Goal: Transaction & Acquisition: Purchase product/service

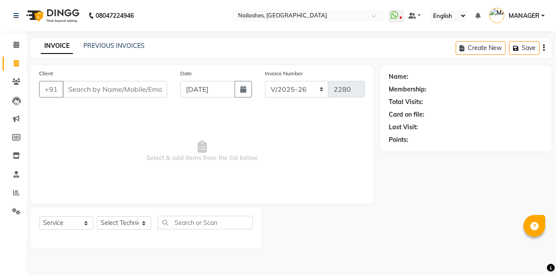
select select "3926"
select select "service"
click at [84, 48] on link "PREVIOUS INVOICES" at bounding box center [113, 46] width 61 height 8
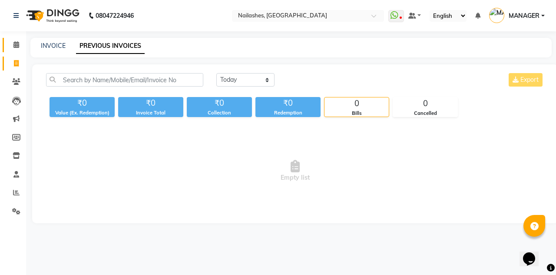
click at [10, 43] on span at bounding box center [16, 45] width 15 height 10
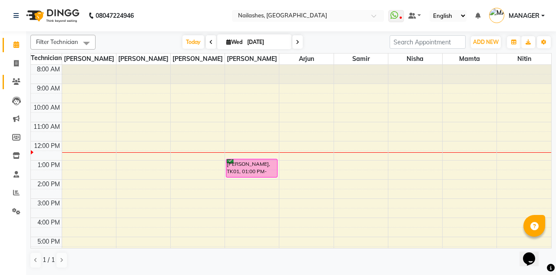
click at [5, 80] on link "Clients" at bounding box center [13, 82] width 21 height 14
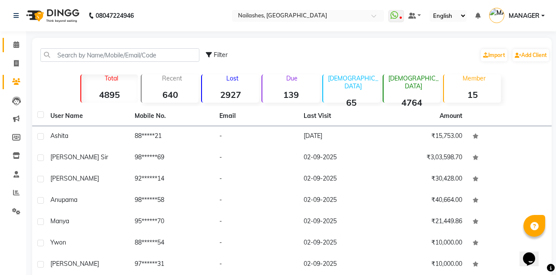
click at [7, 49] on link "Calendar" at bounding box center [13, 45] width 21 height 14
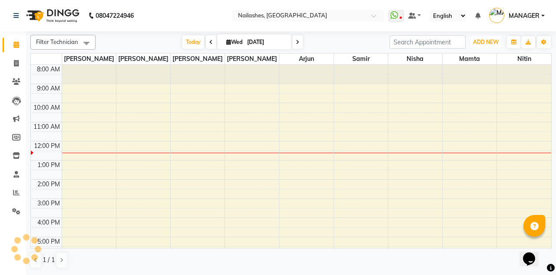
click at [483, 46] on button "ADD NEW Toggle Dropdown" at bounding box center [486, 42] width 30 height 12
click at [0, 0] on button "Add Appointment" at bounding box center [0, 0] width 0 height 0
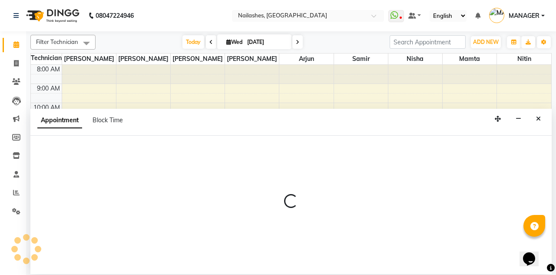
select select "540"
select select "tentative"
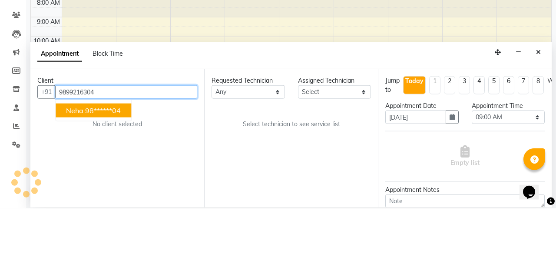
click at [116, 173] on ngb-highlight "98******04" at bounding box center [103, 177] width 36 height 9
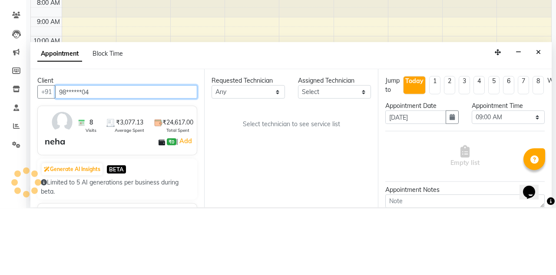
type input "98******04"
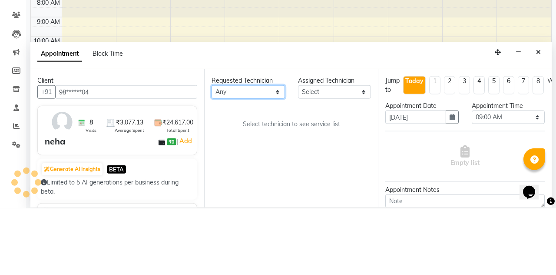
click at [263, 152] on select "Any [PERSON_NAME] [PERSON_NAME] Arjun Mamta Nisha Nitin [PERSON_NAME] [PERSON_N…" at bounding box center [248, 158] width 73 height 13
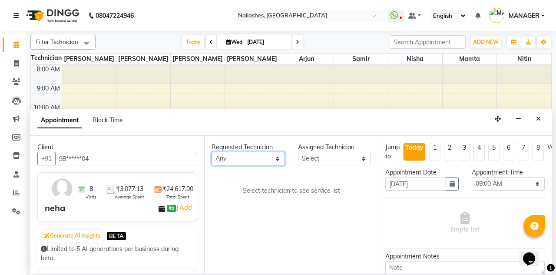
select select "19477"
click at [212, 152] on select "Any [PERSON_NAME] [PERSON_NAME] Arjun Mamta Nisha Nitin [PERSON_NAME] [PERSON_N…" at bounding box center [248, 158] width 73 height 13
select select "19477"
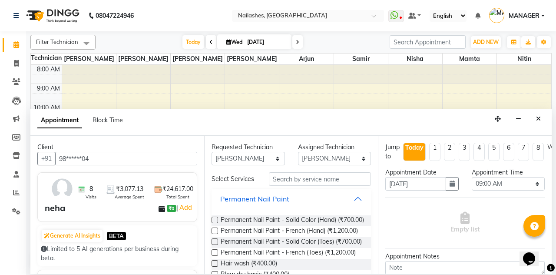
click at [365, 191] on button "Permanent Nail Paint" at bounding box center [291, 199] width 153 height 16
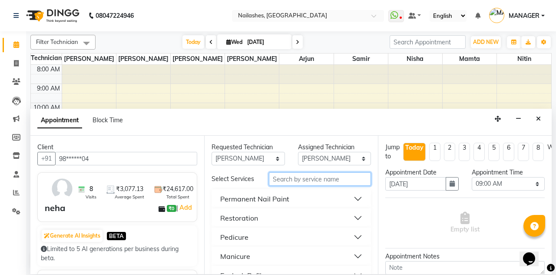
click at [344, 172] on input "text" at bounding box center [320, 178] width 102 height 13
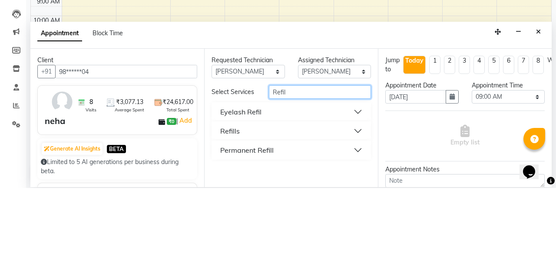
type input "Refil"
click at [360, 191] on button "Eyelash Refil" at bounding box center [291, 199] width 153 height 16
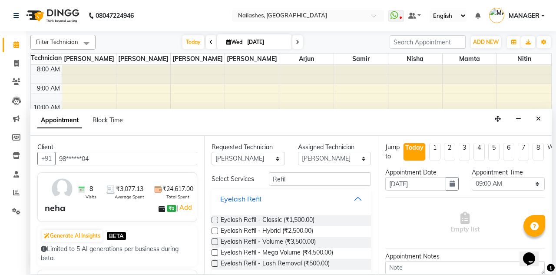
click at [362, 191] on button "Eyelash Refil" at bounding box center [291, 199] width 153 height 16
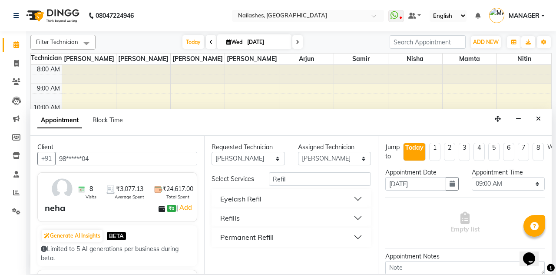
click at [360, 210] on button "Refills" at bounding box center [291, 218] width 153 height 16
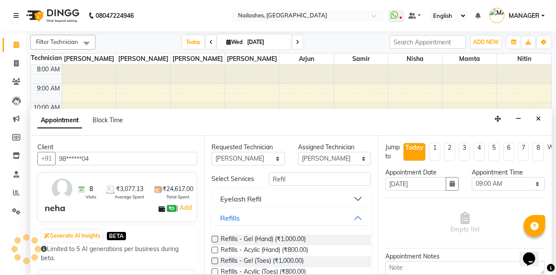
click at [214, 246] on label at bounding box center [215, 249] width 7 height 7
click at [214, 248] on input "checkbox" at bounding box center [215, 251] width 6 height 6
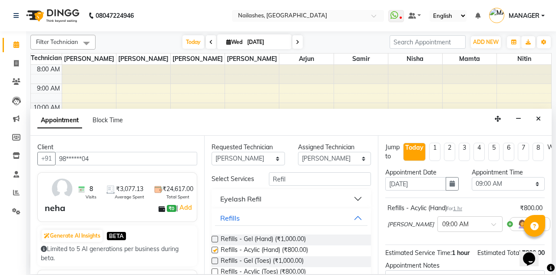
checkbox input "false"
click at [518, 177] on select "Select 09:00 AM 09:15 AM 09:30 AM 09:45 AM 10:00 AM 10:15 AM 10:30 AM 10:45 AM …" at bounding box center [508, 183] width 73 height 13
select select "930"
click at [472, 177] on select "Select 09:00 AM 09:15 AM 09:30 AM 09:45 AM 10:00 AM 10:15 AM 10:30 AM 10:45 AM …" at bounding box center [508, 183] width 73 height 13
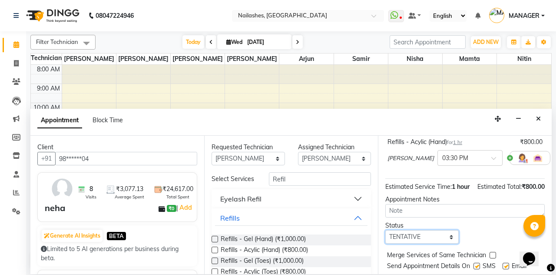
click at [448, 230] on select "Select TENTATIVE CONFIRM CHECK-IN UPCOMING" at bounding box center [421, 236] width 73 height 13
select select "confirm booking"
click at [385, 230] on select "Select TENTATIVE CONFIRM CHECK-IN UPCOMING" at bounding box center [421, 236] width 73 height 13
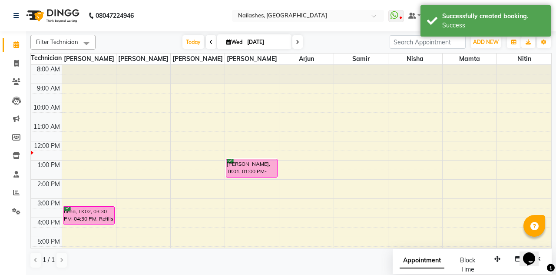
click at [93, 212] on div "neha, TK02, 03:30 PM-04:30 PM, Refills - Acylic (Hand)" at bounding box center [88, 214] width 51 height 17
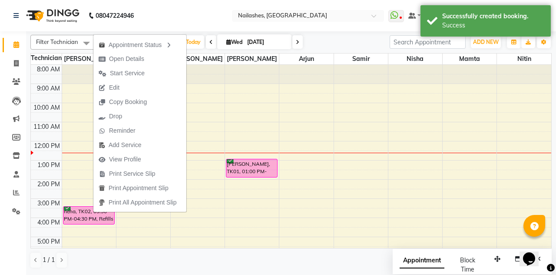
click at [153, 80] on button "Edit" at bounding box center [139, 87] width 93 height 14
select select "tentative"
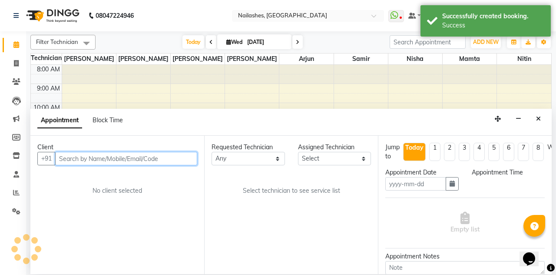
type input "[DATE]"
select select "confirm booking"
select select "930"
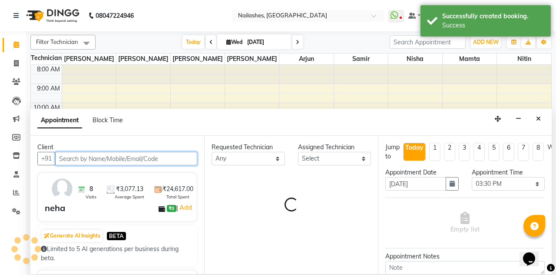
select select "19477"
select select "1617"
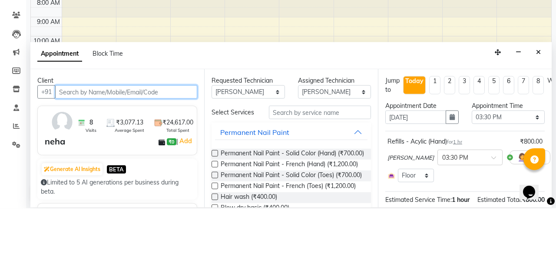
scroll to position [76, 0]
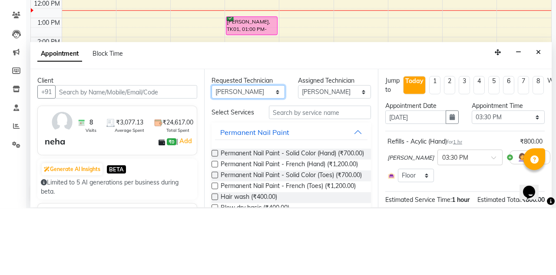
click at [264, 152] on select "Any [PERSON_NAME] [PERSON_NAME] Arjun Mamta Nisha Nitin [PERSON_NAME] [PERSON_N…" at bounding box center [248, 158] width 73 height 13
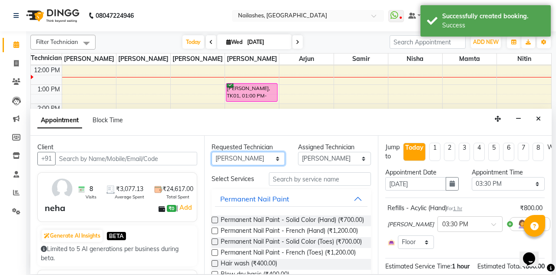
select select "null"
click at [212, 152] on select "Any [PERSON_NAME] [PERSON_NAME] Arjun Mamta Nisha Nitin [PERSON_NAME] [PERSON_N…" at bounding box center [248, 158] width 73 height 13
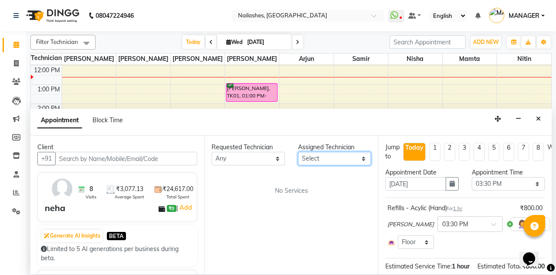
click at [355, 152] on select "Select [PERSON_NAME] [PERSON_NAME] Arjun Mamta Nisha Nitin [PERSON_NAME] [PERSO…" at bounding box center [334, 158] width 73 height 13
select select "19576"
click at [298, 152] on select "Select [PERSON_NAME] [PERSON_NAME] Arjun Mamta Nisha Nitin [PERSON_NAME] [PERSO…" at bounding box center [334, 158] width 73 height 13
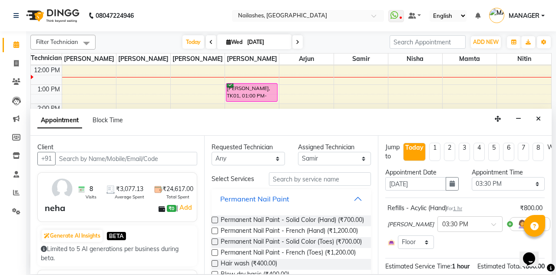
click at [360, 191] on button "Permanent Nail Paint" at bounding box center [291, 199] width 153 height 16
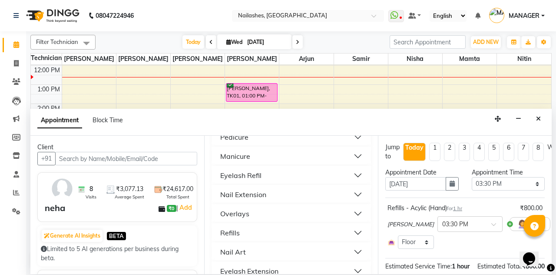
scroll to position [84, 0]
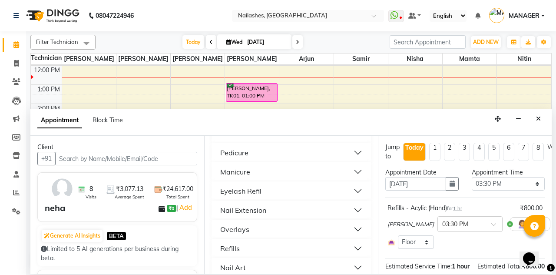
click at [360, 164] on button "Manicure" at bounding box center [291, 172] width 153 height 16
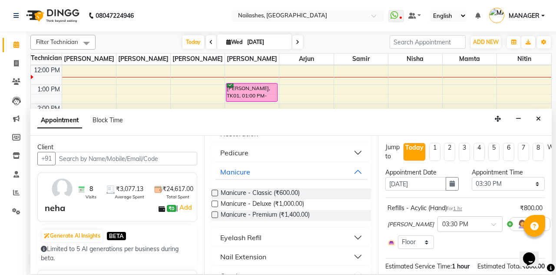
click at [363, 145] on button "Pedicure" at bounding box center [291, 153] width 153 height 16
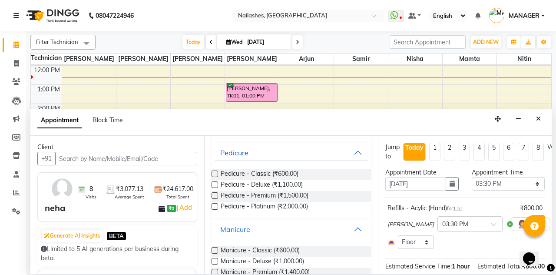
click at [215, 181] on label at bounding box center [215, 184] width 7 height 7
click at [215, 182] on input "checkbox" at bounding box center [215, 185] width 6 height 6
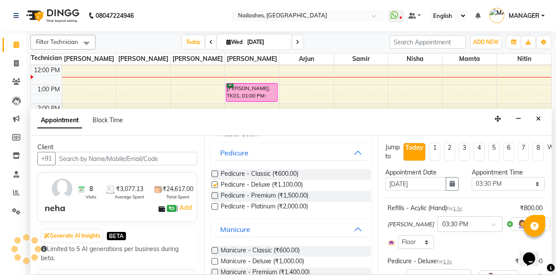
checkbox input "false"
click at [524, 177] on select "Select 09:00 AM 09:15 AM 09:30 AM 09:45 AM 10:00 AM 10:15 AM 10:30 AM 10:45 AM …" at bounding box center [508, 183] width 73 height 13
click at [514, 177] on select "Select 09:00 AM 09:15 AM 09:30 AM 09:45 AM 10:00 AM 10:15 AM 10:30 AM 10:45 AM …" at bounding box center [508, 183] width 73 height 13
select select "990"
click at [472, 177] on select "Select 09:00 AM 09:15 AM 09:30 AM 09:45 AM 10:00 AM 10:15 AM 10:30 AM 10:45 AM …" at bounding box center [508, 183] width 73 height 13
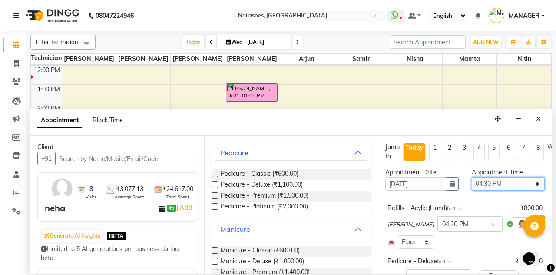
scroll to position [102, 0]
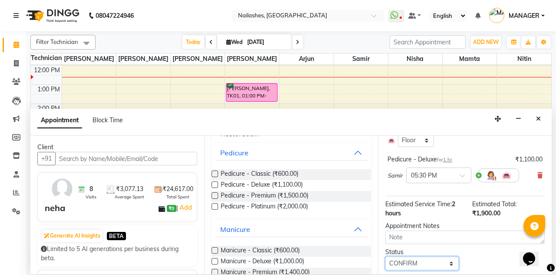
click at [442, 256] on select "Select TENTATIVE CONFIRM CHECK-IN UPCOMING" at bounding box center [421, 262] width 73 height 13
click at [385, 256] on select "Select TENTATIVE CONFIRM CHECK-IN UPCOMING" at bounding box center [421, 262] width 73 height 13
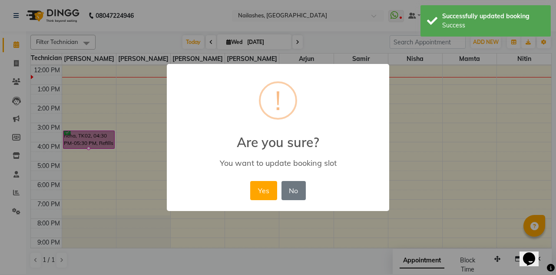
click at [250, 189] on button "Yes" at bounding box center [263, 190] width 27 height 19
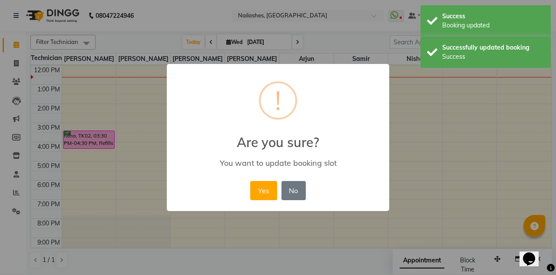
click at [264, 189] on button "Yes" at bounding box center [263, 190] width 27 height 19
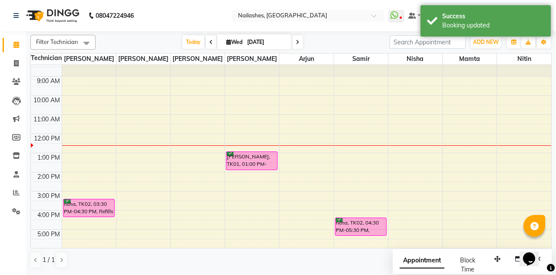
scroll to position [3, 0]
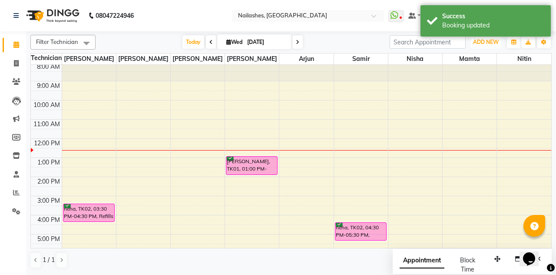
click at [487, 43] on span "ADD NEW" at bounding box center [486, 42] width 26 height 7
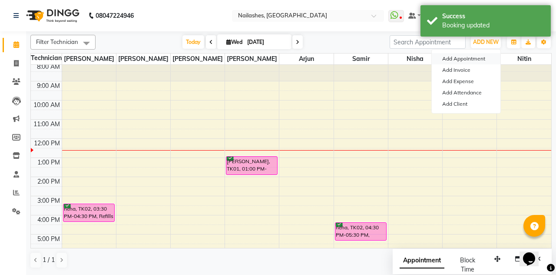
click at [475, 62] on button "Add Appointment" at bounding box center [466, 58] width 69 height 11
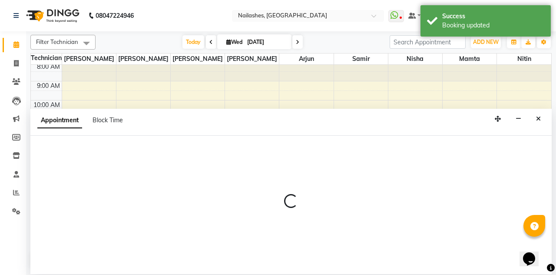
select select "tentative"
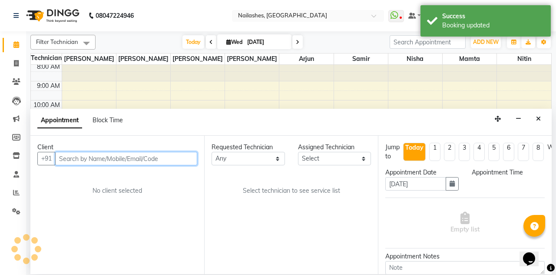
select select "540"
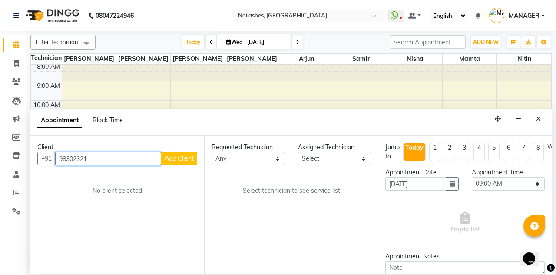
click at [123, 152] on input "98302321" at bounding box center [108, 158] width 106 height 13
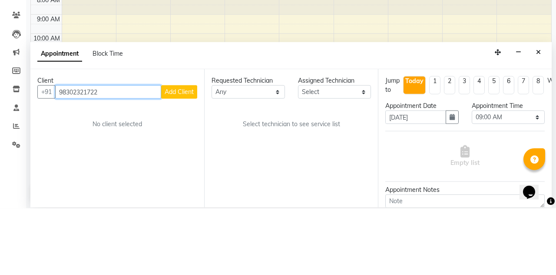
type input "98302321722"
click at [196, 152] on button "Add Client" at bounding box center [179, 158] width 36 height 13
select select "21"
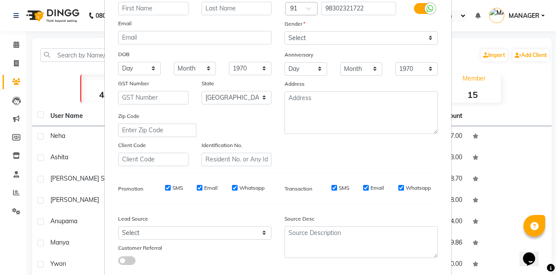
scroll to position [122, 0]
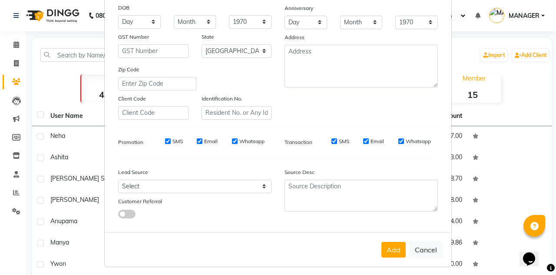
click at [429, 244] on button "Cancel" at bounding box center [425, 249] width 33 height 17
select select
select select "null"
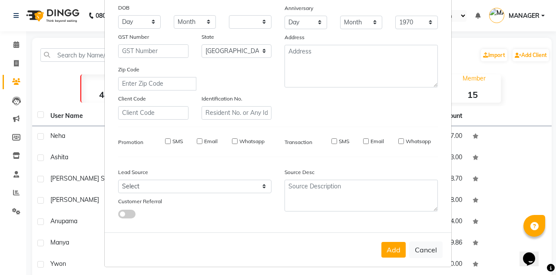
select select
checkbox input "false"
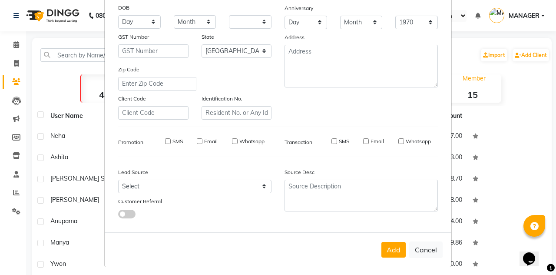
checkbox input "false"
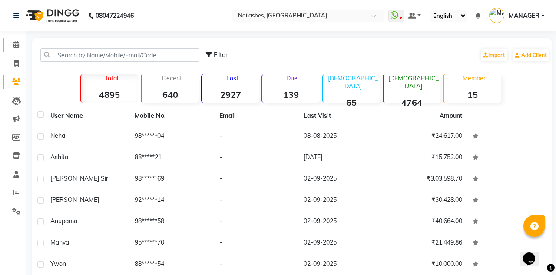
click at [10, 49] on span at bounding box center [16, 45] width 15 height 10
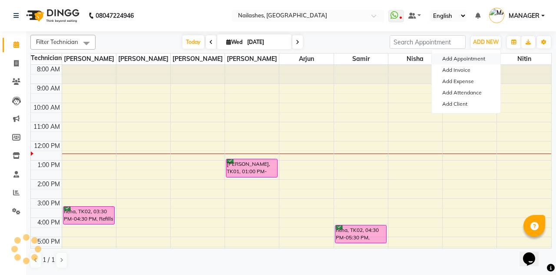
click at [482, 56] on button "Add Appointment" at bounding box center [466, 58] width 69 height 11
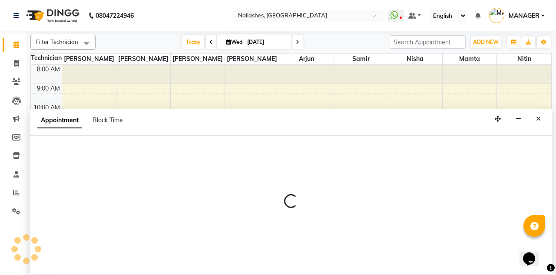
select select "tentative"
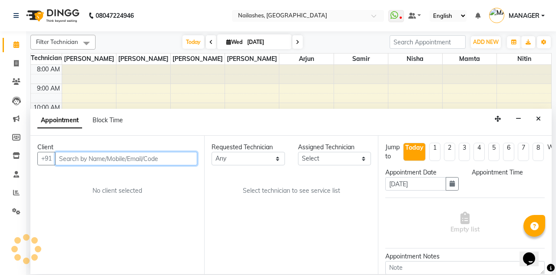
select select "540"
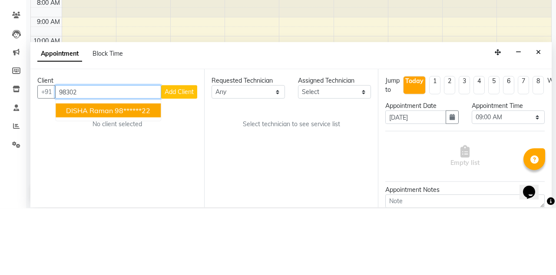
click at [118, 173] on ngb-highlight "98******22" at bounding box center [133, 177] width 36 height 9
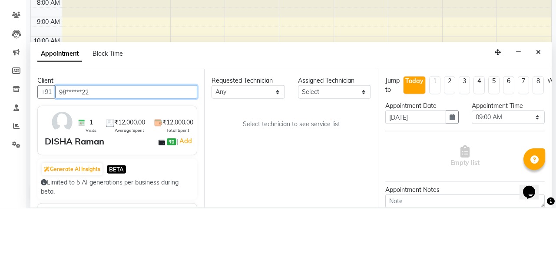
type input "98******22"
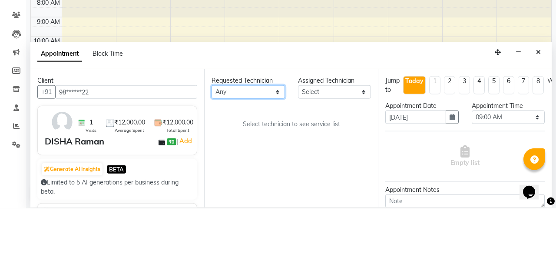
click at [269, 152] on select "Any [PERSON_NAME] [PERSON_NAME] Arjun Mamta Nisha Nitin [PERSON_NAME] [PERSON_N…" at bounding box center [248, 158] width 73 height 13
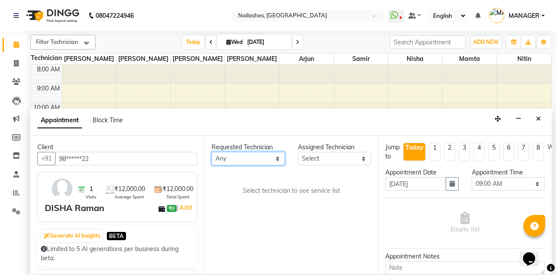
select select "19477"
click at [212, 152] on select "Any [PERSON_NAME] [PERSON_NAME] Arjun Mamta Nisha Nitin [PERSON_NAME] [PERSON_N…" at bounding box center [248, 158] width 73 height 13
select select "19477"
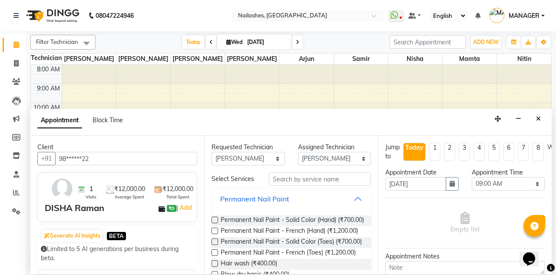
click at [358, 191] on button "Permanent Nail Paint" at bounding box center [291, 199] width 153 height 16
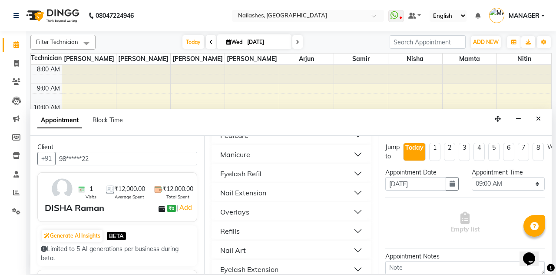
scroll to position [98, 0]
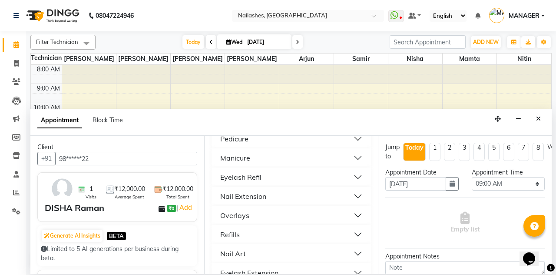
click at [361, 188] on button "Nail Extension" at bounding box center [291, 196] width 153 height 16
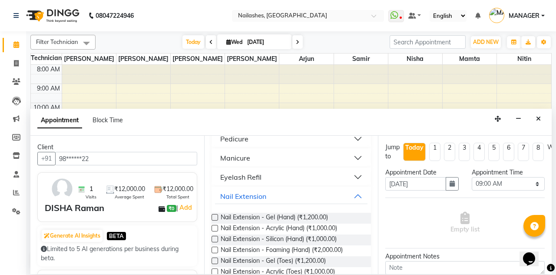
click at [212, 225] on label at bounding box center [215, 228] width 7 height 7
click at [212, 226] on input "checkbox" at bounding box center [215, 229] width 6 height 6
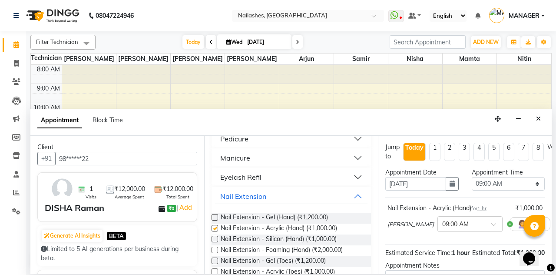
checkbox input "false"
click at [517, 177] on select "Select 09:00 AM 09:15 AM 09:30 AM 09:45 AM 10:00 AM 10:15 AM 10:30 AM 10:45 AM …" at bounding box center [508, 183] width 73 height 13
select select "840"
click at [472, 177] on select "Select 09:00 AM 09:15 AM 09:30 AM 09:45 AM 10:00 AM 10:15 AM 10:30 AM 10:45 AM …" at bounding box center [508, 183] width 73 height 13
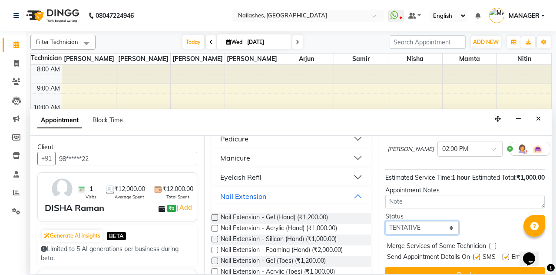
click at [443, 221] on select "Select TENTATIVE CONFIRM CHECK-IN UPCOMING" at bounding box center [421, 227] width 73 height 13
select select "confirm booking"
click at [385, 221] on select "Select TENTATIVE CONFIRM CHECK-IN UPCOMING" at bounding box center [421, 227] width 73 height 13
click at [461, 266] on button "Book" at bounding box center [464, 274] width 159 height 16
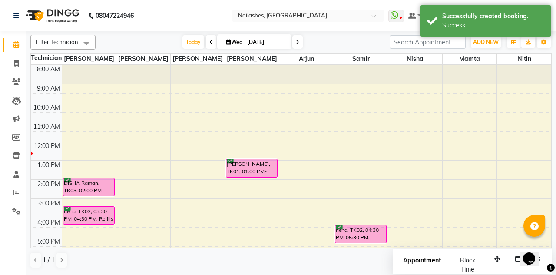
click at [103, 188] on div "DISHA Raman, TK03, 02:00 PM-03:00 PM, Nail Extension - Acrylic (Hand)" at bounding box center [88, 186] width 51 height 17
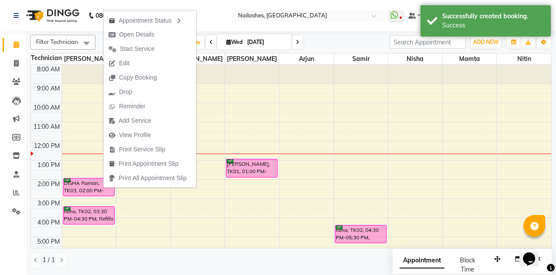
click at [216, 227] on td at bounding box center [307, 232] width 490 height 10
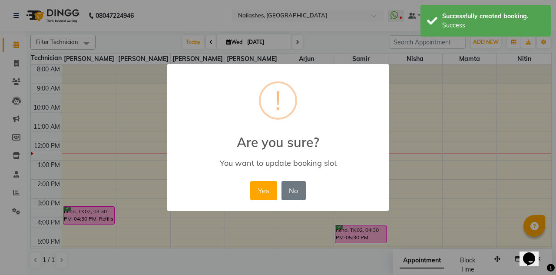
click at [255, 188] on button "Yes" at bounding box center [263, 190] width 27 height 19
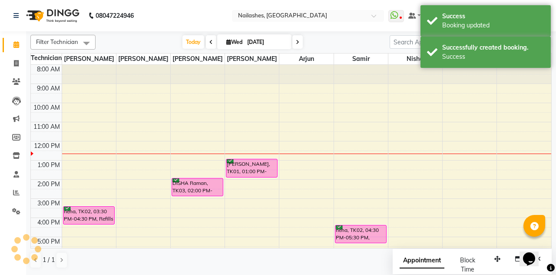
click at [198, 187] on div "DISHA Raman, TK03, 02:00 PM-03:00 PM, Nail Extension - Acrylic (Hand)" at bounding box center [197, 186] width 51 height 17
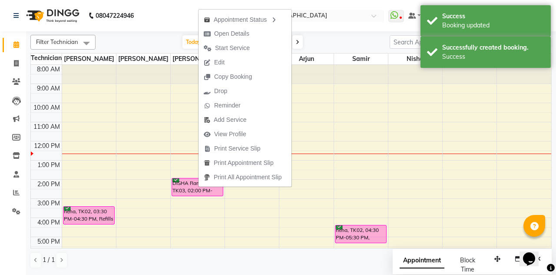
click at [243, 62] on button "Edit" at bounding box center [245, 62] width 93 height 14
select select "tentative"
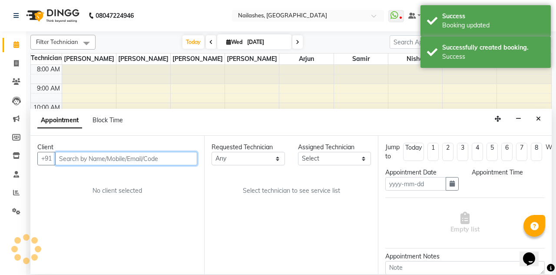
type input "[DATE]"
select select "confirm booking"
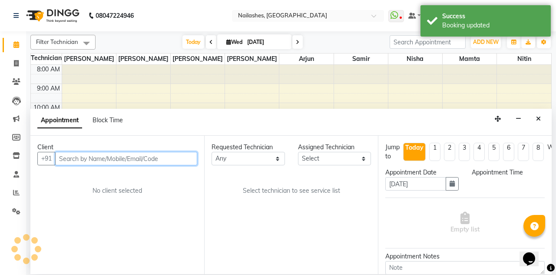
select select "840"
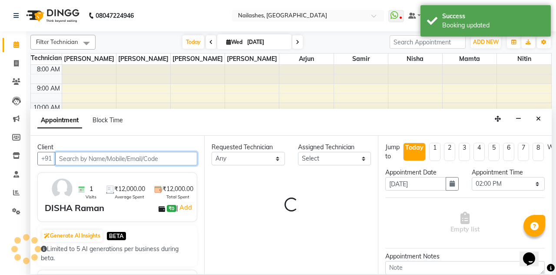
select select "19477"
select select "19580"
select select "1617"
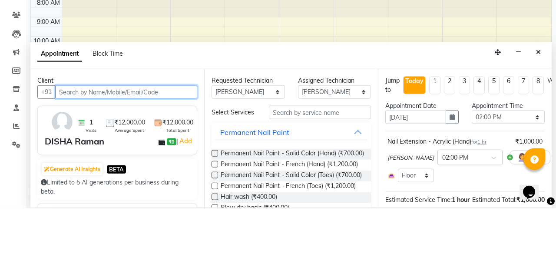
scroll to position [76, 0]
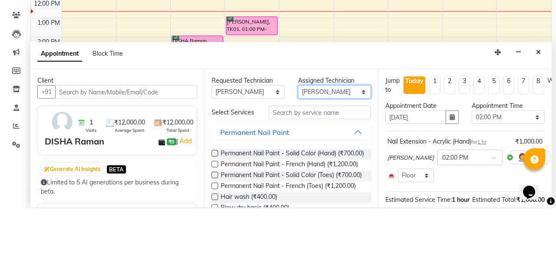
click at [349, 152] on select "Select [PERSON_NAME] [PERSON_NAME] Arjun Mamta Nisha Nitin [PERSON_NAME] [PERSO…" at bounding box center [334, 158] width 73 height 13
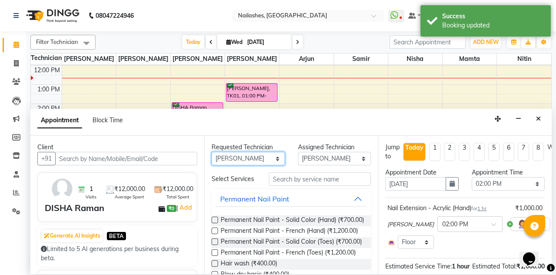
click at [251, 152] on select "Any [PERSON_NAME] [PERSON_NAME] Arjun Mamta Nisha Nitin [PERSON_NAME] [PERSON_N…" at bounding box center [248, 158] width 73 height 13
select select "null"
click at [212, 152] on select "Any [PERSON_NAME] [PERSON_NAME] Arjun Mamta Nisha Nitin [PERSON_NAME] [PERSON_N…" at bounding box center [248, 158] width 73 height 13
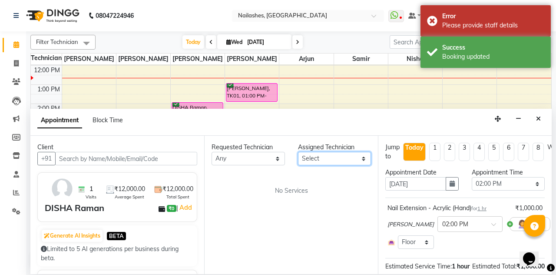
click at [355, 152] on select "Select [PERSON_NAME] [PERSON_NAME] Arjun Mamta Nisha Nitin [PERSON_NAME] [PERSO…" at bounding box center [334, 158] width 73 height 13
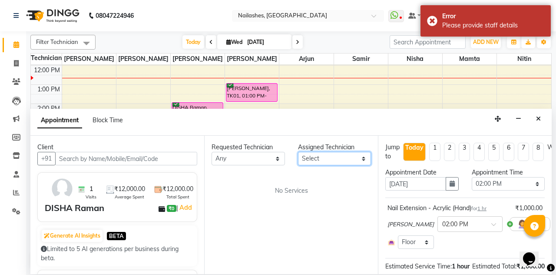
select select "52460"
click at [298, 152] on select "Select [PERSON_NAME] [PERSON_NAME] Arjun Mamta Nisha Nitin [PERSON_NAME] [PERSO…" at bounding box center [334, 158] width 73 height 13
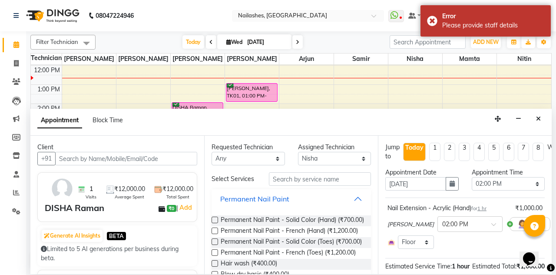
click at [364, 191] on button "Permanent Nail Paint" at bounding box center [291, 199] width 153 height 16
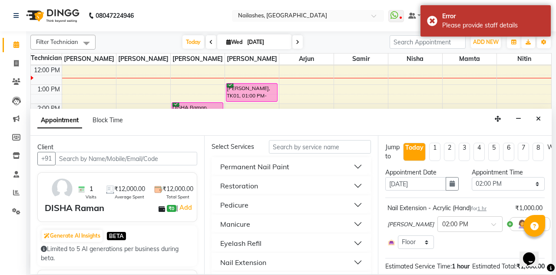
scroll to position [33, 0]
click at [359, 196] on button "Pedicure" at bounding box center [291, 204] width 153 height 16
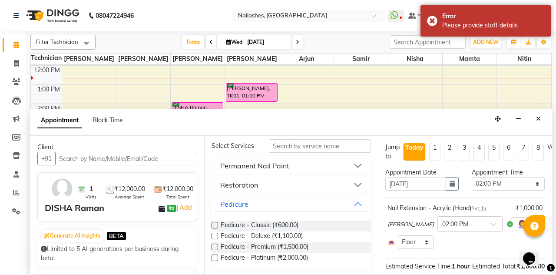
click at [215, 232] on label at bounding box center [215, 235] width 7 height 7
click at [215, 234] on input "checkbox" at bounding box center [215, 237] width 6 height 6
checkbox input "false"
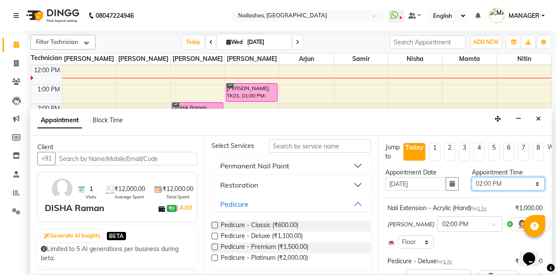
click at [533, 177] on select "Select 09:00 AM 09:15 AM 09:30 AM 09:45 AM 10:00 AM 10:15 AM 10:30 AM 10:45 AM …" at bounding box center [508, 183] width 73 height 13
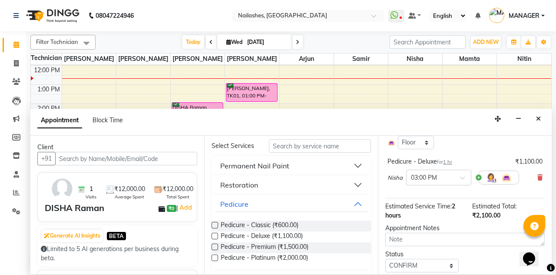
scroll to position [102, 0]
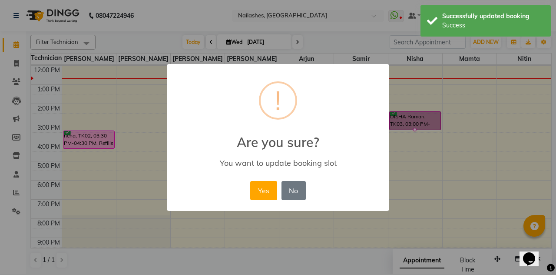
click at [266, 198] on button "Yes" at bounding box center [263, 190] width 27 height 19
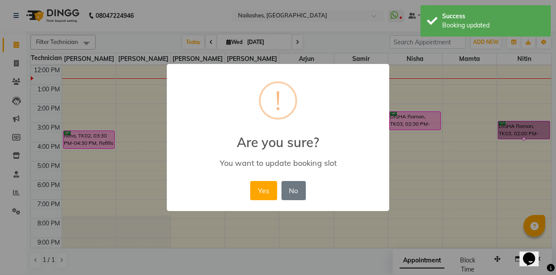
click at [263, 191] on button "Yes" at bounding box center [263, 190] width 27 height 19
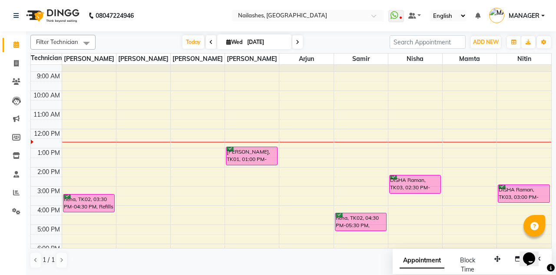
scroll to position [0, 0]
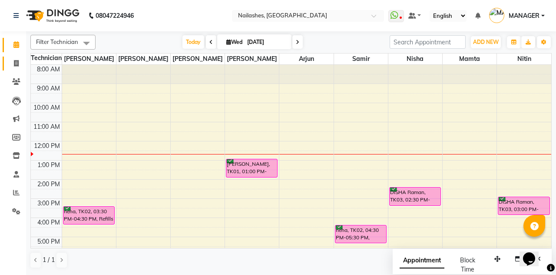
click at [5, 59] on link "Invoice" at bounding box center [13, 63] width 21 height 14
select select "service"
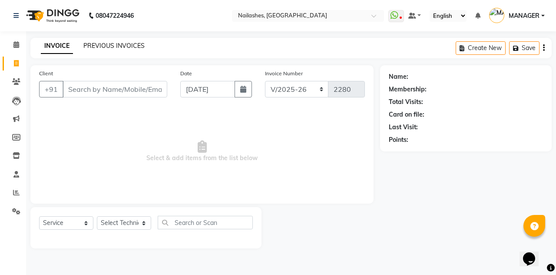
click at [119, 44] on link "PREVIOUS INVOICES" at bounding box center [113, 46] width 61 height 8
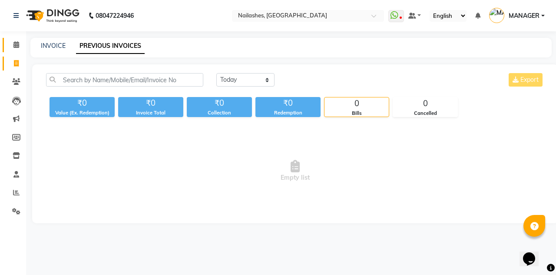
click at [16, 45] on icon at bounding box center [16, 44] width 6 height 7
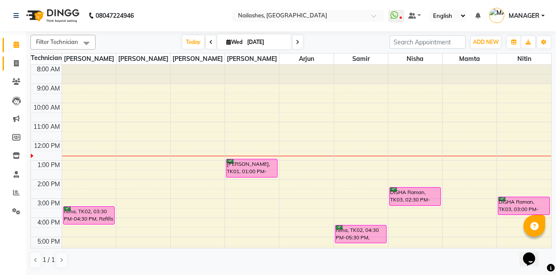
click at [11, 63] on span at bounding box center [16, 64] width 15 height 10
select select "service"
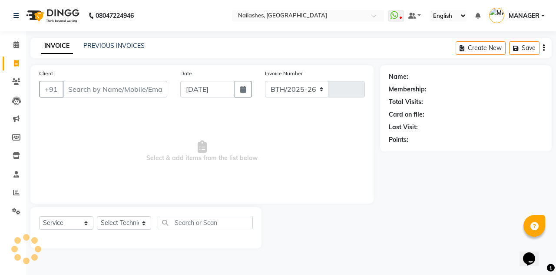
select select "3926"
type input "2280"
click at [107, 48] on link "PREVIOUS INVOICES" at bounding box center [113, 46] width 61 height 8
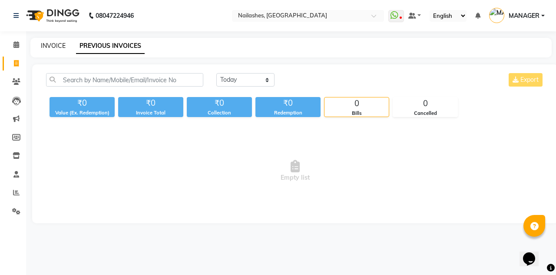
click at [52, 45] on link "INVOICE" at bounding box center [53, 46] width 25 height 8
select select "service"
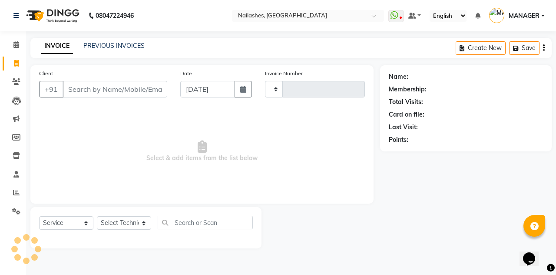
type input "2280"
select select "3926"
click at [17, 41] on span at bounding box center [16, 45] width 15 height 10
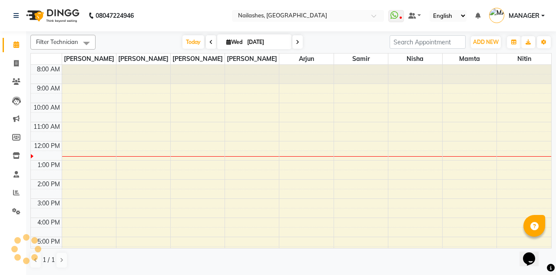
click at [263, 44] on input "[DATE]" at bounding box center [266, 42] width 43 height 13
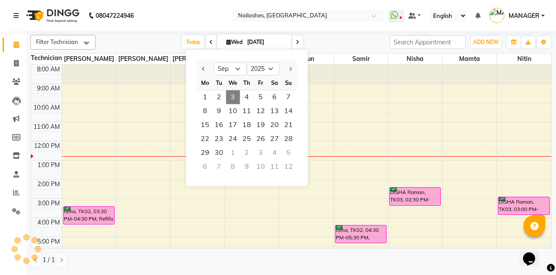
click at [249, 93] on span "4" at bounding box center [247, 97] width 14 height 14
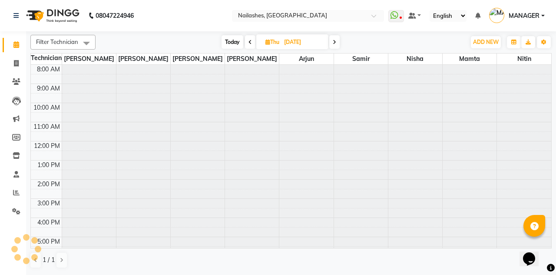
type input "[DATE]"
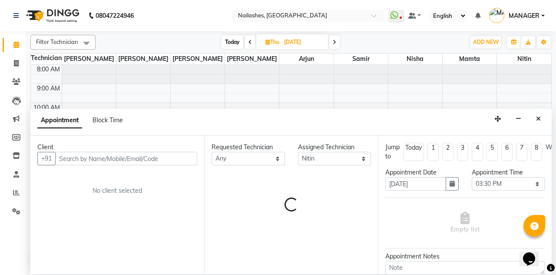
click at [544, 112] on button "Close" at bounding box center [538, 118] width 13 height 13
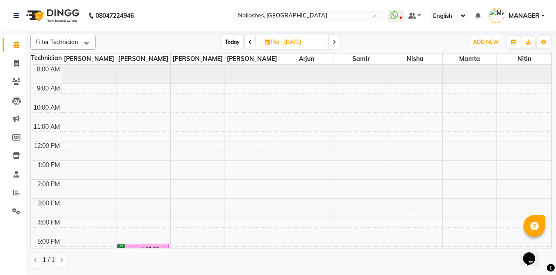
click at [488, 40] on span "ADD NEW" at bounding box center [486, 42] width 26 height 7
click at [478, 56] on button "Add Appointment" at bounding box center [466, 58] width 69 height 11
select select "540"
select select "tentative"
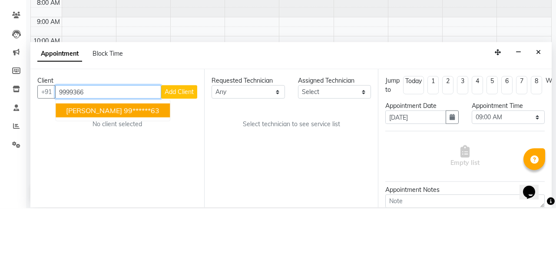
click at [119, 170] on button "[PERSON_NAME] 99******63" at bounding box center [113, 177] width 114 height 14
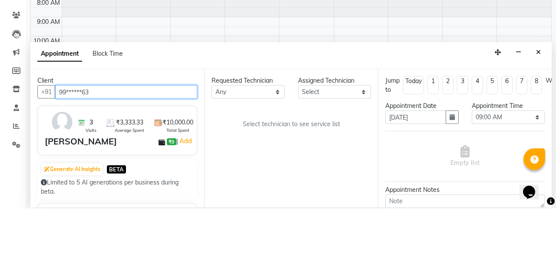
type input "99******63"
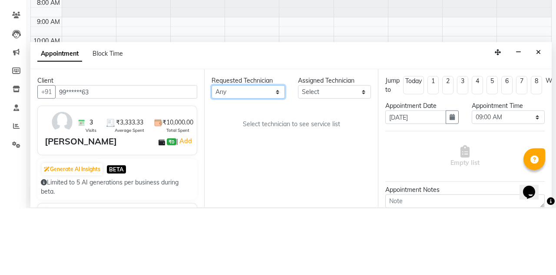
click at [258, 152] on select "Any [PERSON_NAME] [PERSON_NAME] Arjun Mamta Nisha Nitin [PERSON_NAME] [PERSON_N…" at bounding box center [248, 158] width 73 height 13
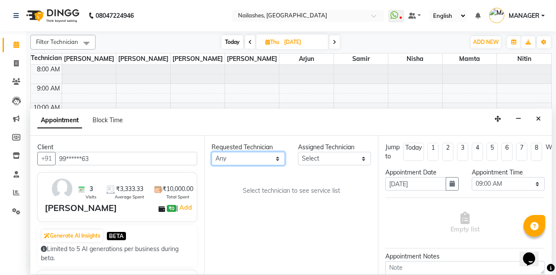
select select "19476"
click at [212, 152] on select "Any [PERSON_NAME] [PERSON_NAME] Arjun Mamta Nisha Nitin [PERSON_NAME] [PERSON_N…" at bounding box center [248, 158] width 73 height 13
select select "19476"
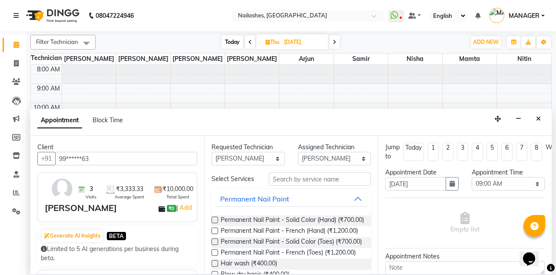
click at [213, 216] on label at bounding box center [215, 219] width 7 height 7
click at [213, 218] on input "checkbox" at bounding box center [215, 221] width 6 height 6
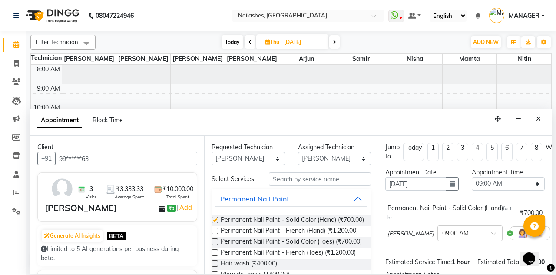
checkbox input "false"
click at [525, 177] on select "Select 09:00 AM 09:15 AM 09:30 AM 09:45 AM 10:00 AM 10:15 AM 10:30 AM 10:45 AM …" at bounding box center [508, 183] width 73 height 13
select select "825"
click at [472, 177] on select "Select 09:00 AM 09:15 AM 09:30 AM 09:45 AM 10:00 AM 10:15 AM 10:30 AM 10:45 AM …" at bounding box center [508, 183] width 73 height 13
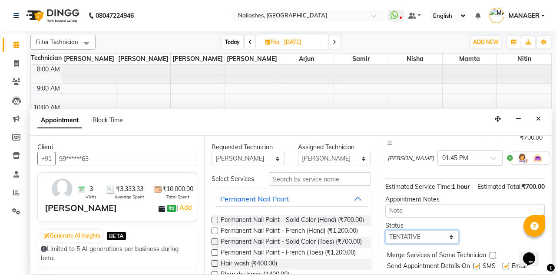
click at [435, 230] on select "Select TENTATIVE CONFIRM UPCOMING" at bounding box center [421, 236] width 73 height 13
select select "confirm booking"
click at [385, 230] on select "Select TENTATIVE CONFIRM UPCOMING" at bounding box center [421, 236] width 73 height 13
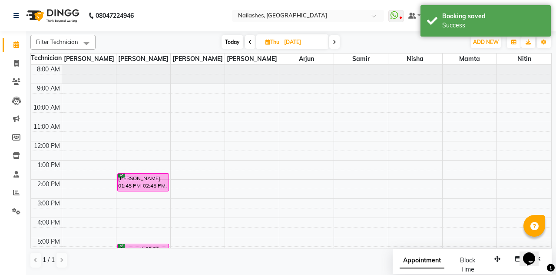
click at [225, 46] on span "Today" at bounding box center [233, 41] width 22 height 13
type input "[DATE]"
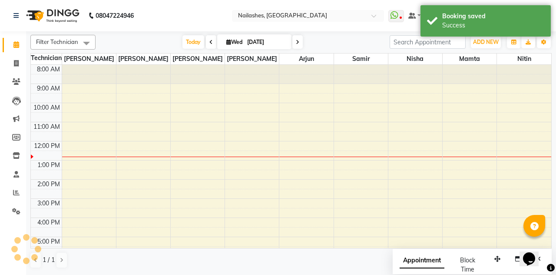
scroll to position [76, 0]
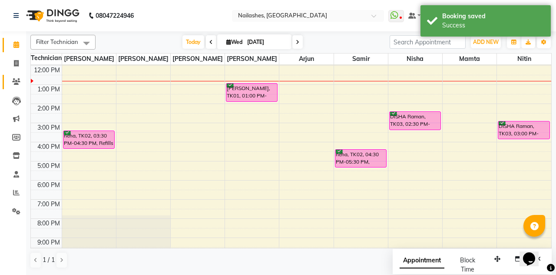
click at [14, 76] on link "Clients" at bounding box center [13, 82] width 21 height 14
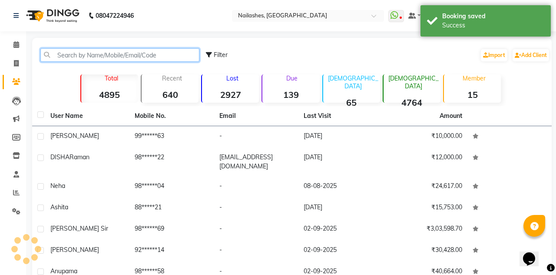
click at [148, 55] on input "text" at bounding box center [119, 54] width 159 height 13
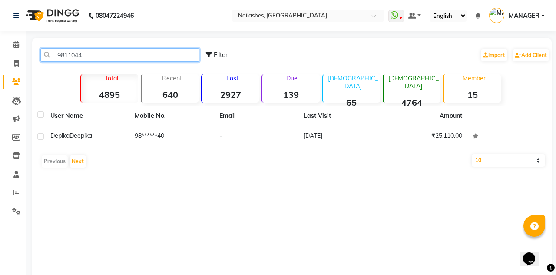
type input "9811044"
click at [146, 136] on td "98******40" at bounding box center [171, 136] width 84 height 21
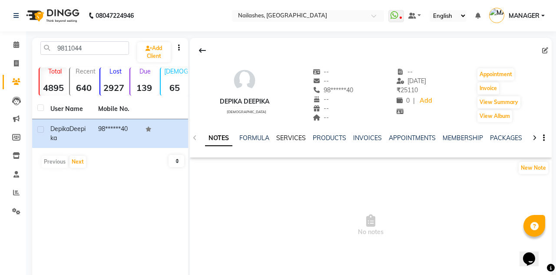
click at [291, 135] on link "SERVICES" at bounding box center [291, 138] width 30 height 8
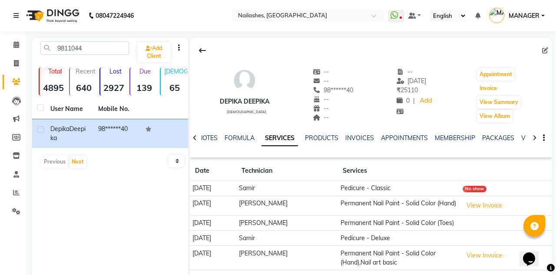
click at [493, 85] on button "Invoice" at bounding box center [489, 88] width 22 height 12
select select "service"
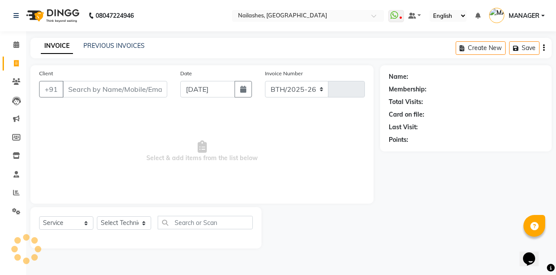
select select "3926"
type input "2280"
type input "98******40"
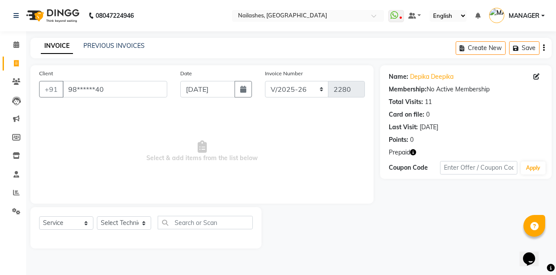
click at [412, 154] on icon "button" at bounding box center [413, 152] width 6 height 6
click at [5, 87] on link "Clients" at bounding box center [13, 82] width 21 height 14
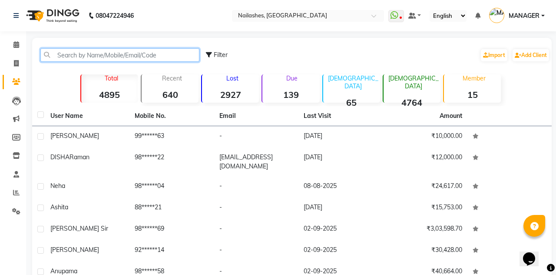
click at [156, 56] on input "text" at bounding box center [119, 54] width 159 height 13
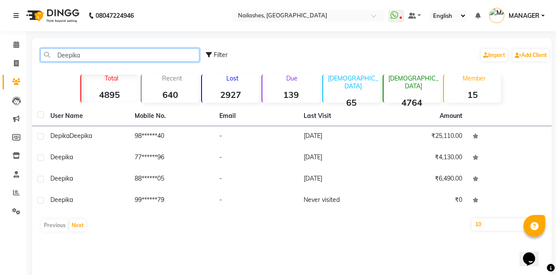
type input "Deepika"
click at [338, 136] on td "[DATE]" at bounding box center [341, 136] width 84 height 21
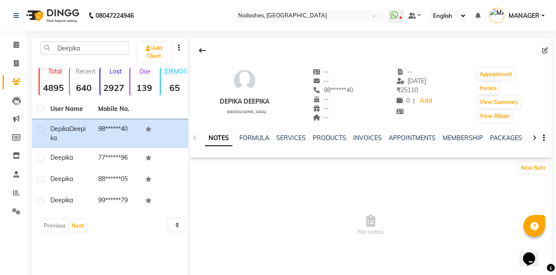
click at [286, 126] on div "NOTES FORMULA SERVICES PRODUCTS INVOICES APPOINTMENTS MEMBERSHIP PACKAGES VOUCH…" at bounding box center [371, 138] width 362 height 30
click at [279, 139] on link "SERVICES" at bounding box center [291, 138] width 30 height 8
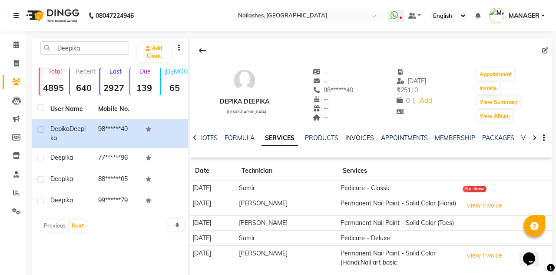
click at [359, 137] on link "INVOICES" at bounding box center [359, 138] width 29 height 8
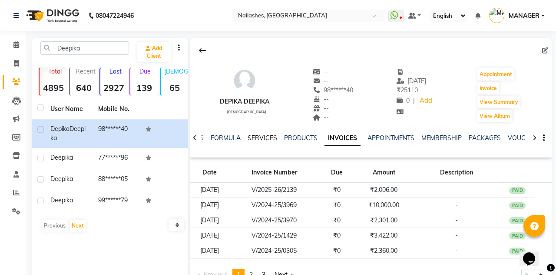
click at [256, 135] on link "SERVICES" at bounding box center [263, 138] width 30 height 8
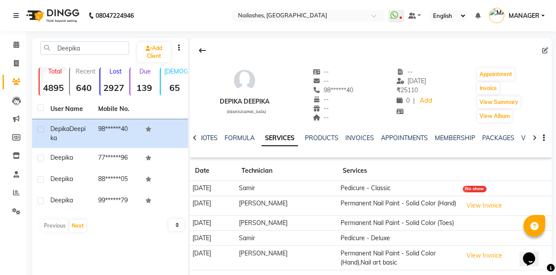
click at [489, 203] on button "View Invoice" at bounding box center [484, 205] width 43 height 13
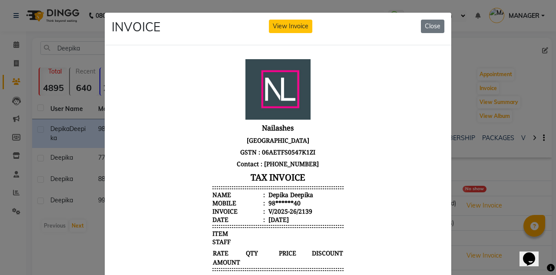
click at [424, 26] on button "Close" at bounding box center [432, 26] width 23 height 13
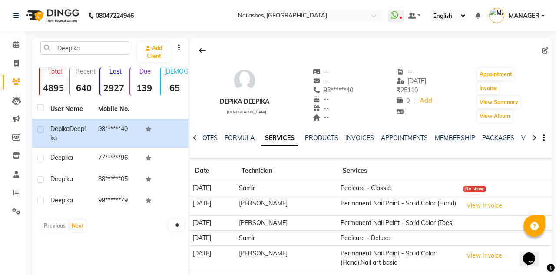
click at [488, 255] on button "View Invoice" at bounding box center [484, 255] width 43 height 13
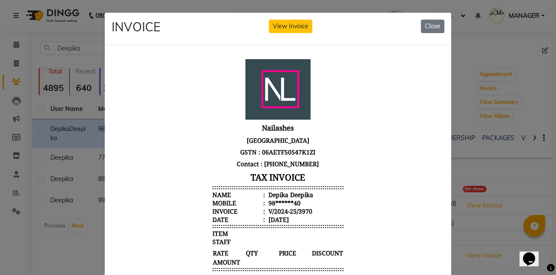
click at [433, 24] on button "Close" at bounding box center [432, 26] width 23 height 13
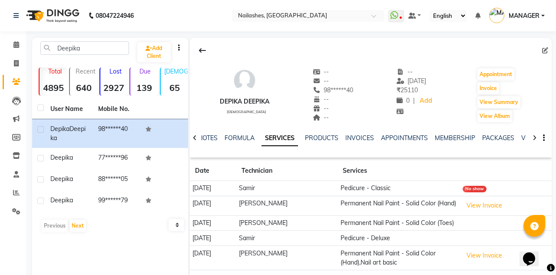
click at [488, 260] on button "View Invoice" at bounding box center [484, 255] width 43 height 13
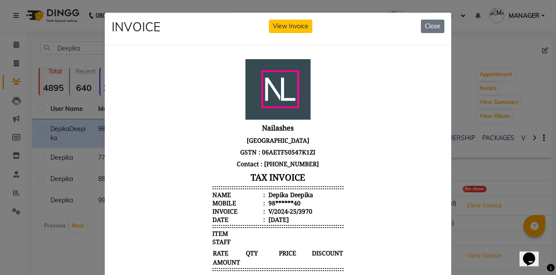
click at [432, 23] on button "Close" at bounding box center [432, 26] width 23 height 13
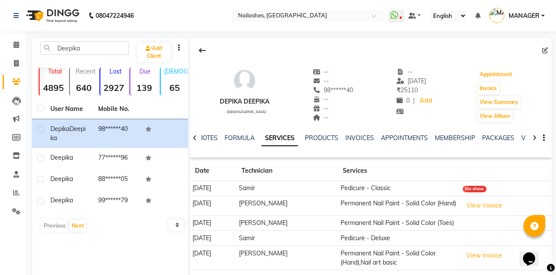
click at [481, 80] on button "Appointment" at bounding box center [496, 74] width 37 height 12
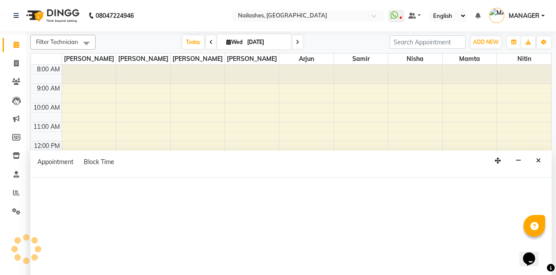
select select "tentative"
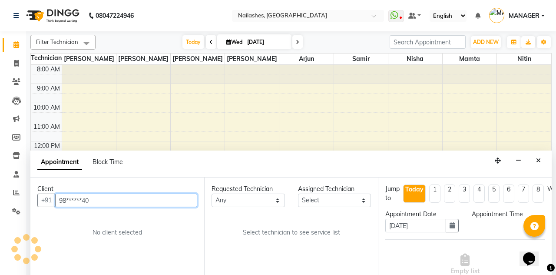
select select "540"
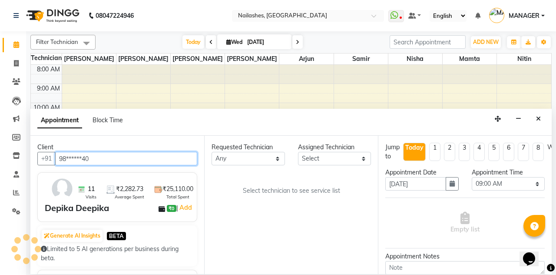
scroll to position [76, 0]
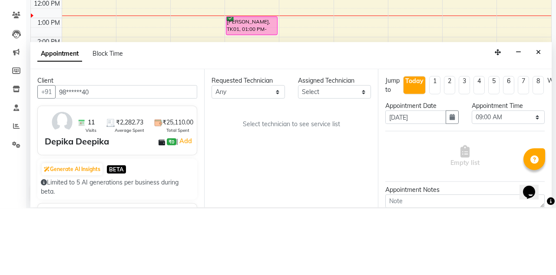
click at [540, 116] on icon "Close" at bounding box center [538, 119] width 5 height 6
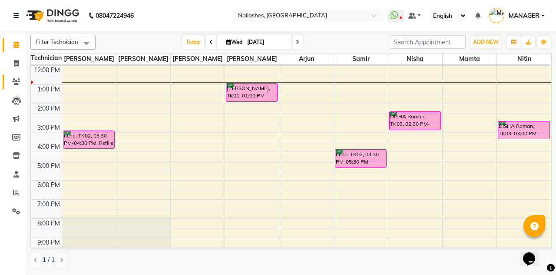
click at [12, 86] on span at bounding box center [16, 82] width 15 height 10
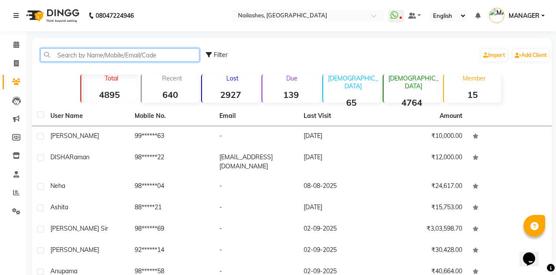
click at [127, 52] on input "text" at bounding box center [119, 54] width 159 height 13
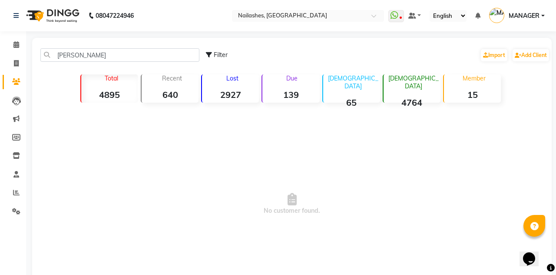
click at [148, 43] on div "Deepika deepik Filter Import Add Client" at bounding box center [292, 54] width 516 height 27
click at [133, 56] on input "[PERSON_NAME]" at bounding box center [119, 54] width 159 height 13
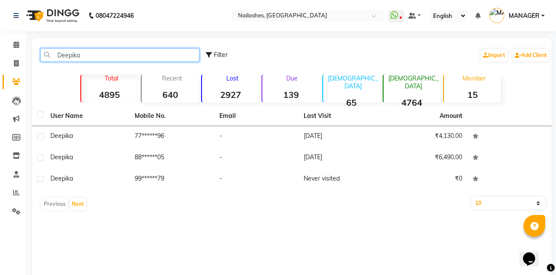
click at [133, 52] on input "Deepika" at bounding box center [119, 54] width 159 height 13
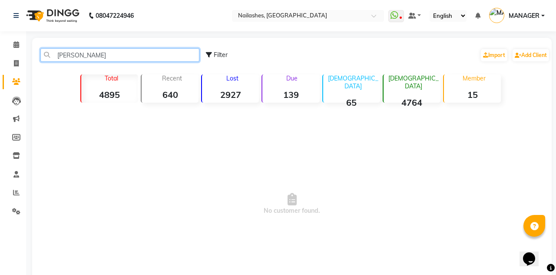
click at [113, 52] on input "[PERSON_NAME]" at bounding box center [119, 54] width 159 height 13
type input "Deepik"
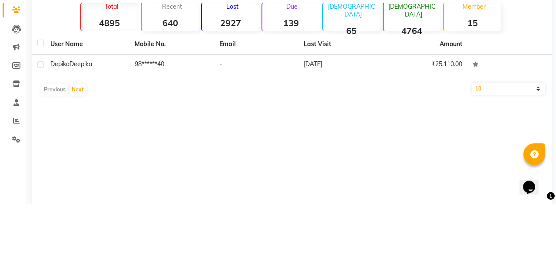
type input "98110441"
click at [160, 135] on td "98******40" at bounding box center [171, 136] width 84 height 21
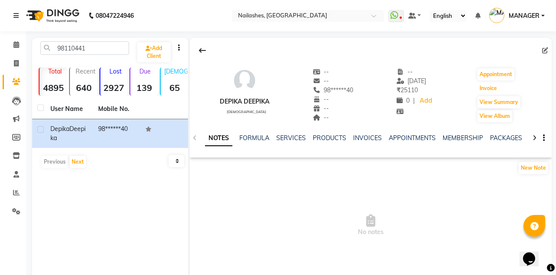
click at [493, 86] on button "Invoice" at bounding box center [489, 88] width 22 height 12
select select "service"
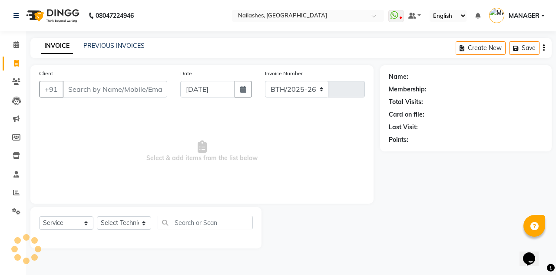
select select "3926"
type input "2280"
type input "98******40"
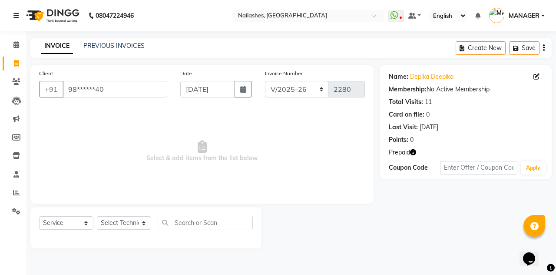
click at [415, 150] on icon "button" at bounding box center [413, 152] width 6 height 6
click at [3, 77] on link "Clients" at bounding box center [13, 82] width 21 height 14
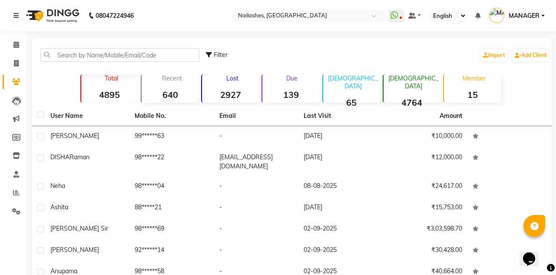
scroll to position [2, 0]
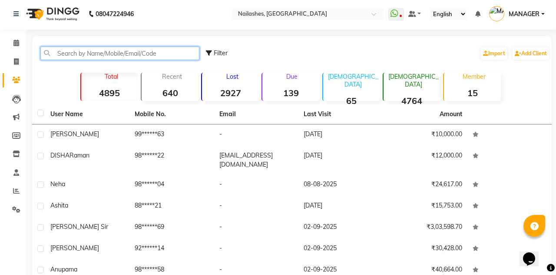
click at [149, 46] on input "text" at bounding box center [119, 52] width 159 height 13
type input "S"
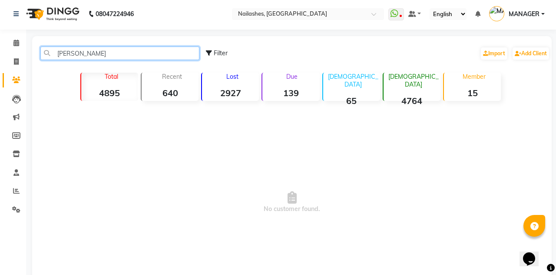
click at [160, 50] on input "[PERSON_NAME]" at bounding box center [119, 52] width 159 height 13
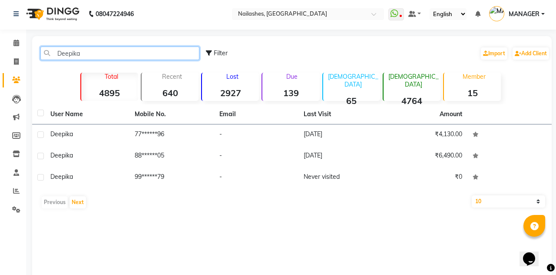
click at [117, 54] on input "Deepika" at bounding box center [119, 52] width 159 height 13
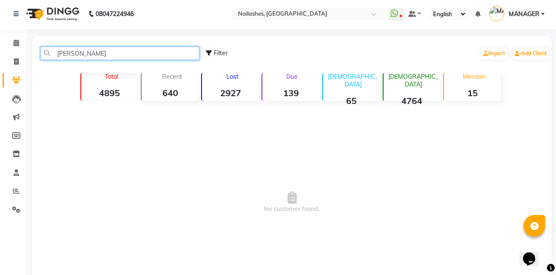
click at [138, 50] on input "[PERSON_NAME]" at bounding box center [119, 52] width 159 height 13
type input "Deep"
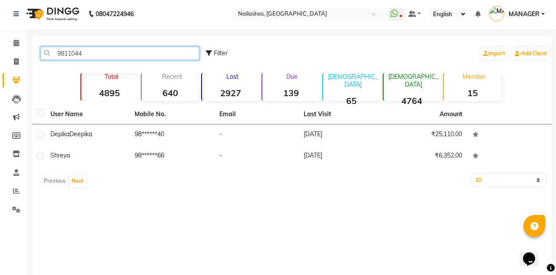
type input "9811044"
click at [151, 129] on td "98******40" at bounding box center [171, 134] width 84 height 21
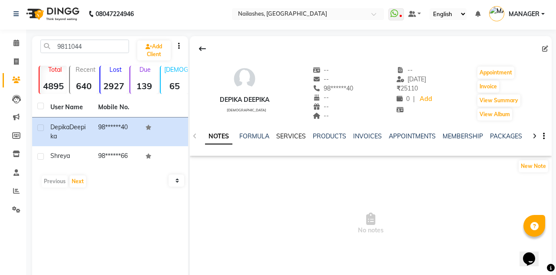
click at [291, 134] on link "SERVICES" at bounding box center [291, 136] width 30 height 8
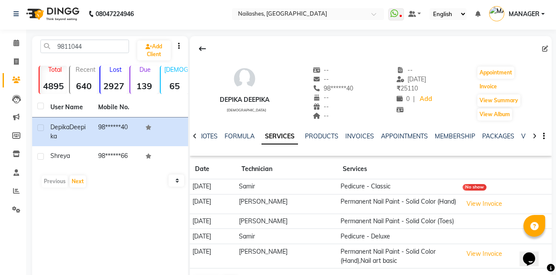
click at [488, 90] on button "Invoice" at bounding box center [489, 86] width 22 height 12
select select "service"
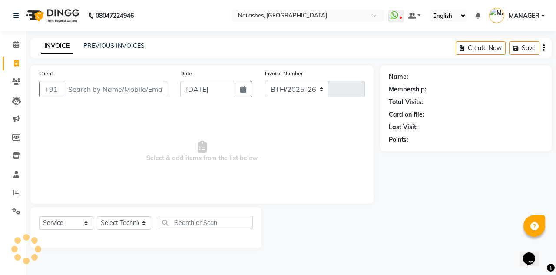
select select "3926"
type input "2280"
type input "98******40"
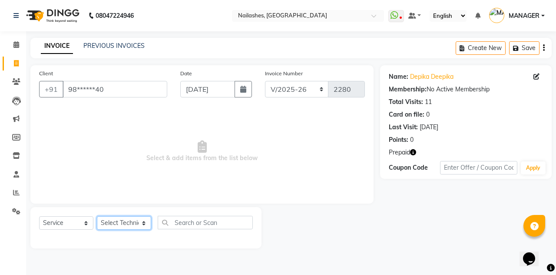
click at [139, 222] on select "Select Technician [PERSON_NAME] [PERSON_NAME] Arjun Mamta MANAGER Nisha Nitin […" at bounding box center [124, 222] width 54 height 13
select select "19477"
click at [97, 216] on select "Select Technician [PERSON_NAME] [PERSON_NAME] Arjun Mamta MANAGER Nisha Nitin […" at bounding box center [124, 222] width 54 height 13
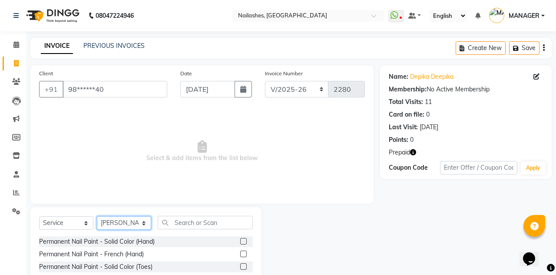
click at [136, 225] on select "Select Technician [PERSON_NAME] [PERSON_NAME] Arjun Mamta MANAGER Nisha Nitin […" at bounding box center [124, 222] width 54 height 13
click at [7, 76] on link "Clients" at bounding box center [13, 82] width 21 height 14
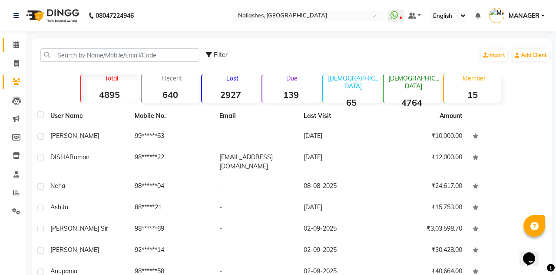
click at [10, 45] on span at bounding box center [16, 45] width 15 height 10
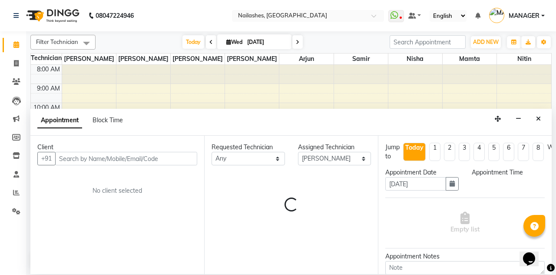
click at [544, 112] on button "Close" at bounding box center [538, 118] width 13 height 13
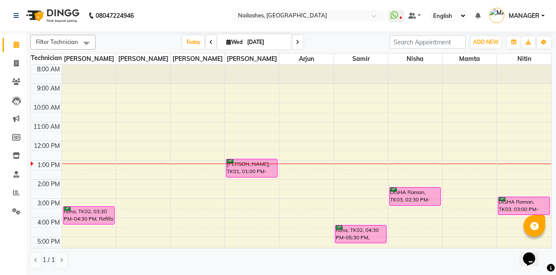
click at [266, 168] on div "[PERSON_NAME], TK01, 01:00 PM-02:00 PM, Permanent Nail Paint - Solid Color (Han…" at bounding box center [251, 168] width 51 height 18
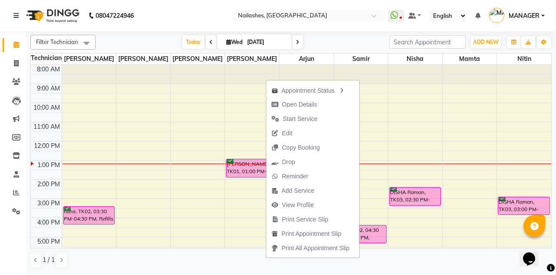
click at [315, 105] on span "Open Details" at bounding box center [299, 104] width 35 height 9
select select "6"
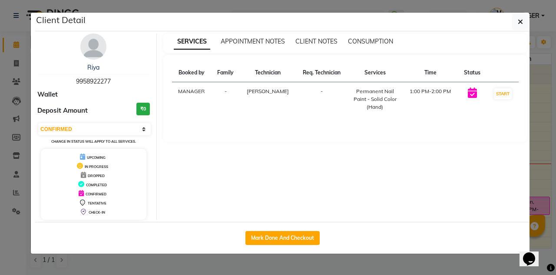
click at [521, 17] on button "button" at bounding box center [520, 21] width 17 height 17
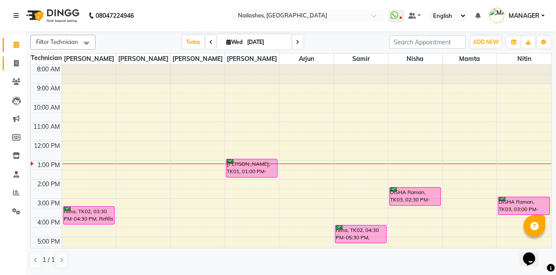
click at [15, 69] on link "Invoice" at bounding box center [13, 63] width 21 height 14
select select "service"
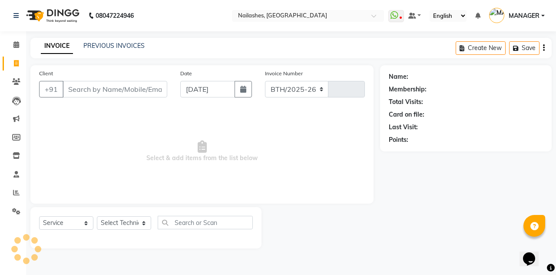
select select "3926"
type input "2280"
click at [113, 43] on link "PREVIOUS INVOICES" at bounding box center [113, 46] width 61 height 8
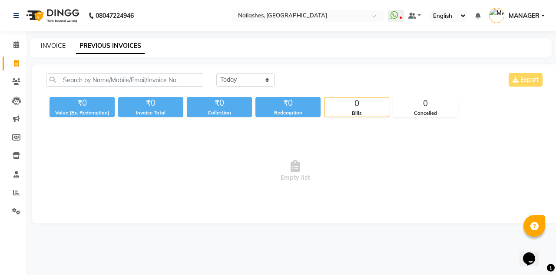
click at [52, 46] on link "INVOICE" at bounding box center [53, 46] width 25 height 8
select select "service"
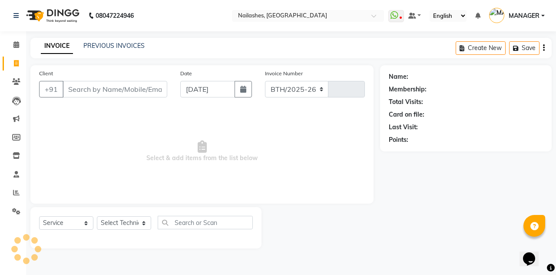
select select "3926"
type input "2280"
click at [10, 48] on span at bounding box center [16, 45] width 15 height 10
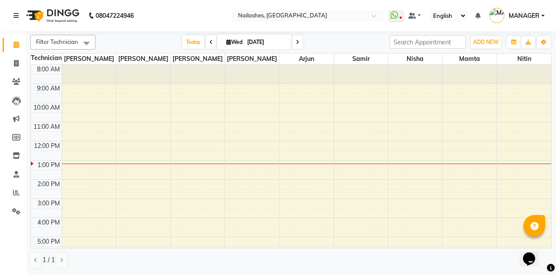
select select "service"
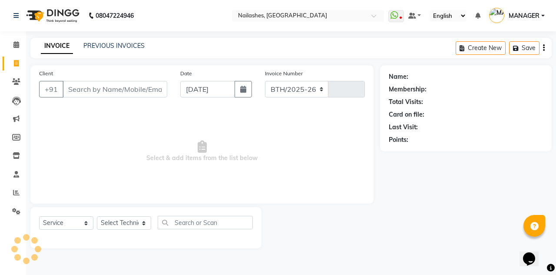
select select "3926"
type input "2280"
click at [18, 49] on span at bounding box center [16, 45] width 15 height 10
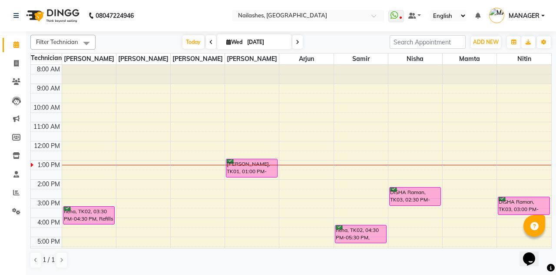
click at [263, 162] on div "[PERSON_NAME], TK01, 01:00 PM-02:00 PM, Permanent Nail Paint - Solid Color (Han…" at bounding box center [251, 168] width 51 height 18
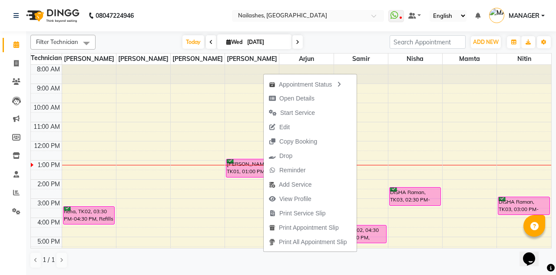
click at [320, 115] on button "Start Service" at bounding box center [310, 113] width 93 height 14
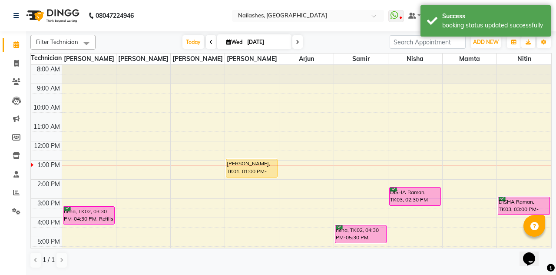
click at [436, 195] on div "DISHA Raman, TK03, 02:30 PM-03:30 PM, Pedicure - Deluxe" at bounding box center [415, 196] width 51 height 18
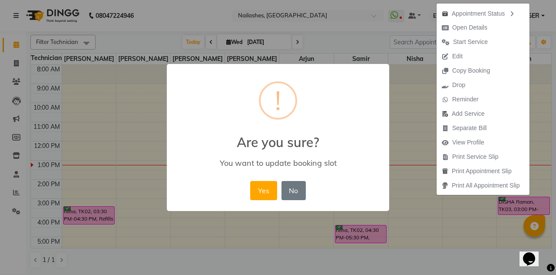
click at [257, 189] on button "Yes" at bounding box center [263, 190] width 27 height 19
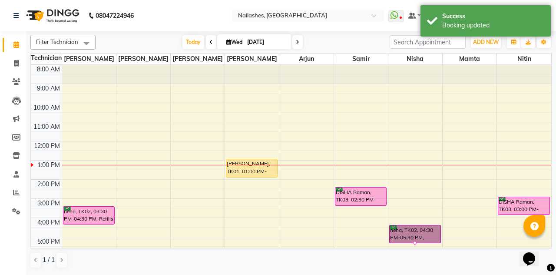
scroll to position [5, 0]
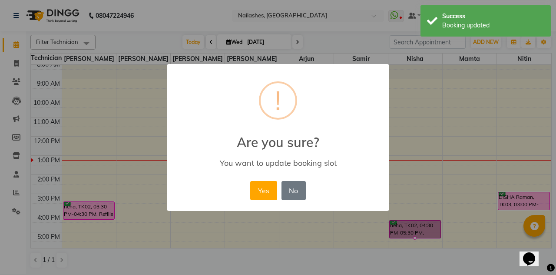
click at [258, 193] on button "Yes" at bounding box center [263, 190] width 27 height 19
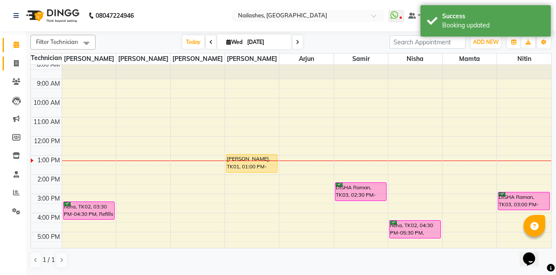
click at [12, 68] on link "Invoice" at bounding box center [13, 63] width 21 height 14
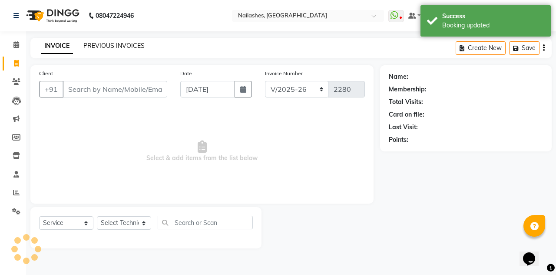
click at [96, 43] on link "PREVIOUS INVOICES" at bounding box center [113, 46] width 61 height 8
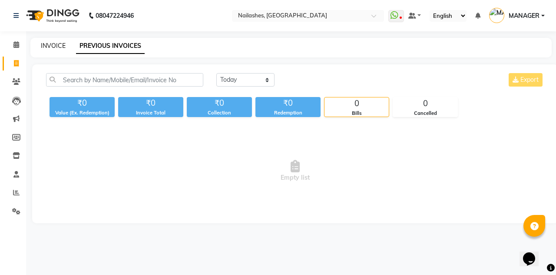
click at [46, 46] on link "INVOICE" at bounding box center [53, 46] width 25 height 8
select select "service"
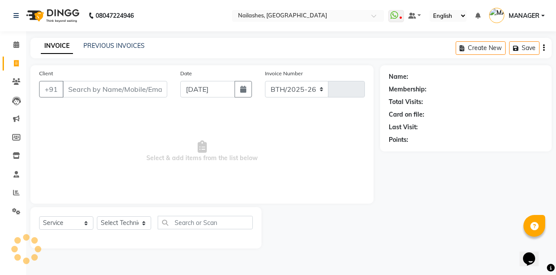
select select "3926"
type input "2280"
click at [9, 44] on span at bounding box center [16, 45] width 15 height 10
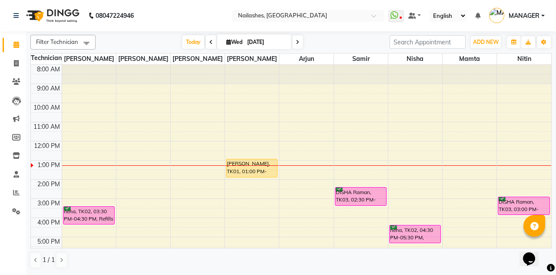
click at [256, 43] on input "[DATE]" at bounding box center [266, 42] width 43 height 13
select select "9"
select select "2025"
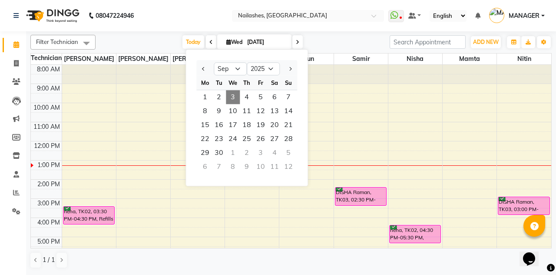
click at [294, 95] on span "7" at bounding box center [289, 97] width 14 height 14
type input "[DATE]"
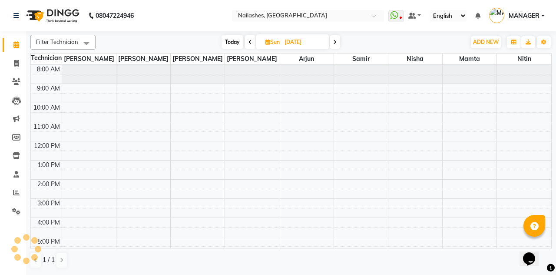
scroll to position [95, 0]
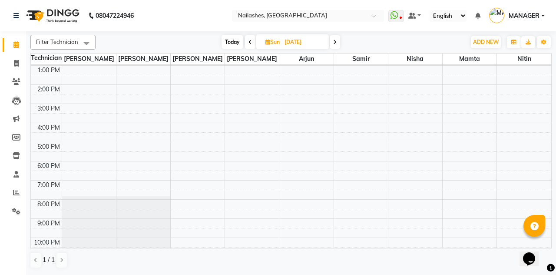
click at [288, 43] on input "[DATE]" at bounding box center [303, 42] width 43 height 13
select select "9"
select select "2025"
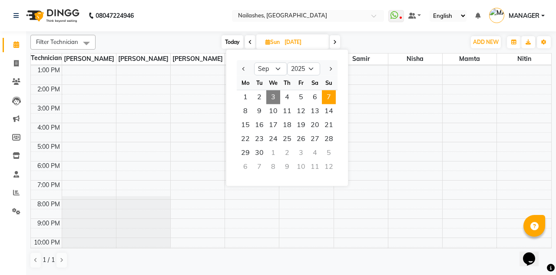
click at [315, 95] on span "6" at bounding box center [315, 97] width 14 height 14
type input "[DATE]"
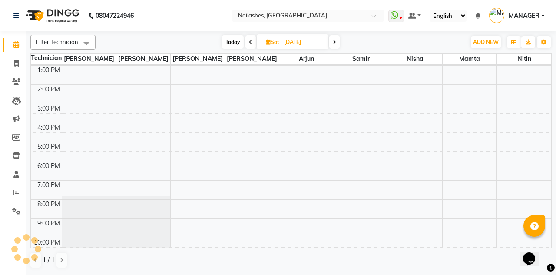
scroll to position [0, 0]
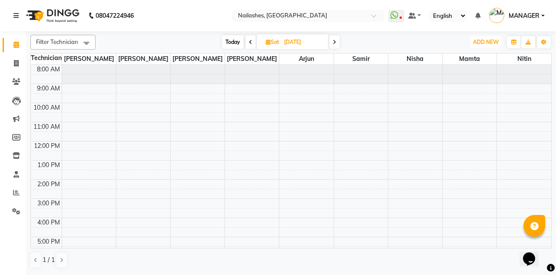
click at [497, 42] on span "ADD NEW" at bounding box center [486, 42] width 26 height 7
click at [475, 54] on button "Add Appointment" at bounding box center [466, 58] width 69 height 11
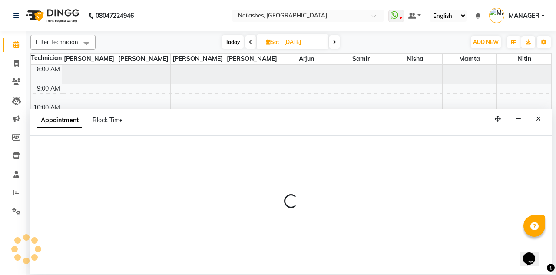
select select "tentative"
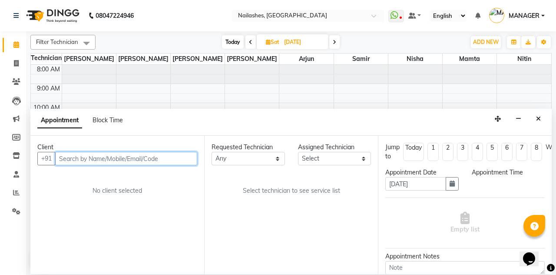
select select "540"
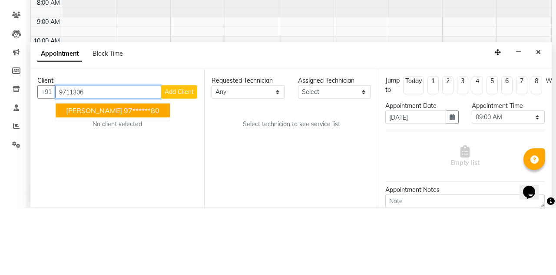
click at [138, 173] on ngb-highlight "97******80" at bounding box center [142, 177] width 36 height 9
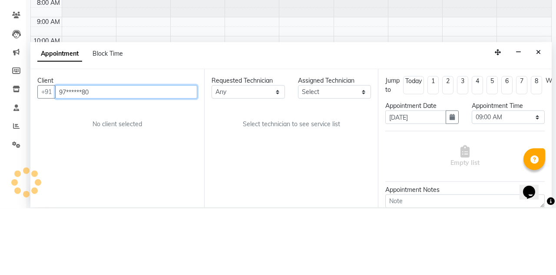
type input "97******80"
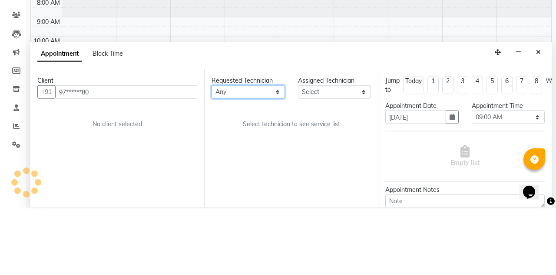
click at [254, 152] on select "Any [PERSON_NAME] [PERSON_NAME] Arjun Mamta Nisha Nitin [PERSON_NAME] [PERSON_N…" at bounding box center [248, 158] width 73 height 13
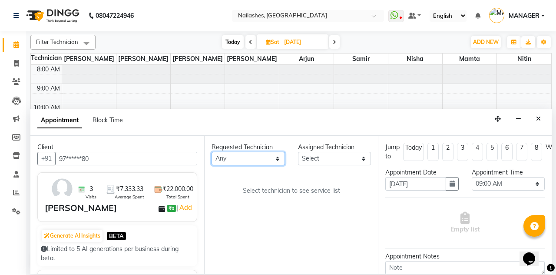
select select "90278"
click at [212, 152] on select "Any [PERSON_NAME] [PERSON_NAME] Arjun Mamta Nisha Nitin [PERSON_NAME] [PERSON_N…" at bounding box center [248, 158] width 73 height 13
select select "90278"
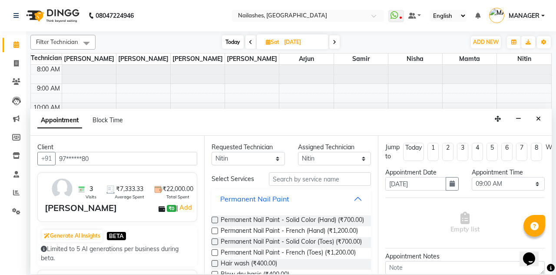
click at [355, 191] on button "Permanent Nail Paint" at bounding box center [291, 199] width 153 height 16
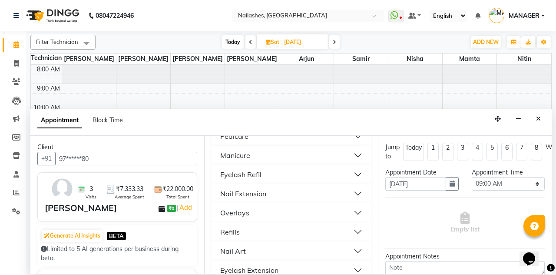
scroll to position [121, 0]
click at [353, 242] on button "Eyelash Extension" at bounding box center [291, 250] width 153 height 16
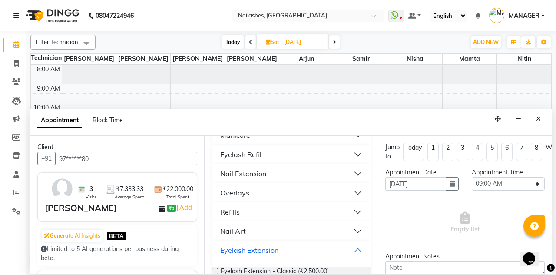
click at [215, 268] on label at bounding box center [215, 271] width 7 height 7
click at [215, 269] on input "checkbox" at bounding box center [215, 272] width 6 height 6
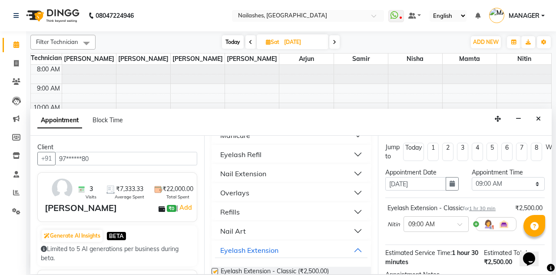
checkbox input "false"
click at [521, 177] on select "Select 09:00 AM 09:15 AM 09:30 AM 09:45 AM 10:00 AM 10:15 AM 10:30 AM 10:45 AM …" at bounding box center [508, 183] width 73 height 13
select select "1020"
click at [472, 177] on select "Select 09:00 AM 09:15 AM 09:30 AM 09:45 AM 10:00 AM 10:15 AM 10:30 AM 10:45 AM …" at bounding box center [508, 183] width 73 height 13
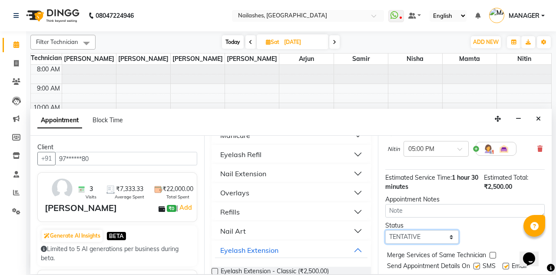
click at [410, 230] on select "Select TENTATIVE CONFIRM UPCOMING" at bounding box center [421, 236] width 73 height 13
select select "confirm booking"
click at [385, 230] on select "Select TENTATIVE CONFIRM UPCOMING" at bounding box center [421, 236] width 73 height 13
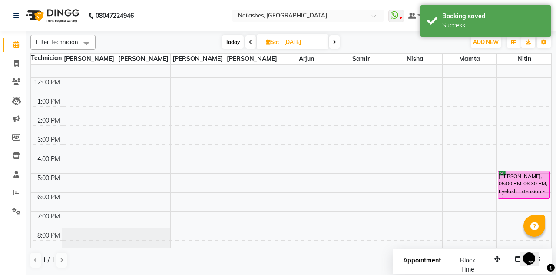
scroll to position [0, 0]
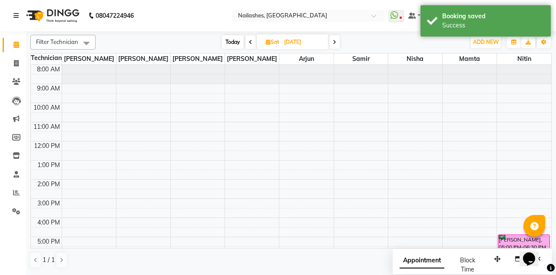
click at [223, 43] on span "Today" at bounding box center [233, 41] width 22 height 13
type input "[DATE]"
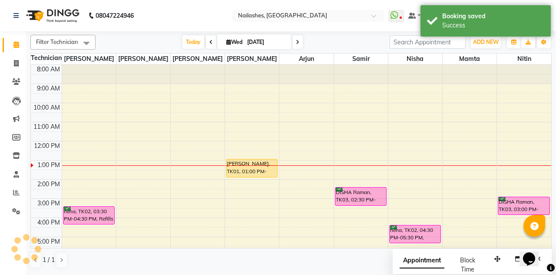
scroll to position [95, 0]
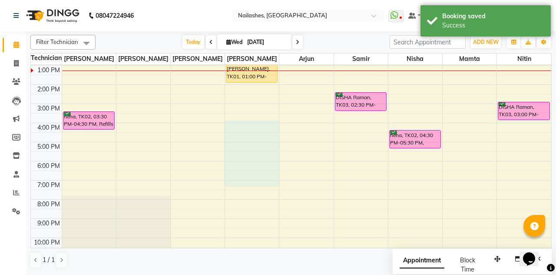
select select "38034"
select select "tentative"
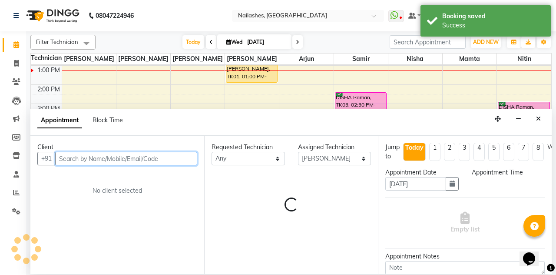
select select "960"
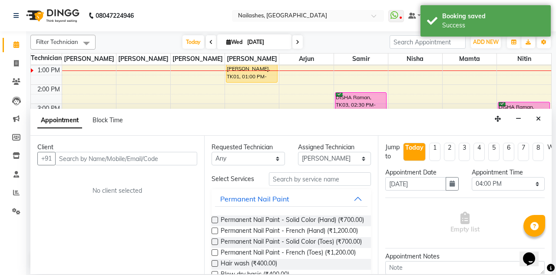
click at [542, 143] on li "8" at bounding box center [538, 152] width 11 height 18
type input "[DATE]"
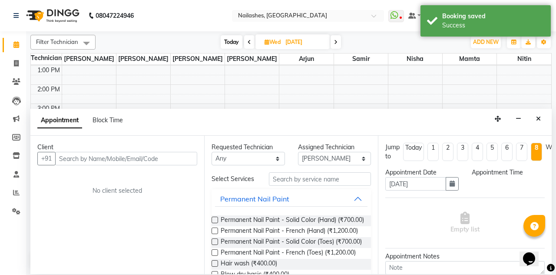
select select "960"
click at [538, 116] on icon "Close" at bounding box center [538, 119] width 5 height 6
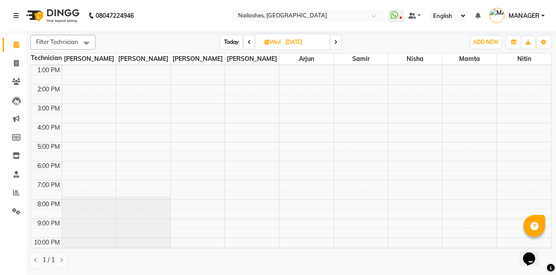
scroll to position [0, 0]
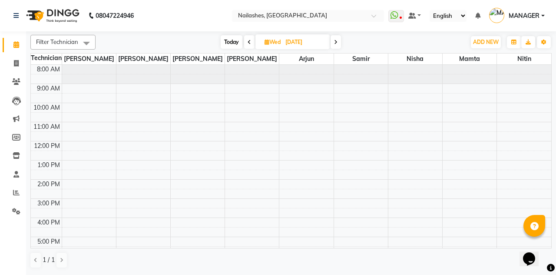
click at [225, 44] on span "Today" at bounding box center [232, 41] width 22 height 13
type input "[DATE]"
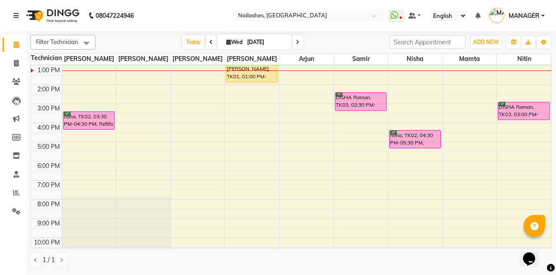
scroll to position [80, 0]
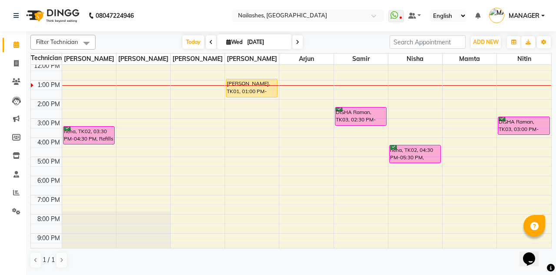
click at [265, 36] on input "[DATE]" at bounding box center [266, 42] width 43 height 13
select select "9"
select select "2025"
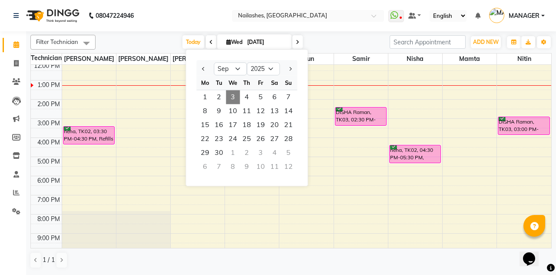
click at [247, 94] on span "4" at bounding box center [247, 97] width 14 height 14
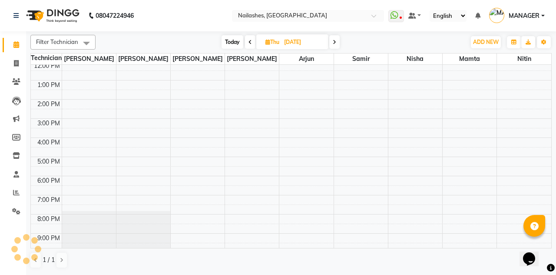
scroll to position [95, 0]
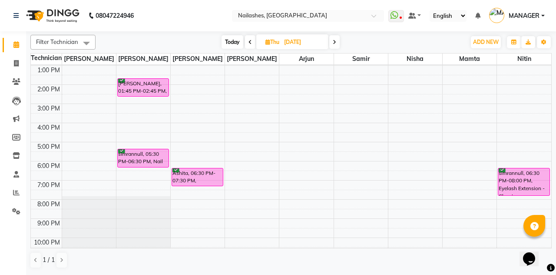
click at [231, 43] on span "Today" at bounding box center [233, 41] width 22 height 13
type input "[DATE]"
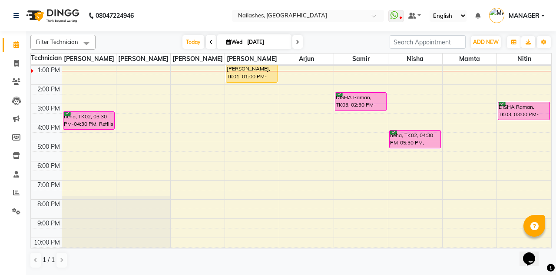
click at [368, 101] on div "DISHA Raman, TK03, 02:30 PM-03:30 PM, Pedicure - Deluxe" at bounding box center [360, 102] width 51 height 18
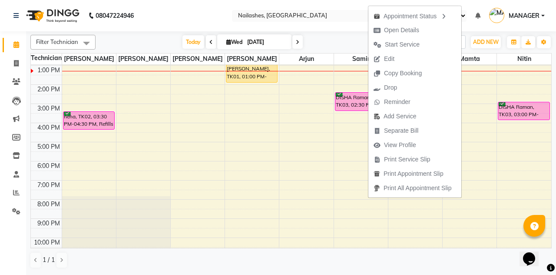
click at [424, 143] on button "View Profile" at bounding box center [414, 145] width 93 height 14
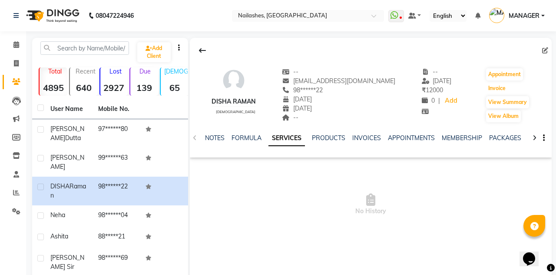
click at [499, 89] on button "Invoice" at bounding box center [497, 88] width 22 height 12
select select "service"
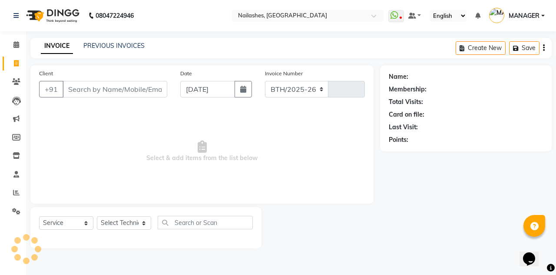
select select "3926"
type input "2280"
type input "98******22"
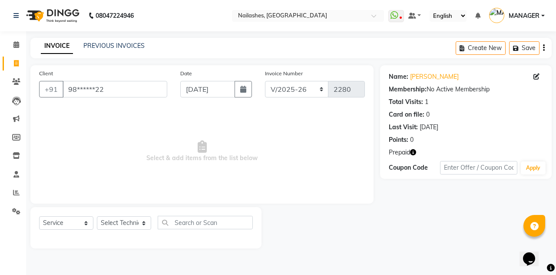
click at [411, 153] on icon "button" at bounding box center [413, 152] width 6 height 6
click at [416, 149] on icon "button" at bounding box center [413, 152] width 6 height 6
click at [15, 46] on icon at bounding box center [16, 44] width 6 height 7
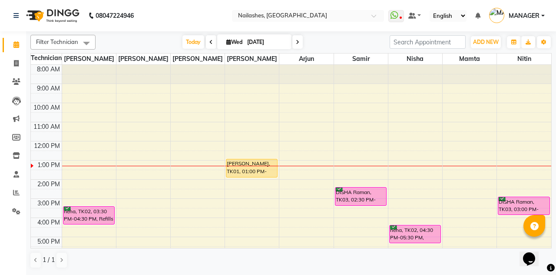
click at [83, 210] on div "neha, TK02, 03:30 PM-04:30 PM, Refills - Acylic (Hand)" at bounding box center [88, 214] width 51 height 17
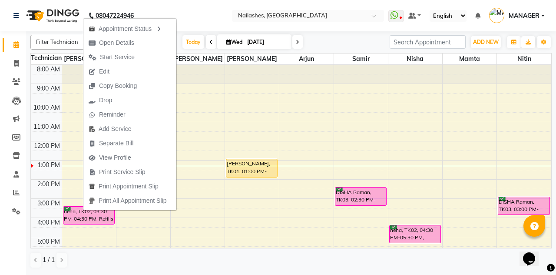
click at [106, 151] on span "View Profile" at bounding box center [109, 157] width 53 height 14
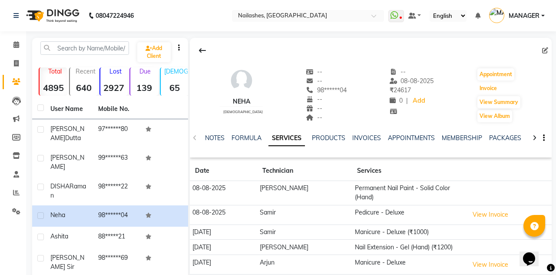
click at [493, 89] on button "Invoice" at bounding box center [489, 88] width 22 height 12
select select "service"
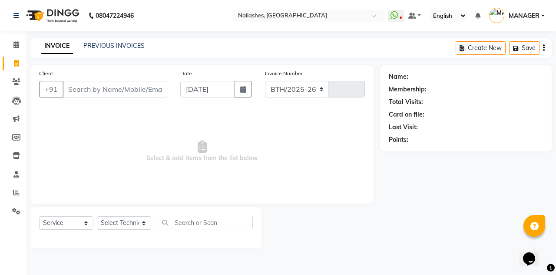
select select "3926"
type input "2280"
type input "98******04"
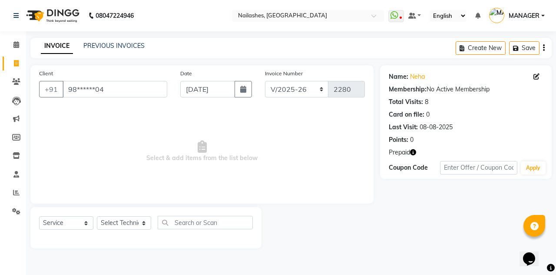
click at [411, 152] on icon "button" at bounding box center [413, 152] width 6 height 6
click at [13, 43] on span at bounding box center [16, 45] width 15 height 10
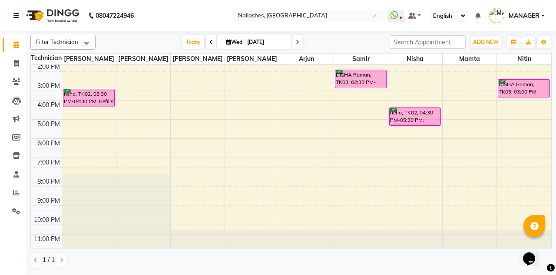
scroll to position [118, 0]
click at [17, 60] on icon at bounding box center [16, 63] width 5 height 7
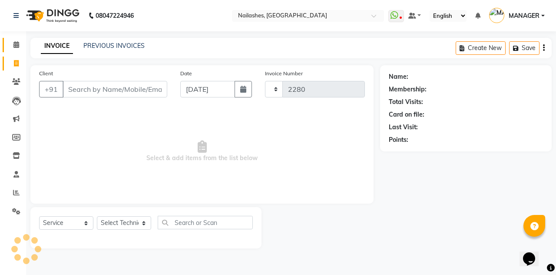
click at [15, 48] on icon at bounding box center [16, 44] width 6 height 7
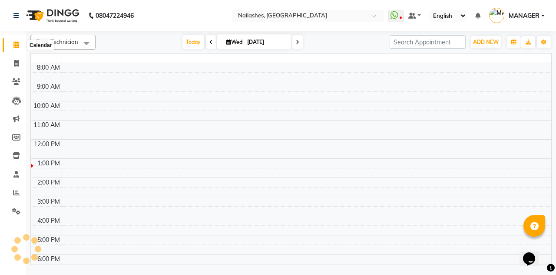
click at [83, 40] on span at bounding box center [86, 43] width 17 height 17
click at [13, 65] on span at bounding box center [16, 64] width 15 height 10
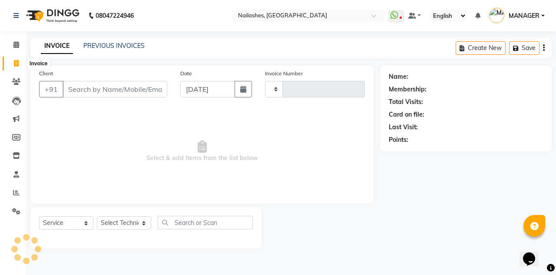
click at [20, 56] on link "Invoice" at bounding box center [13, 63] width 21 height 14
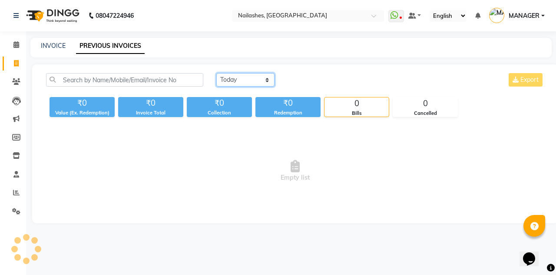
click at [249, 76] on select "[DATE] [DATE] Custom Range" at bounding box center [245, 79] width 58 height 13
select select "[DATE]"
click at [216, 73] on select "[DATE] [DATE] Custom Range" at bounding box center [245, 79] width 58 height 13
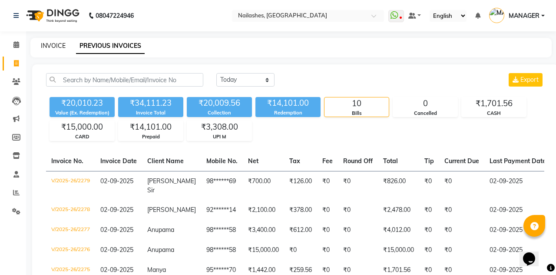
click at [50, 43] on link "INVOICE" at bounding box center [53, 46] width 25 height 8
select select "service"
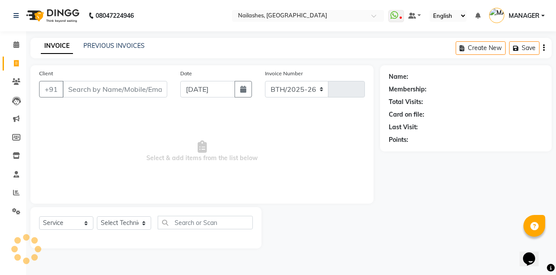
select select "3926"
type input "2280"
click at [17, 49] on span at bounding box center [16, 45] width 15 height 10
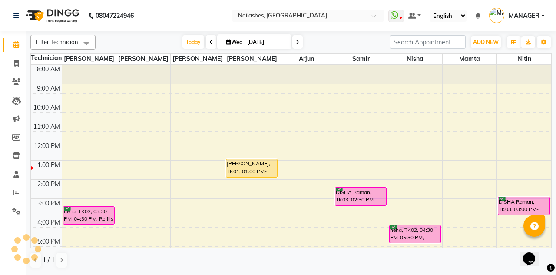
scroll to position [95, 0]
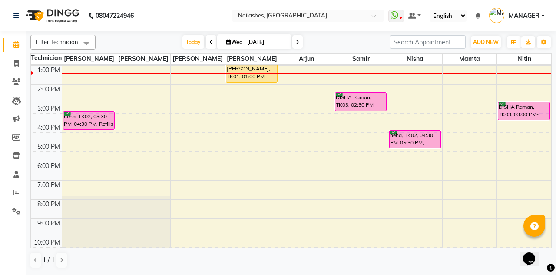
click at [116, 193] on td at bounding box center [307, 194] width 490 height 10
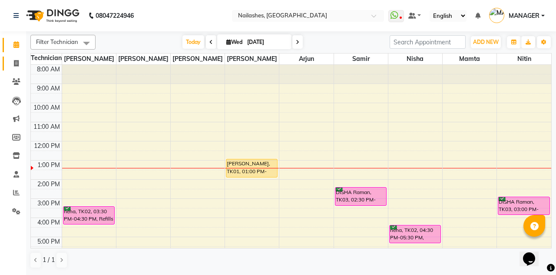
click at [12, 66] on span at bounding box center [16, 64] width 15 height 10
select select "service"
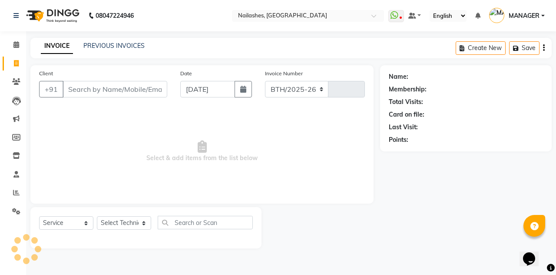
select select "3926"
type input "2280"
click at [11, 39] on link "Calendar" at bounding box center [13, 45] width 21 height 14
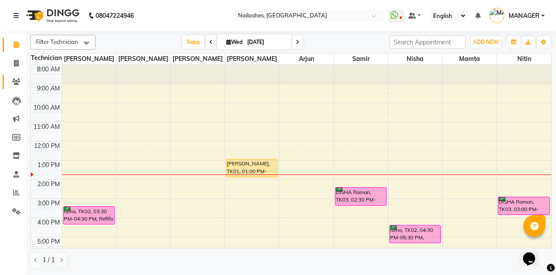
click at [14, 76] on link "Clients" at bounding box center [13, 82] width 21 height 14
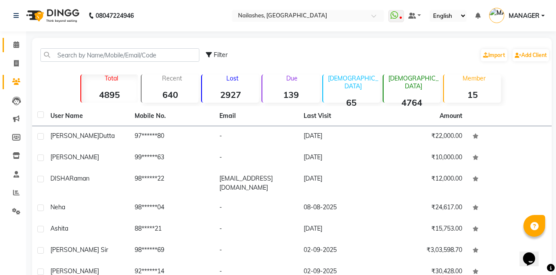
click at [17, 44] on icon at bounding box center [16, 44] width 6 height 7
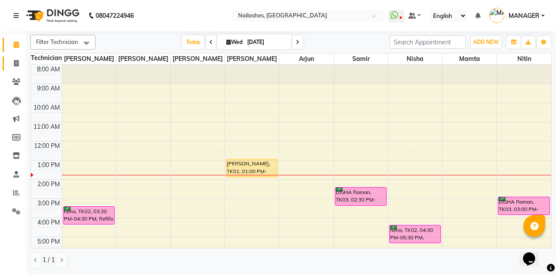
click at [10, 66] on span at bounding box center [16, 64] width 15 height 10
select select "service"
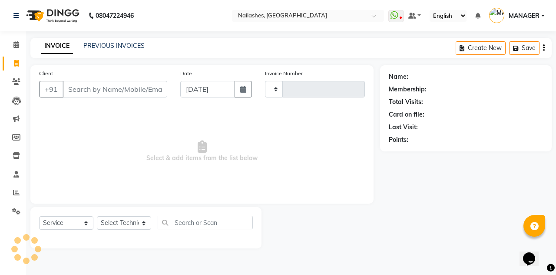
type input "2280"
select select "3926"
click at [108, 42] on link "PREVIOUS INVOICES" at bounding box center [113, 46] width 61 height 8
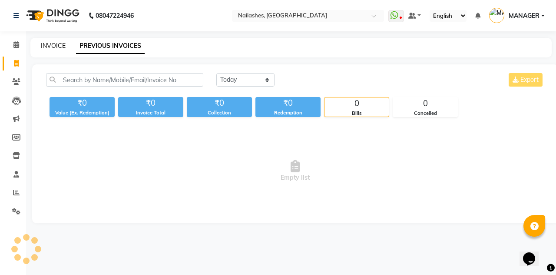
click at [46, 42] on link "INVOICE" at bounding box center [53, 46] width 25 height 8
select select "3926"
select select "service"
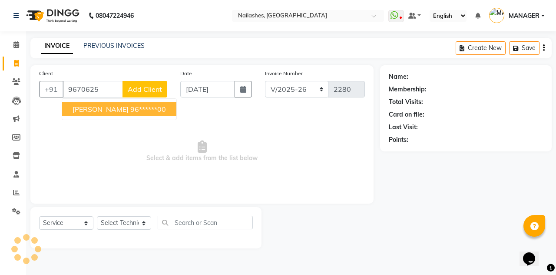
click at [130, 106] on ngb-highlight "96******00" at bounding box center [148, 109] width 36 height 9
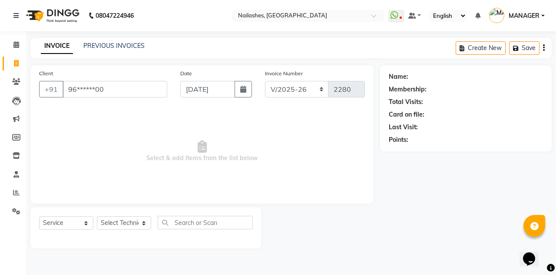
type input "96******00"
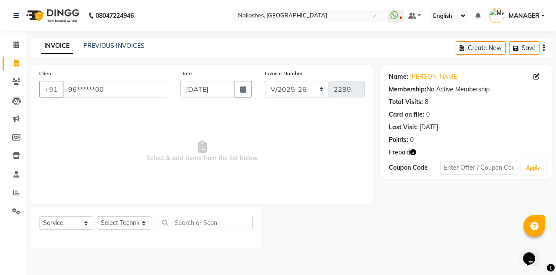
click at [414, 149] on icon "button" at bounding box center [413, 152] width 6 height 6
click at [536, 77] on icon at bounding box center [537, 76] width 6 height 6
select select "21"
select select "[DEMOGRAPHIC_DATA]"
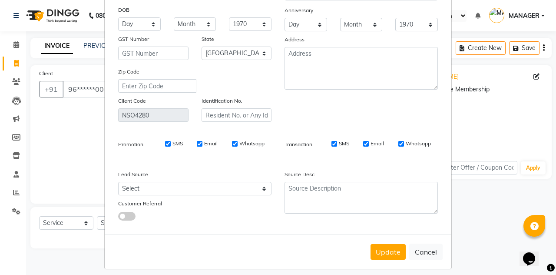
scroll to position [107, 0]
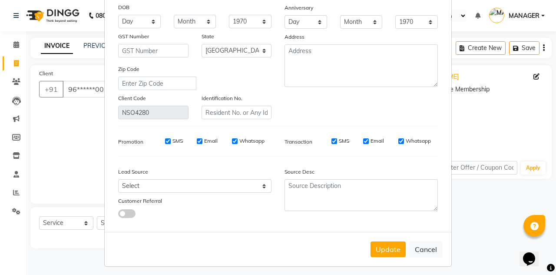
click at [390, 248] on button "Update" at bounding box center [388, 249] width 35 height 16
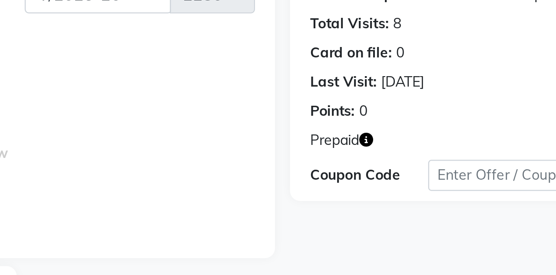
click at [414, 150] on icon "button" at bounding box center [413, 152] width 6 height 6
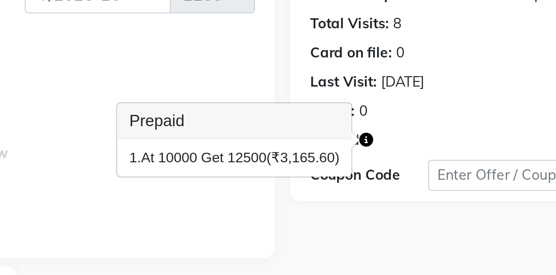
click at [415, 149] on icon "button" at bounding box center [413, 152] width 6 height 6
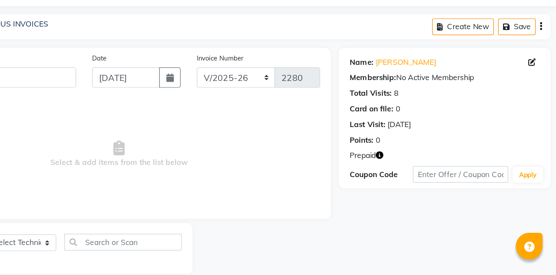
scroll to position [0, 0]
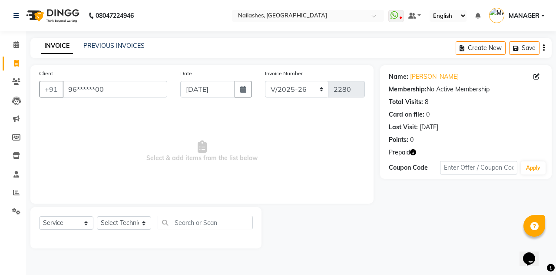
click at [414, 155] on button "button" at bounding box center [413, 152] width 6 height 9
click at [415, 153] on icon "button" at bounding box center [413, 152] width 6 height 6
click at [114, 216] on select "Select Technician [PERSON_NAME] [PERSON_NAME] Arjun Mamta MANAGER Nisha Nitin […" at bounding box center [124, 222] width 54 height 13
click at [97, 216] on select "Select Technician [PERSON_NAME] [PERSON_NAME] Arjun Mamta MANAGER Nisha Nitin […" at bounding box center [124, 222] width 54 height 13
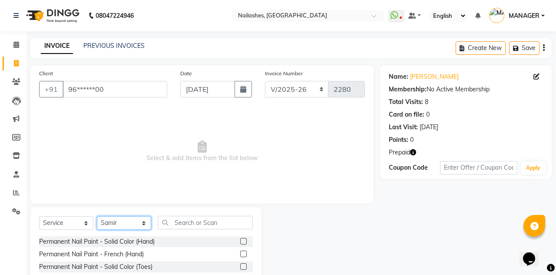
click at [109, 217] on select "Select Technician [PERSON_NAME] [PERSON_NAME] Arjun Mamta MANAGER Nisha Nitin […" at bounding box center [124, 222] width 54 height 13
select select "52460"
click at [97, 216] on select "Select Technician [PERSON_NAME] [PERSON_NAME] Arjun Mamta MANAGER Nisha Nitin […" at bounding box center [124, 222] width 54 height 13
click at [221, 219] on input "text" at bounding box center [205, 222] width 95 height 13
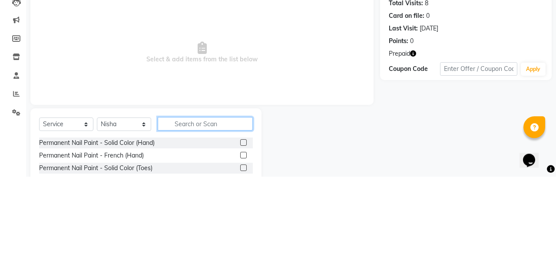
scroll to position [13, 0]
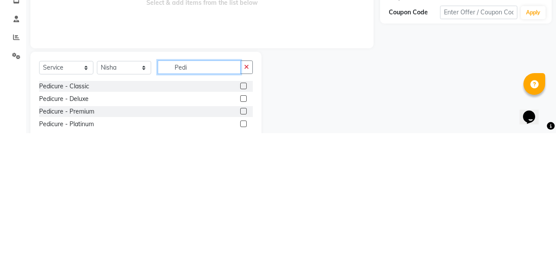
type input "Pedi"
click at [242, 240] on label at bounding box center [243, 240] width 7 height 7
click at [242, 240] on input "checkbox" at bounding box center [243, 241] width 6 height 6
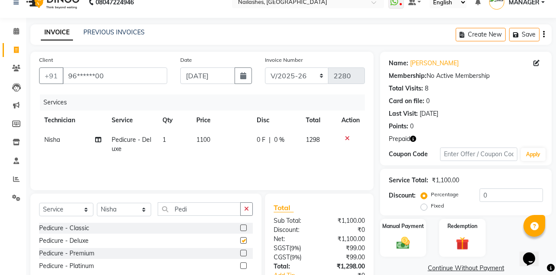
checkbox input "false"
click at [135, 204] on select "Select Technician [PERSON_NAME] [PERSON_NAME] Arjun Mamta MANAGER Nisha Nitin […" at bounding box center [124, 208] width 54 height 13
select select "19580"
click at [97, 202] on select "Select Technician [PERSON_NAME] [PERSON_NAME] Arjun Mamta MANAGER Nisha Nitin […" at bounding box center [124, 208] width 54 height 13
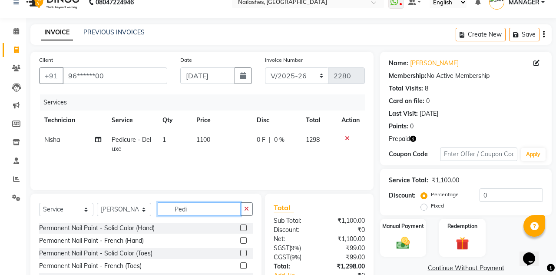
click at [231, 209] on input "Pedi" at bounding box center [199, 208] width 83 height 13
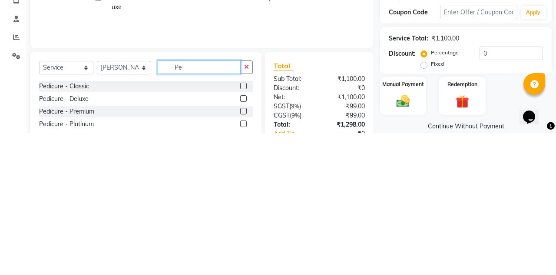
type input "P"
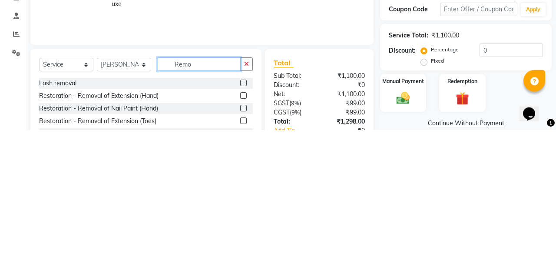
scroll to position [15, 0]
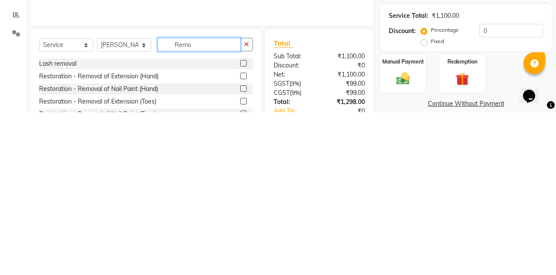
type input "Remo"
click at [242, 238] on label at bounding box center [243, 238] width 7 height 7
click at [242, 238] on input "checkbox" at bounding box center [243, 239] width 6 height 6
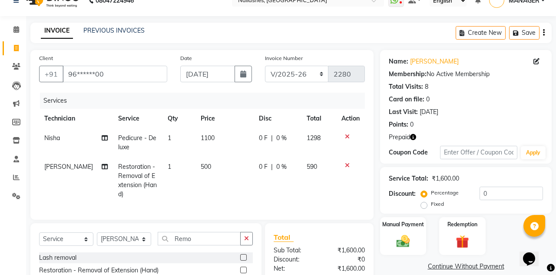
checkbox input "false"
click at [246, 241] on button "button" at bounding box center [246, 238] width 13 height 13
click at [219, 236] on input "text" at bounding box center [199, 238] width 83 height 13
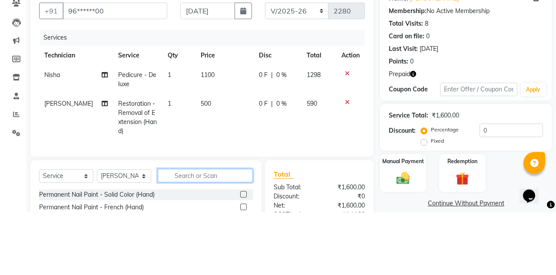
scroll to position [34, 0]
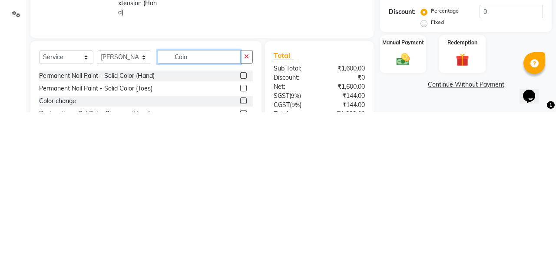
type input "Colo"
click at [242, 263] on label at bounding box center [243, 263] width 7 height 7
click at [242, 263] on input "checkbox" at bounding box center [243, 264] width 6 height 6
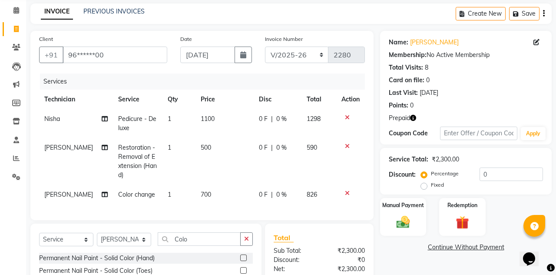
checkbox input "false"
click at [205, 191] on span "700" at bounding box center [206, 194] width 10 height 8
select select "19580"
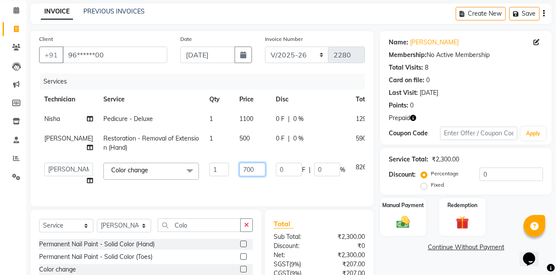
click at [239, 167] on input "700" at bounding box center [252, 169] width 26 height 13
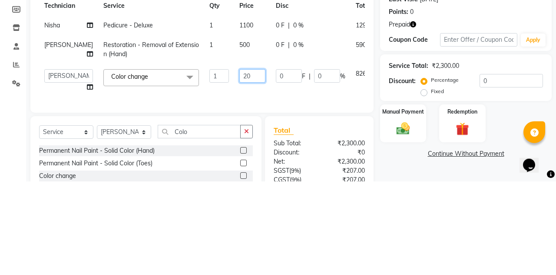
type input "250"
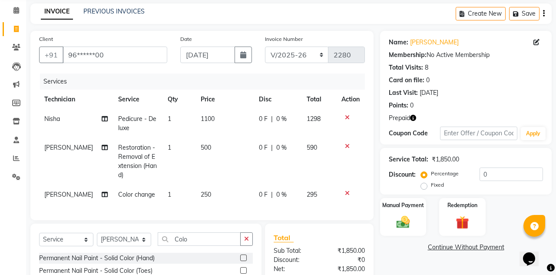
scroll to position [82, 0]
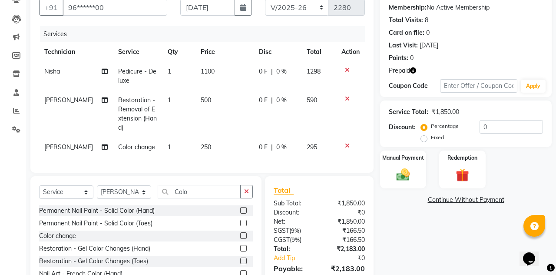
click at [467, 174] on img at bounding box center [463, 175] width 22 height 17
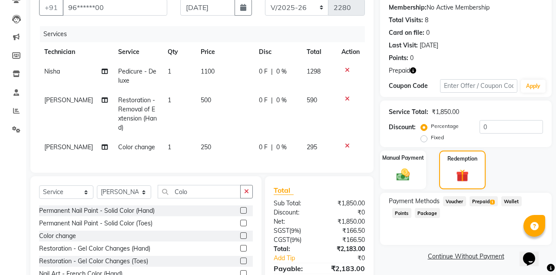
click at [488, 201] on span "Prepaid 1" at bounding box center [484, 201] width 28 height 10
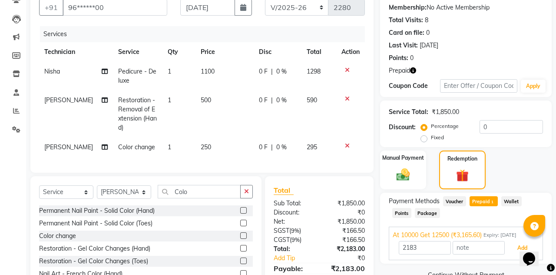
click at [518, 251] on button "Add" at bounding box center [523, 247] width 32 height 15
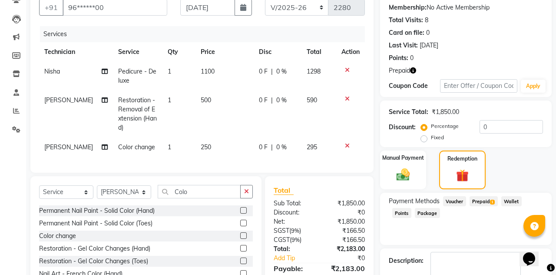
scroll to position [100, 0]
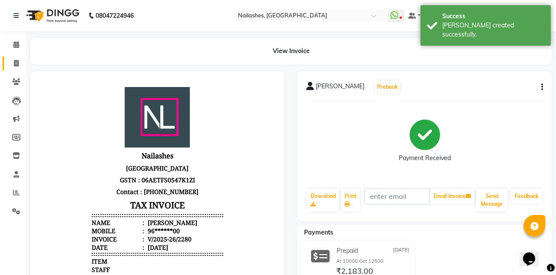
click at [6, 60] on link "Invoice" at bounding box center [13, 63] width 21 height 14
select select "service"
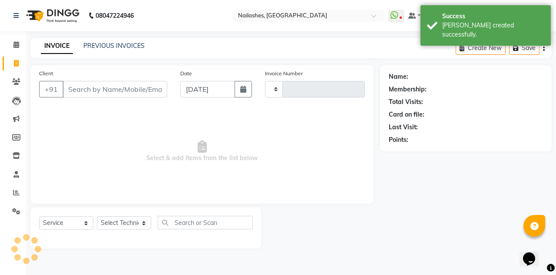
scroll to position [18, 0]
select select "3926"
type input "2281"
click at [98, 47] on link "PREVIOUS INVOICES" at bounding box center [113, 46] width 61 height 8
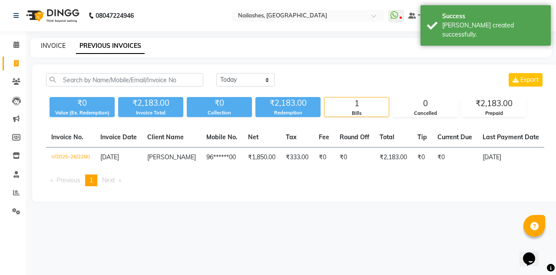
click at [43, 48] on link "INVOICE" at bounding box center [53, 46] width 25 height 8
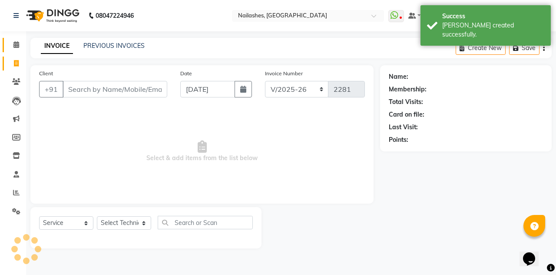
click at [18, 51] on link "Calendar" at bounding box center [13, 45] width 21 height 14
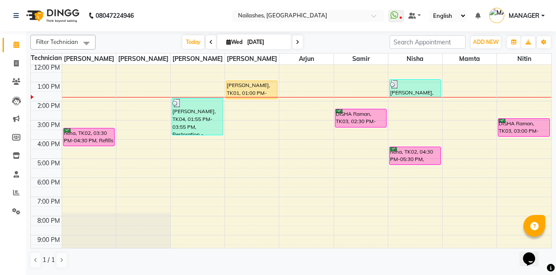
scroll to position [7, 0]
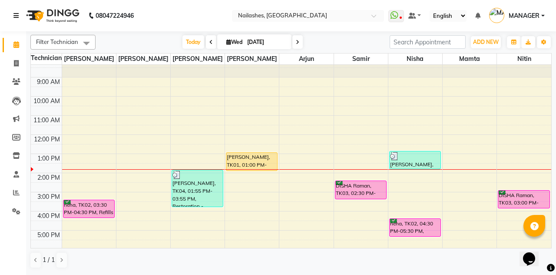
click at [15, 11] on link at bounding box center [17, 15] width 9 height 24
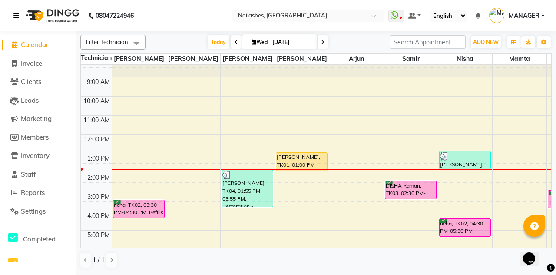
click at [14, 16] on icon at bounding box center [15, 16] width 5 height 6
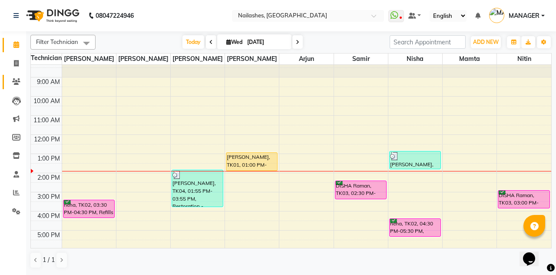
click at [20, 82] on icon at bounding box center [16, 81] width 8 height 7
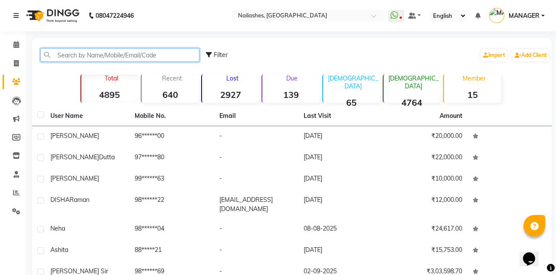
click at [54, 50] on input "text" at bounding box center [119, 54] width 159 height 13
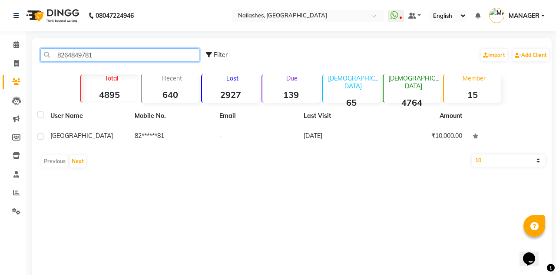
type input "8264849781"
click at [64, 131] on td "[GEOGRAPHIC_DATA]" at bounding box center [87, 136] width 84 height 21
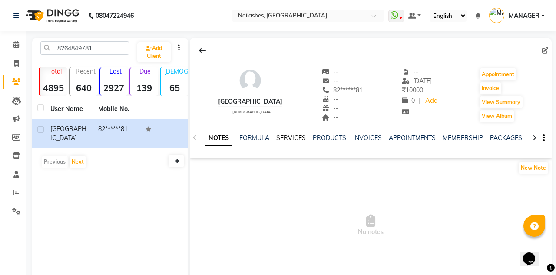
click at [293, 135] on link "SERVICES" at bounding box center [291, 138] width 30 height 8
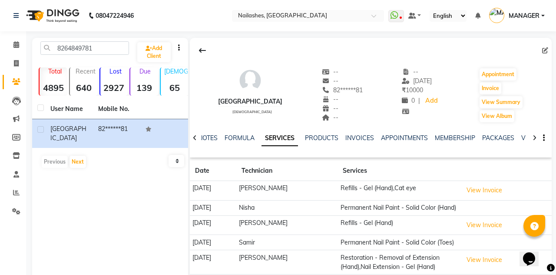
scroll to position [3, 0]
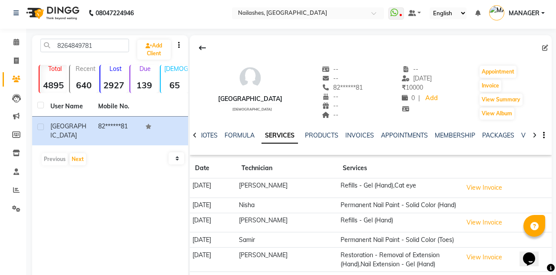
click at [491, 185] on button "View Invoice" at bounding box center [484, 187] width 43 height 13
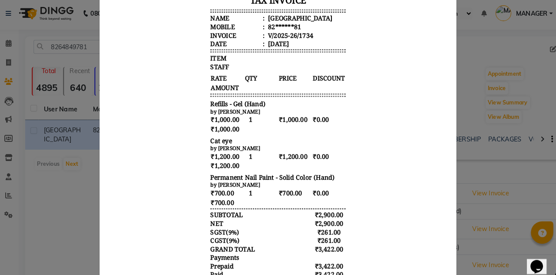
scroll to position [0, 0]
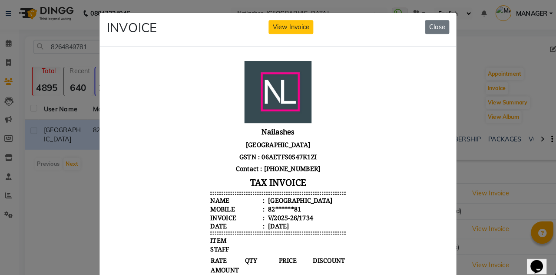
click at [429, 25] on button "Close" at bounding box center [432, 26] width 23 height 13
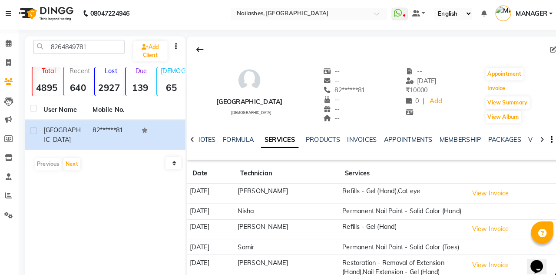
click at [486, 84] on button "Invoice" at bounding box center [491, 86] width 22 height 12
select select "service"
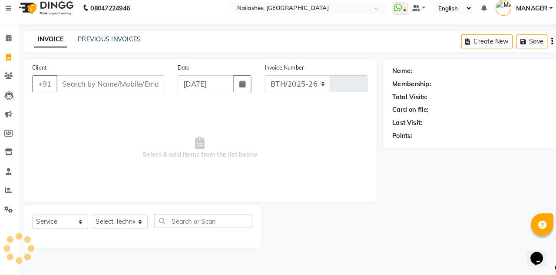
select select "3926"
type input "2281"
type input "82******81"
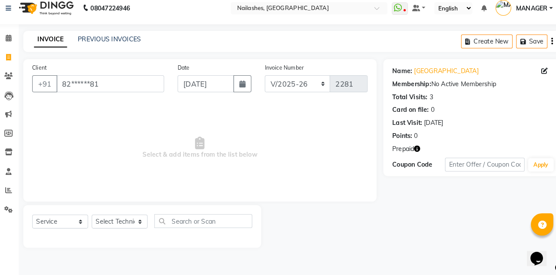
click at [413, 153] on icon "button" at bounding box center [413, 152] width 6 height 6
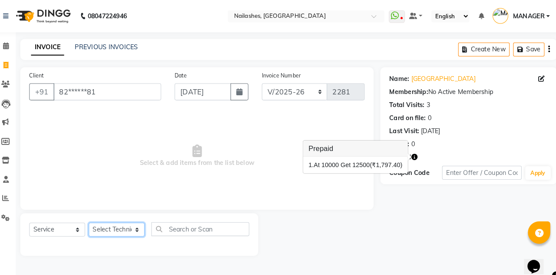
click at [129, 219] on select "Select Technician [PERSON_NAME] [PERSON_NAME] Arjun Mamta MANAGER Nisha Nitin […" at bounding box center [124, 222] width 54 height 13
select select "90278"
click at [97, 216] on select "Select Technician [PERSON_NAME] [PERSON_NAME] Arjun Mamta MANAGER Nisha Nitin […" at bounding box center [124, 222] width 54 height 13
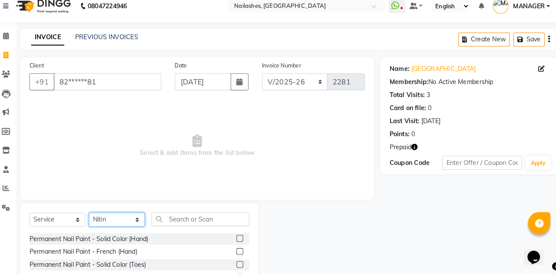
scroll to position [24, 0]
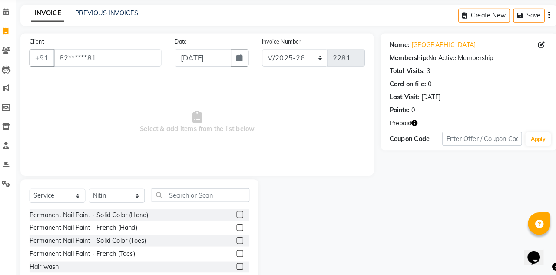
click at [242, 216] on label at bounding box center [243, 216] width 7 height 7
click at [242, 216] on input "checkbox" at bounding box center [243, 217] width 6 height 6
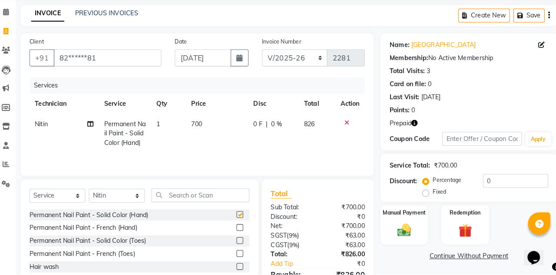
scroll to position [0, 0]
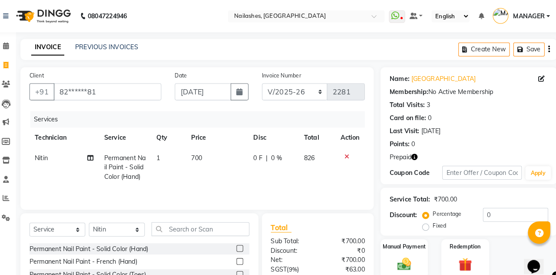
checkbox input "false"
click at [525, 46] on button "Save" at bounding box center [524, 47] width 30 height 13
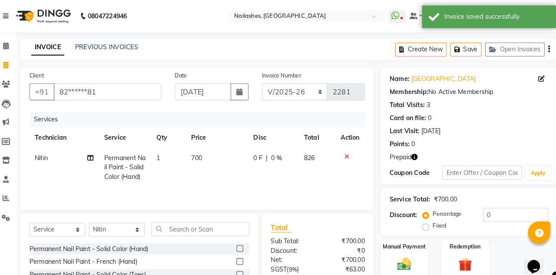
click at [428, 46] on button "Create New" at bounding box center [420, 47] width 50 height 13
select select "3926"
select select "service"
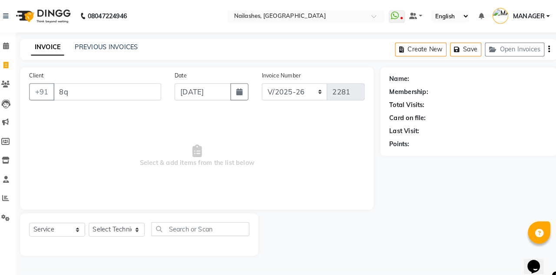
type input "8"
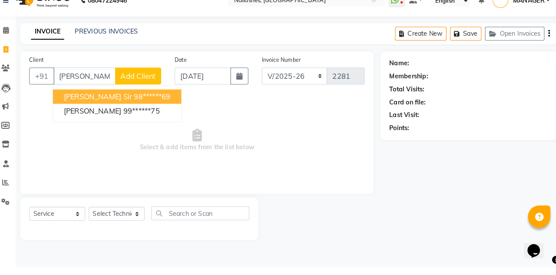
click at [80, 105] on span "[PERSON_NAME] Sir" at bounding box center [106, 109] width 66 height 9
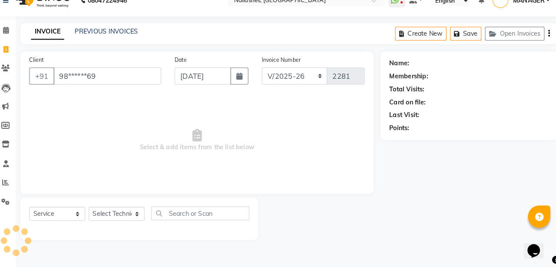
type input "98******69"
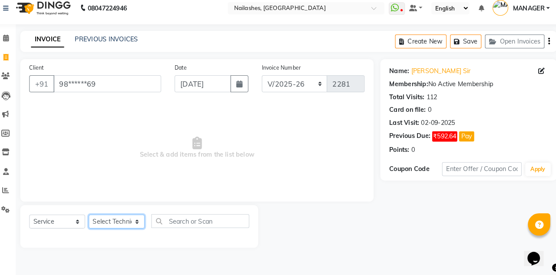
click at [130, 222] on select "Select Technician [PERSON_NAME] [PERSON_NAME] Arjun Mamta MANAGER Nisha Nitin […" at bounding box center [124, 222] width 54 height 13
select select "19576"
click at [97, 216] on select "Select Technician [PERSON_NAME] [PERSON_NAME] Arjun Mamta MANAGER Nisha Nitin […" at bounding box center [124, 222] width 54 height 13
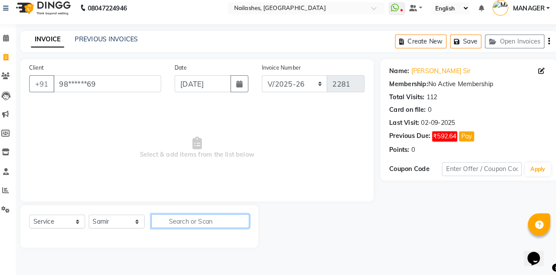
click at [197, 220] on input "text" at bounding box center [205, 222] width 95 height 13
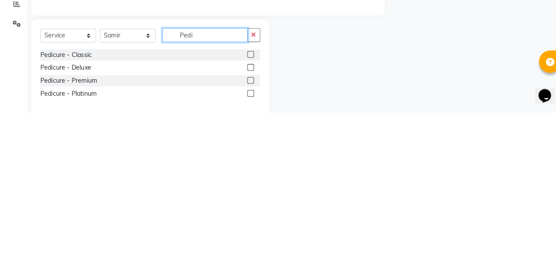
type input "Pedi"
click at [244, 242] on label at bounding box center [243, 243] width 7 height 7
click at [244, 242] on input "checkbox" at bounding box center [243, 244] width 6 height 6
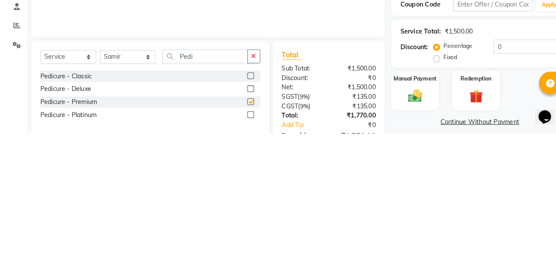
scroll to position [23, 0]
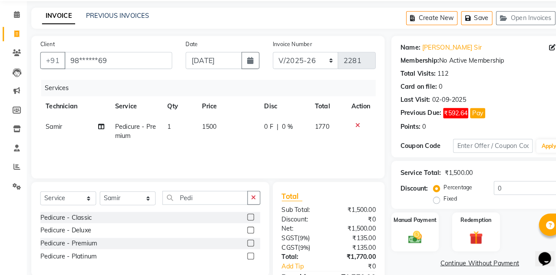
checkbox input "false"
click at [252, 199] on button "button" at bounding box center [246, 198] width 13 height 13
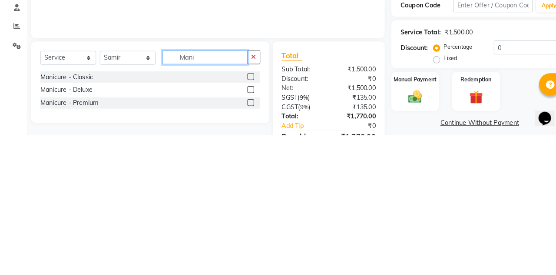
type input "Mani"
click at [242, 243] on label at bounding box center [243, 243] width 7 height 7
click at [242, 243] on input "checkbox" at bounding box center [243, 244] width 6 height 6
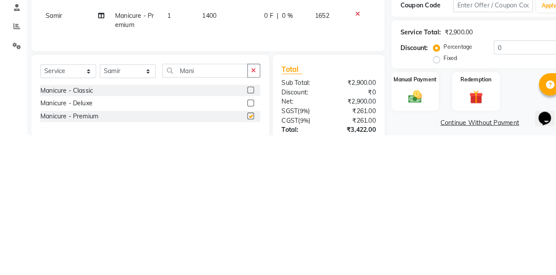
scroll to position [23, 0]
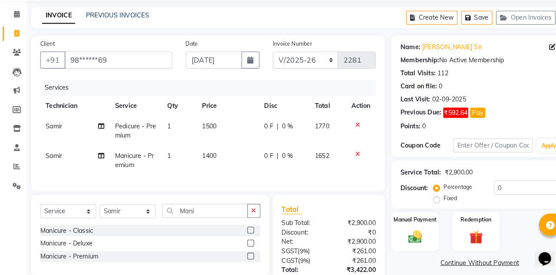
checkbox input "false"
click at [204, 154] on span "1400" at bounding box center [203, 158] width 14 height 8
select select "19576"
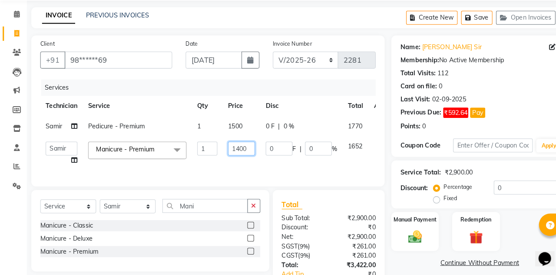
click at [229, 152] on input "1400" at bounding box center [235, 151] width 26 height 13
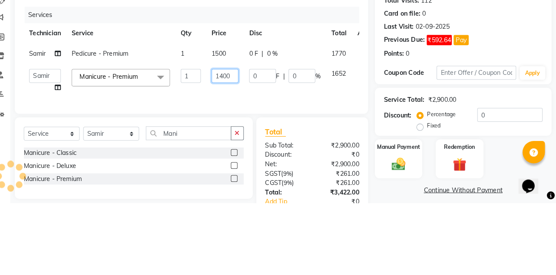
click at [231, 153] on input "1400" at bounding box center [235, 151] width 26 height 13
type input "1800"
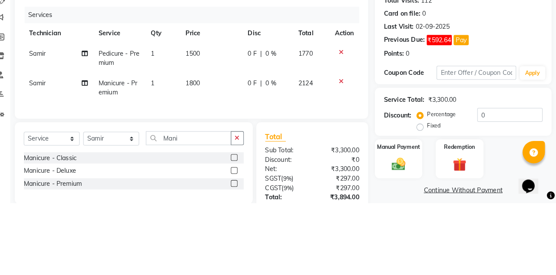
scroll to position [24, 0]
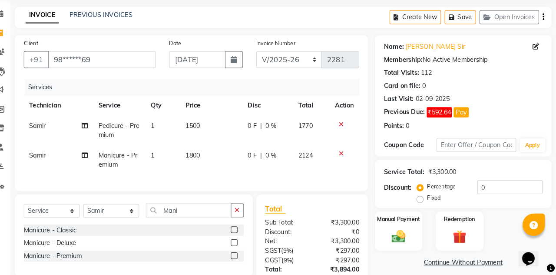
click at [204, 127] on span "1500" at bounding box center [203, 129] width 14 height 8
select select "19576"
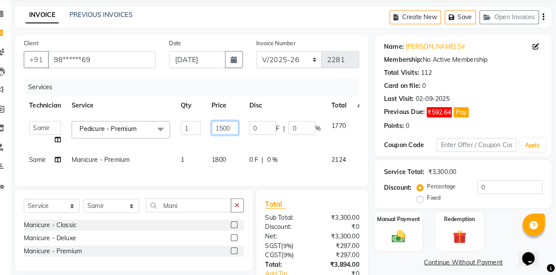
click at [233, 129] on input "1500" at bounding box center [235, 131] width 26 height 13
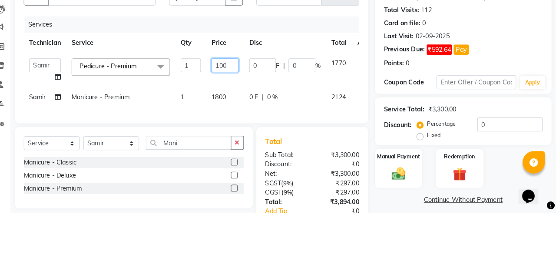
type input "1800"
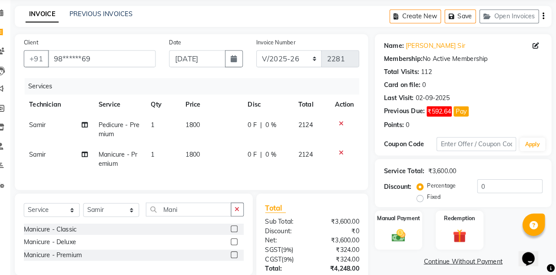
scroll to position [43, 0]
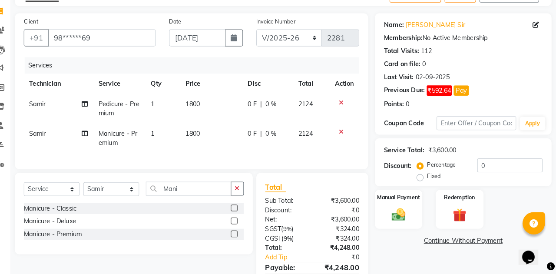
click at [406, 209] on img at bounding box center [403, 216] width 22 height 15
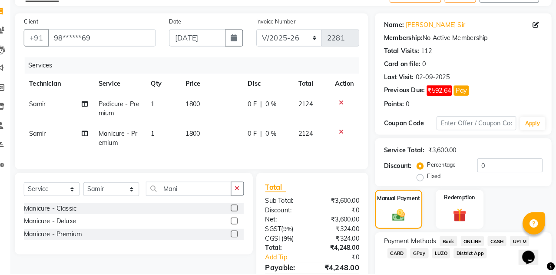
click at [401, 252] on span "CARD" at bounding box center [401, 254] width 19 height 10
click at [492, 242] on span "CASH" at bounding box center [499, 243] width 19 height 10
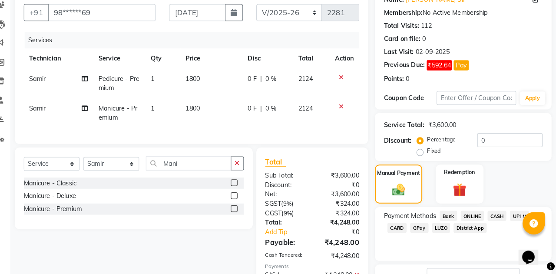
scroll to position [93, 0]
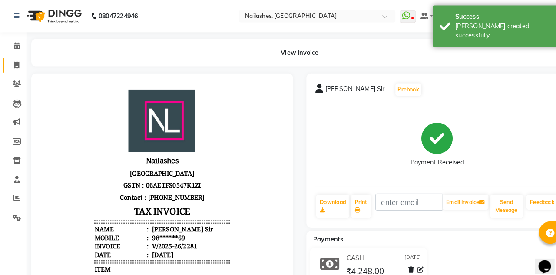
click at [15, 57] on link "Invoice" at bounding box center [13, 63] width 21 height 14
select select "service"
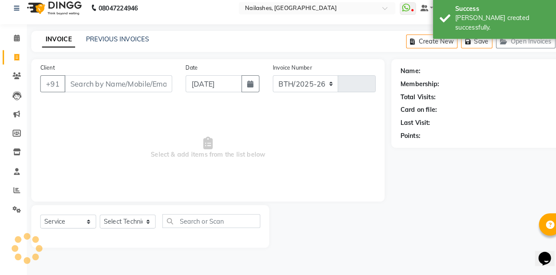
select select "3926"
type input "2282"
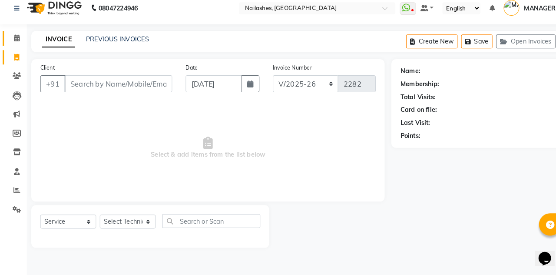
click at [13, 43] on span at bounding box center [16, 45] width 15 height 10
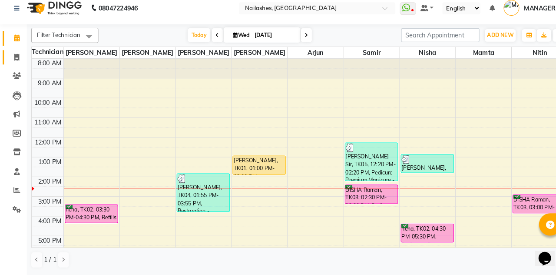
click at [13, 68] on span at bounding box center [16, 64] width 15 height 10
select select "service"
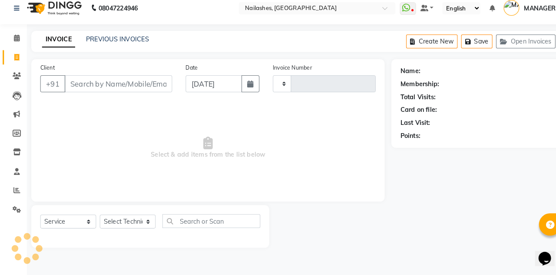
type input "2282"
select select "3926"
click at [7, 46] on link "Calendar" at bounding box center [13, 45] width 21 height 14
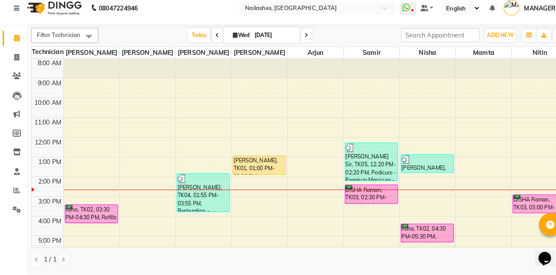
click at [247, 167] on div "[PERSON_NAME], TK01, 01:00 PM-02:00 PM, Permanent Nail Paint - Solid Color (Han…" at bounding box center [251, 168] width 51 height 18
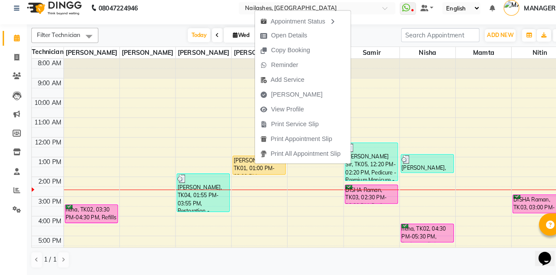
click at [296, 96] on span "[PERSON_NAME]" at bounding box center [283, 100] width 71 height 14
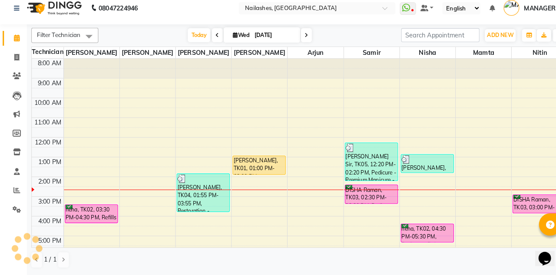
select select "service"
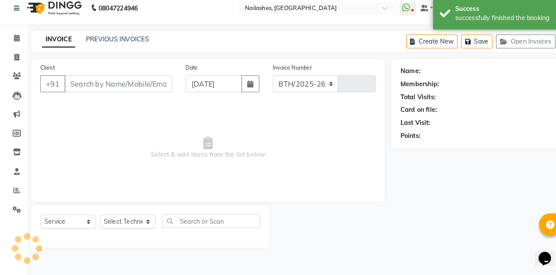
select select "3926"
type input "2282"
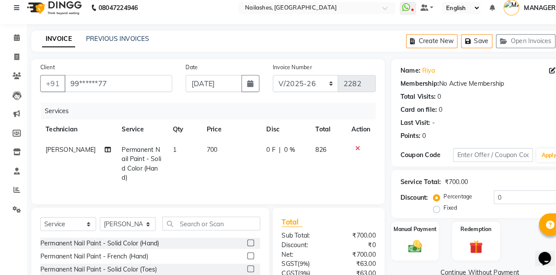
click at [201, 151] on span "700" at bounding box center [206, 153] width 10 height 8
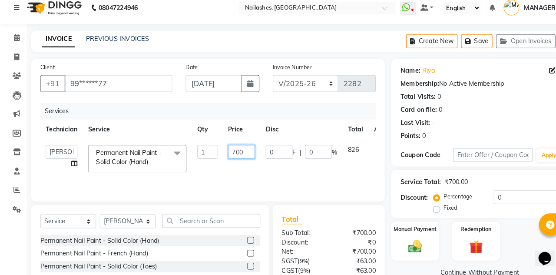
click at [236, 153] on input "700" at bounding box center [235, 155] width 26 height 13
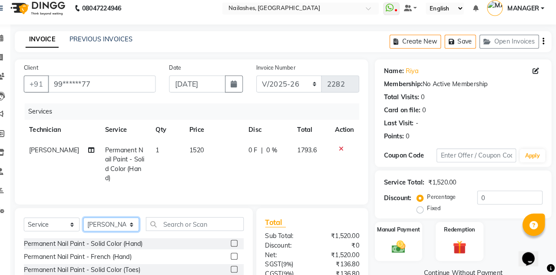
click at [126, 225] on select "Select Technician [PERSON_NAME] [PERSON_NAME] Arjun Mamta MANAGER Nisha Nitin […" at bounding box center [124, 225] width 54 height 13
click at [97, 219] on select "Select Technician [PERSON_NAME] [PERSON_NAME] Arjun Mamta MANAGER Nisha Nitin […" at bounding box center [124, 225] width 54 height 13
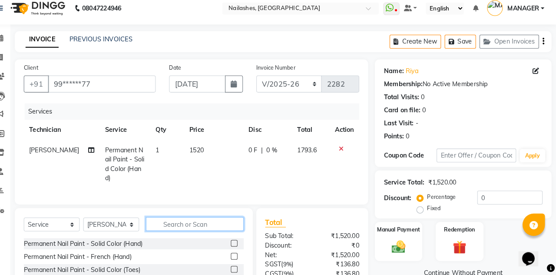
click at [228, 227] on input "text" at bounding box center [205, 224] width 95 height 13
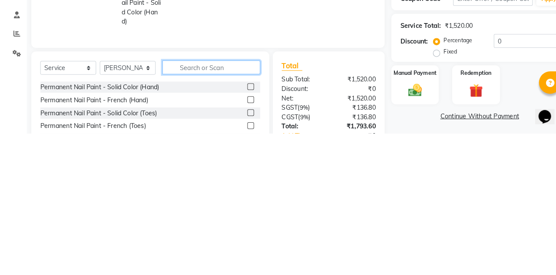
scroll to position [14, 0]
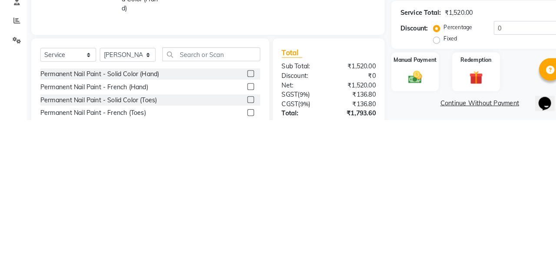
click at [242, 229] on label at bounding box center [243, 229] width 7 height 7
click at [242, 229] on input "checkbox" at bounding box center [243, 230] width 6 height 6
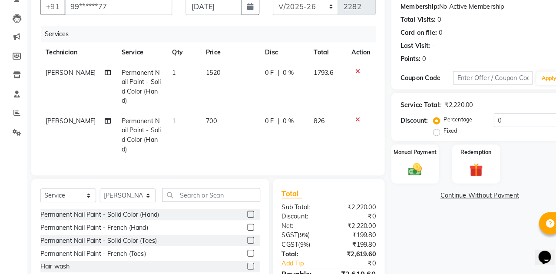
scroll to position [81, 0]
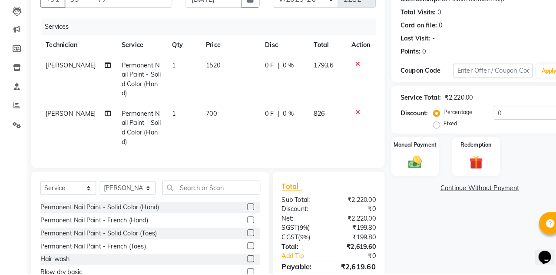
click at [408, 171] on img at bounding box center [403, 166] width 22 height 15
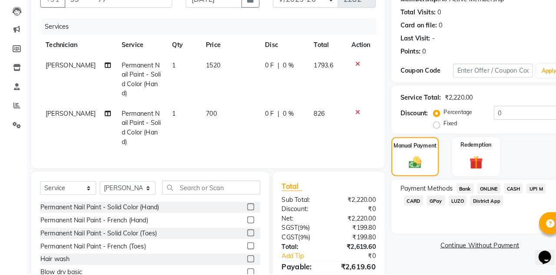
click at [402, 202] on span "CARD" at bounding box center [401, 204] width 19 height 10
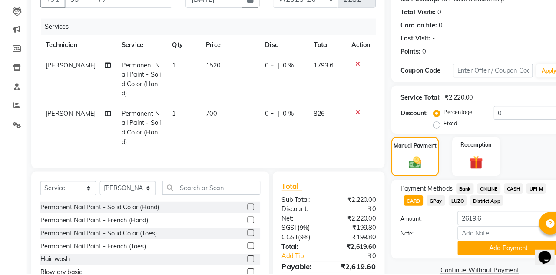
click at [484, 247] on button "Add Payment" at bounding box center [494, 249] width 99 height 13
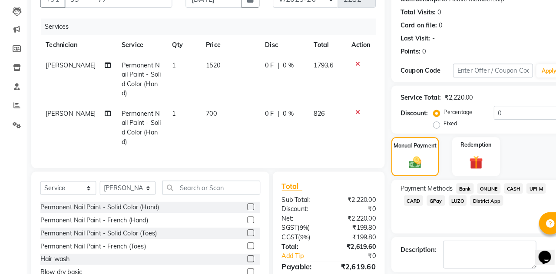
scroll to position [98, 0]
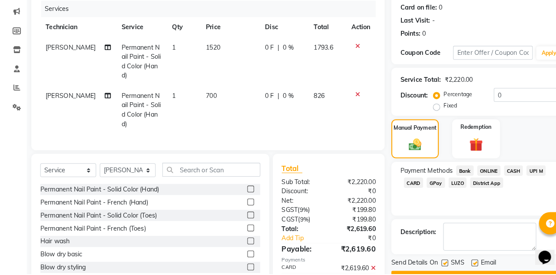
click at [469, 274] on button "Checkout" at bounding box center [466, 278] width 172 height 13
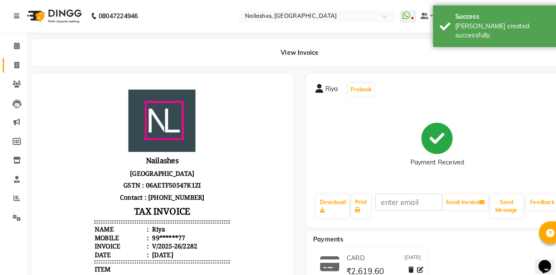
click at [11, 63] on span at bounding box center [16, 64] width 15 height 10
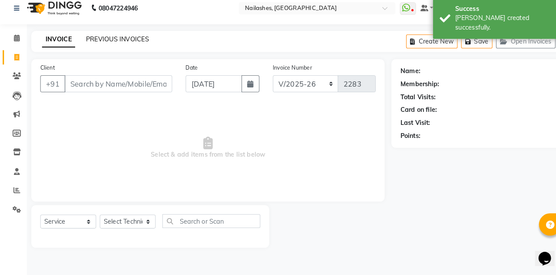
click at [96, 43] on link "PREVIOUS INVOICES" at bounding box center [113, 46] width 61 height 8
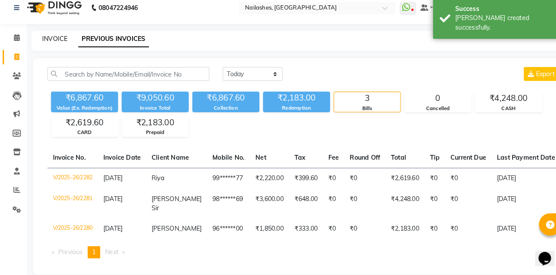
click at [43, 47] on link "INVOICE" at bounding box center [53, 46] width 25 height 8
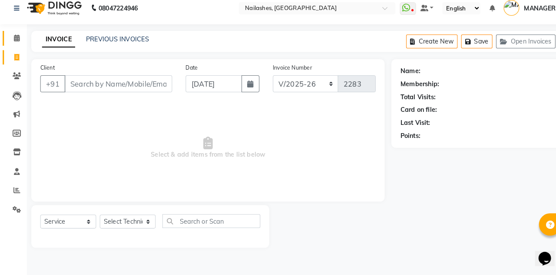
click at [16, 42] on icon at bounding box center [16, 44] width 6 height 7
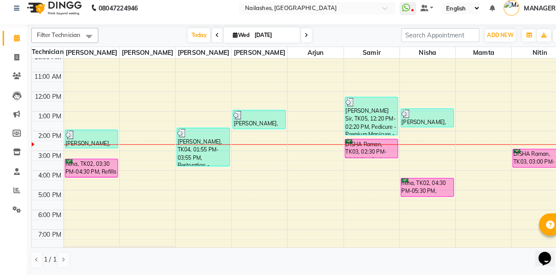
scroll to position [48, 0]
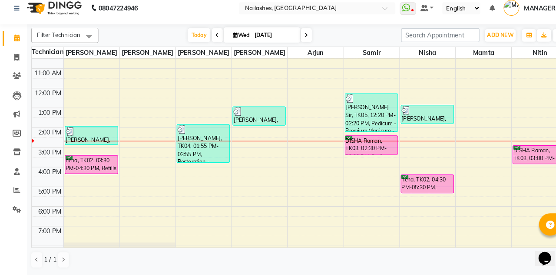
click at [368, 152] on div "DISHA Raman, TK03, 02:30 PM-03:30 PM, Pedicure - Deluxe" at bounding box center [360, 148] width 51 height 18
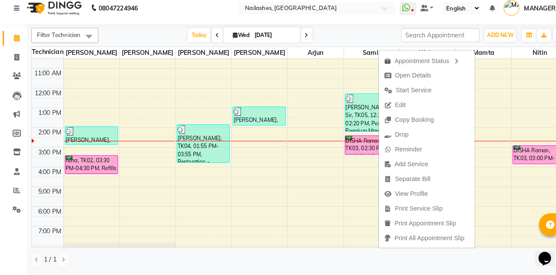
click at [413, 79] on span "Open Details" at bounding box center [401, 80] width 35 height 9
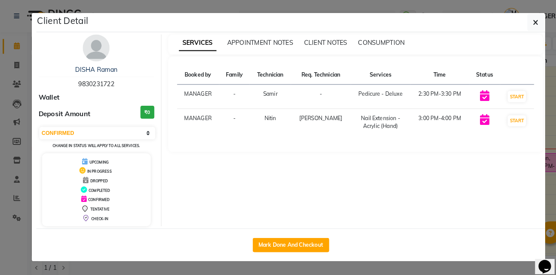
click at [525, 14] on button "button" at bounding box center [520, 21] width 17 height 17
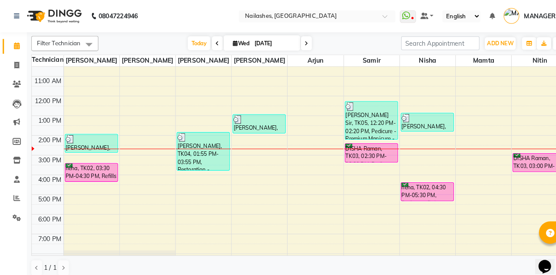
click at [363, 149] on div "DISHA Raman, TK03, 02:30 PM-03:30 PM, Pedicure - Deluxe" at bounding box center [360, 148] width 51 height 18
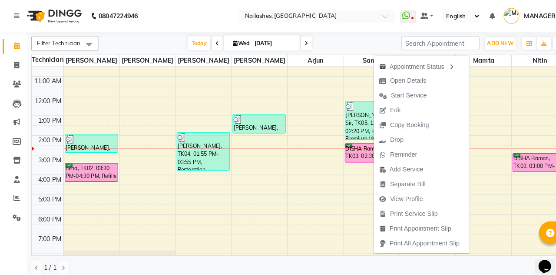
click at [398, 106] on button "Edit" at bounding box center [409, 107] width 93 height 14
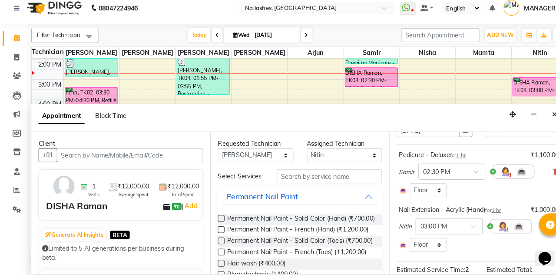
scroll to position [50, 13]
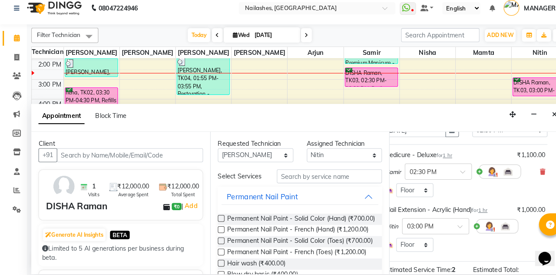
click at [525, 224] on icon at bounding box center [526, 227] width 5 height 6
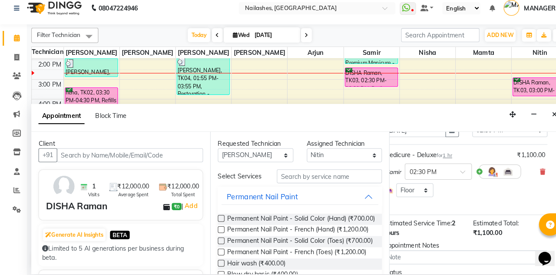
scroll to position [70, 13]
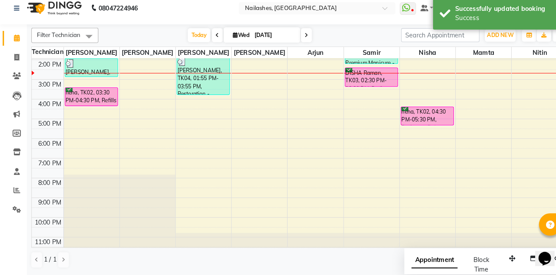
click at [371, 84] on div "DISHA Raman, TK03, 02:30 PM-03:30 PM, Pedicure - Deluxe" at bounding box center [360, 83] width 51 height 18
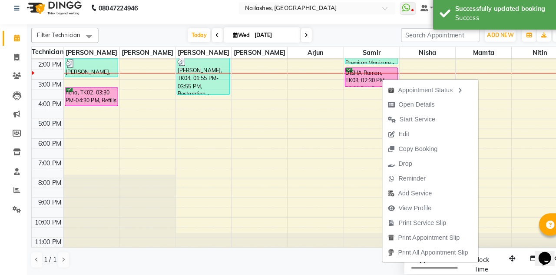
click at [418, 159] on span "Copy Booking" at bounding box center [401, 152] width 59 height 14
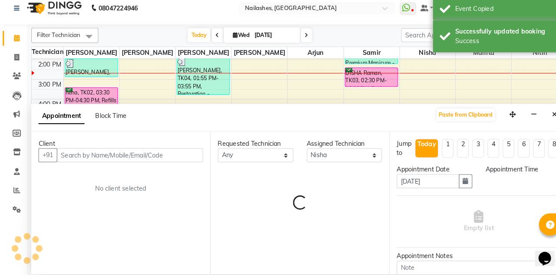
click at [481, 201] on div "Empty list" at bounding box center [464, 222] width 159 height 43
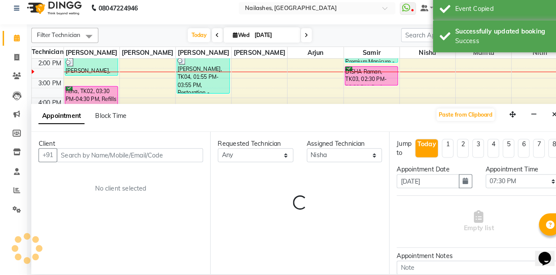
click at [534, 112] on button "Close" at bounding box center [538, 118] width 13 height 13
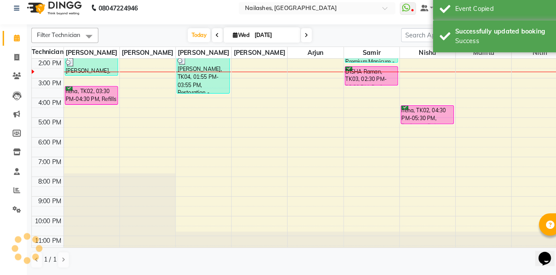
click at [377, 77] on div "DISHA Raman, TK03, 02:30 PM-03:30 PM, Pedicure - Deluxe" at bounding box center [360, 82] width 51 height 18
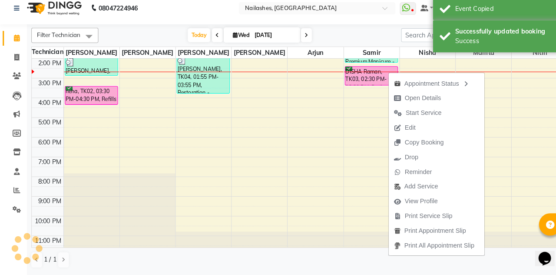
click at [419, 154] on button "Drop" at bounding box center [424, 160] width 93 height 14
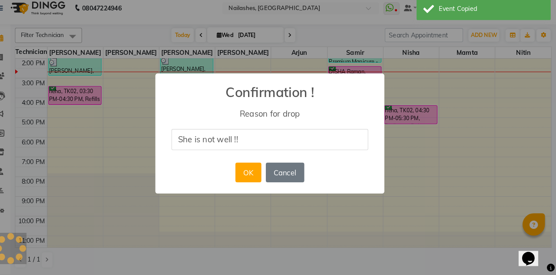
click at [254, 173] on button "OK" at bounding box center [257, 175] width 25 height 19
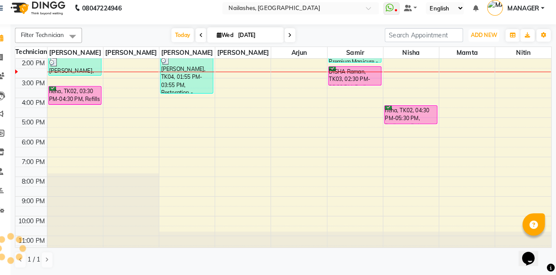
click at [478, 44] on span "ADD NEW" at bounding box center [486, 42] width 26 height 7
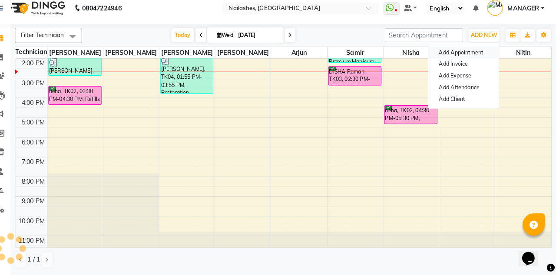
click at [475, 58] on button "Add Appointment" at bounding box center [466, 58] width 69 height 11
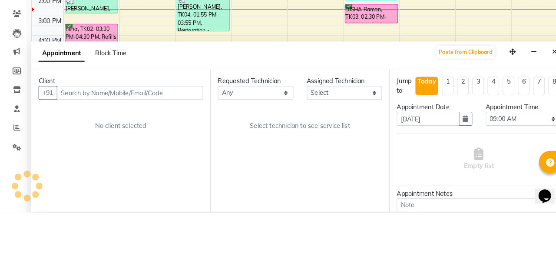
click at [536, 116] on icon "Close" at bounding box center [538, 119] width 5 height 6
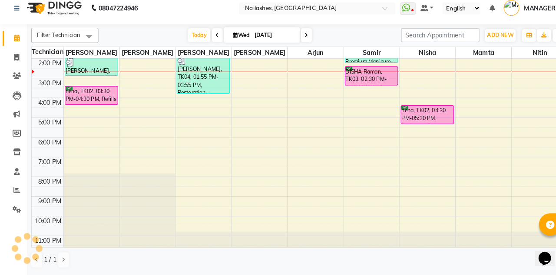
click at [371, 80] on div "DISHA Raman, TK03, 02:30 PM-03:30 PM, Pedicure - Deluxe" at bounding box center [360, 82] width 51 height 18
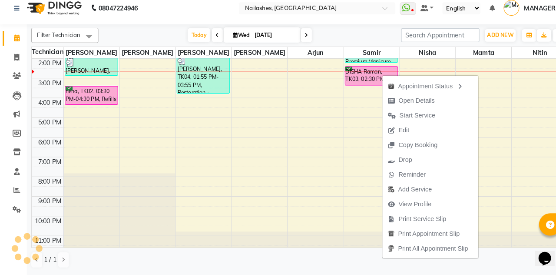
click at [415, 161] on button "Drop" at bounding box center [418, 163] width 93 height 14
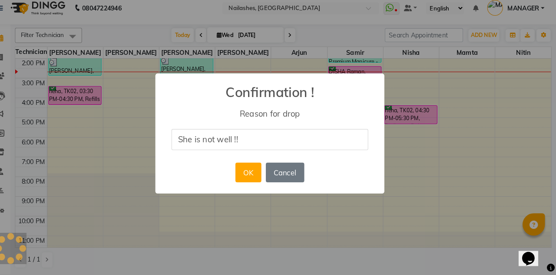
click at [259, 178] on button "OK" at bounding box center [257, 175] width 25 height 19
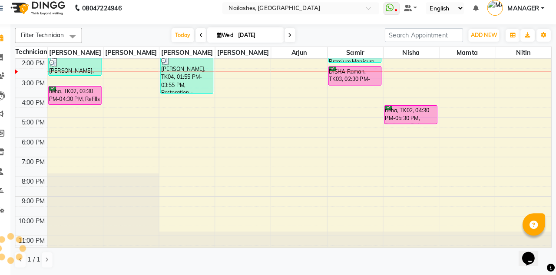
scroll to position [0, 0]
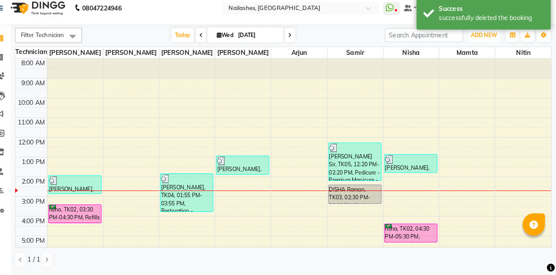
click at [492, 40] on span "ADD NEW" at bounding box center [486, 42] width 26 height 7
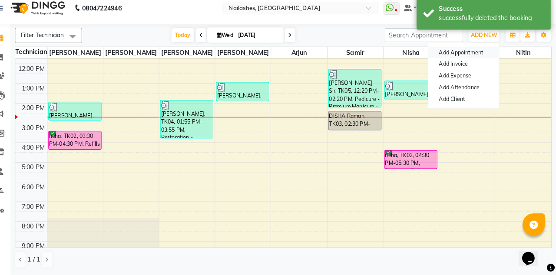
click at [478, 56] on button "Add Appointment" at bounding box center [466, 58] width 69 height 11
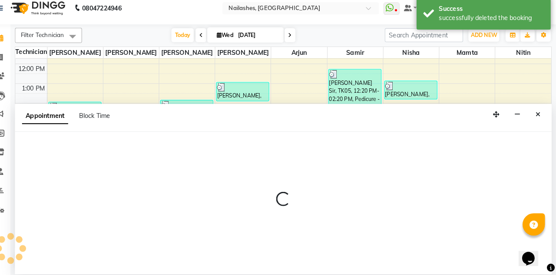
select select "tentative"
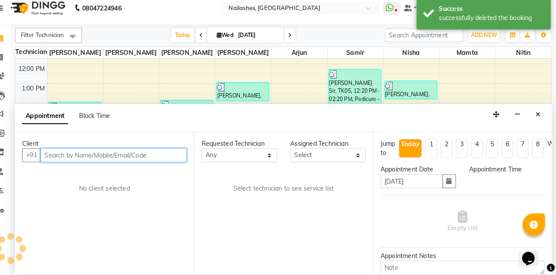
select select "540"
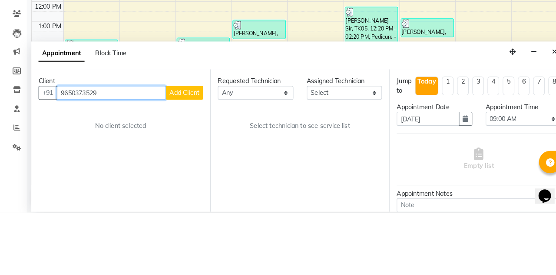
type input "9650373529"
click at [189, 152] on button "Add Client" at bounding box center [179, 158] width 36 height 13
select select "21"
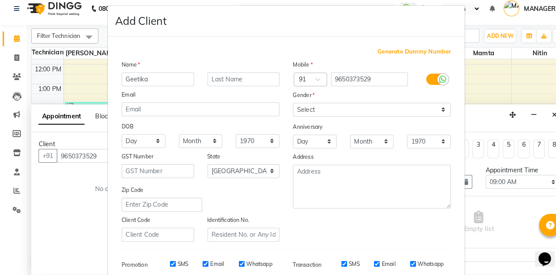
type input "Geetika"
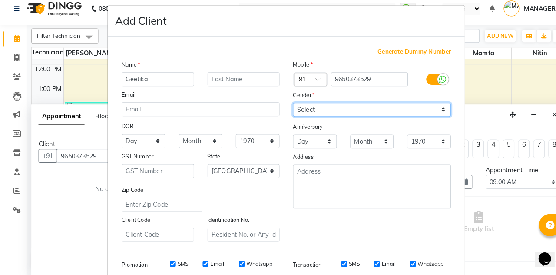
click at [373, 111] on select "Select Male Female Other Prefer Not To Say" at bounding box center [361, 113] width 153 height 13
select select "[DEMOGRAPHIC_DATA]"
click at [285, 107] on select "Select Male Female Other Prefer Not To Say" at bounding box center [361, 113] width 153 height 13
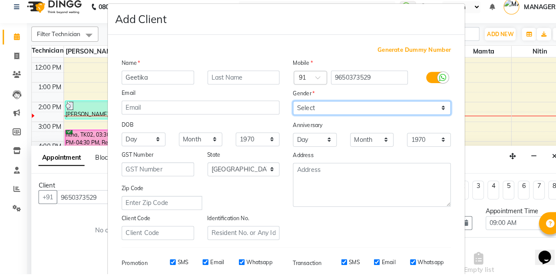
scroll to position [80, 0]
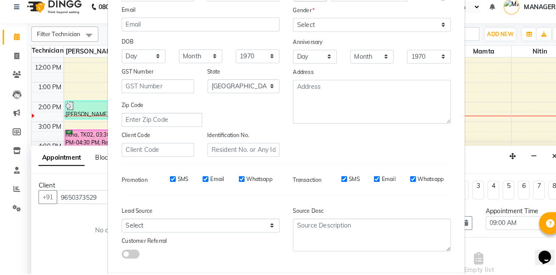
type input "96******29"
select select
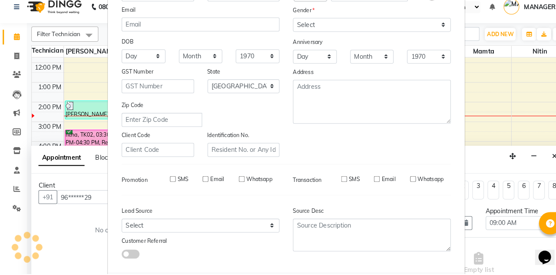
select select "null"
select select
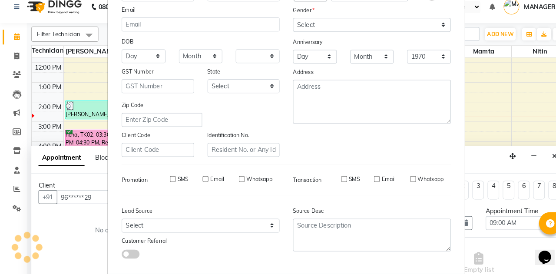
checkbox input "false"
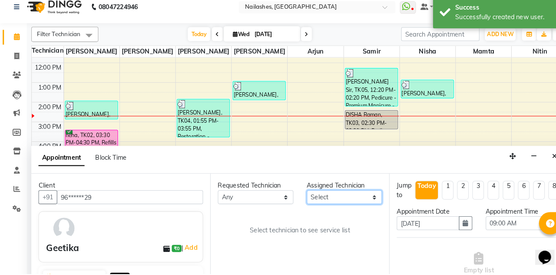
click at [339, 193] on select "Select [PERSON_NAME] [PERSON_NAME] Arjun Mamta Nisha Nitin [PERSON_NAME] [PERSO…" at bounding box center [334, 199] width 73 height 13
select select "90278"
click at [298, 193] on select "Select [PERSON_NAME] [PERSON_NAME] Arjun Mamta Nisha Nitin [PERSON_NAME] [PERSO…" at bounding box center [334, 199] width 73 height 13
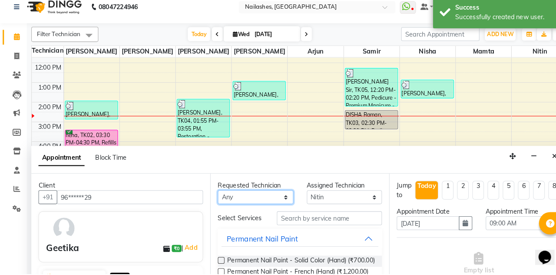
click at [269, 193] on select "Any [PERSON_NAME] [PERSON_NAME] Arjun Mamta Nisha Nitin [PERSON_NAME] [PERSON_N…" at bounding box center [248, 199] width 73 height 13
select select "90278"
click at [212, 193] on select "Any [PERSON_NAME] [PERSON_NAME] Arjun Mamta Nisha Nitin [PERSON_NAME] [PERSON_N…" at bounding box center [248, 199] width 73 height 13
click at [360, 232] on button "Permanent Nail Paint" at bounding box center [291, 240] width 153 height 16
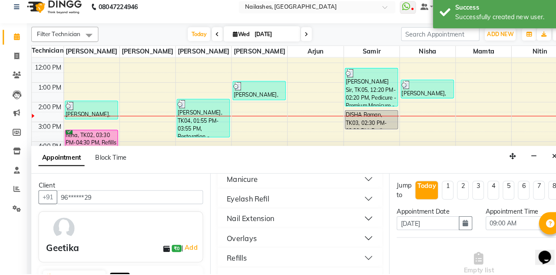
scroll to position [137, 0]
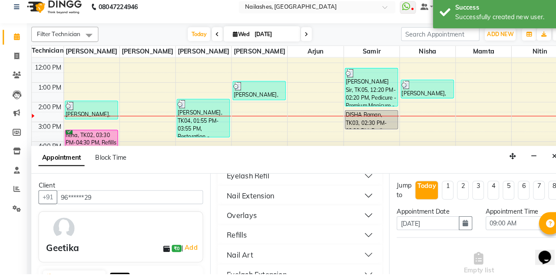
click at [360, 267] on button "Eyelash Extension" at bounding box center [291, 275] width 153 height 16
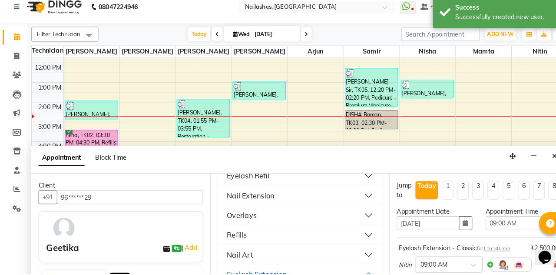
checkbox input "false"
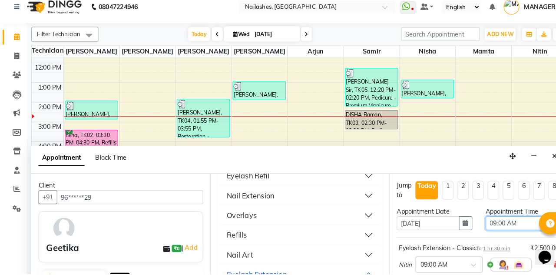
click at [503, 219] on select "Select 09:00 AM 09:15 AM 09:30 AM 09:45 AM 10:00 AM 10:15 AM 10:30 AM 10:45 AM …" at bounding box center [508, 225] width 73 height 13
select select "960"
click at [472, 219] on select "Select 09:00 AM 09:15 AM 09:30 AM 09:45 AM 10:00 AM 10:15 AM 10:30 AM 10:45 AM …" at bounding box center [508, 225] width 73 height 13
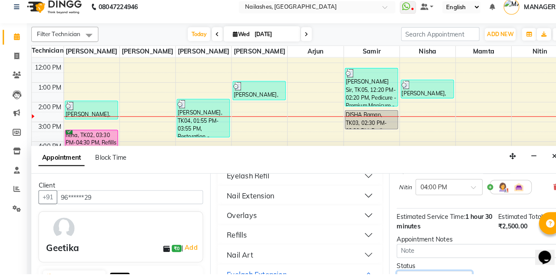
click at [454, 272] on select "Select TENTATIVE CONFIRM CHECK-IN UPCOMING" at bounding box center [421, 278] width 73 height 13
select select "confirm booking"
click at [385, 272] on select "Select TENTATIVE CONFIRM CHECK-IN UPCOMING" at bounding box center [421, 278] width 73 height 13
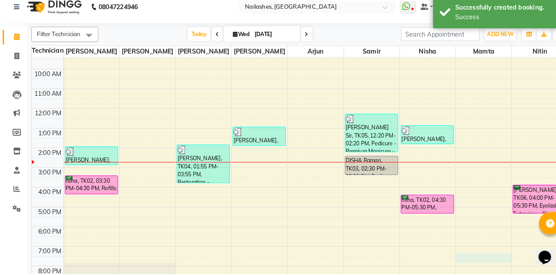
scroll to position [21, 0]
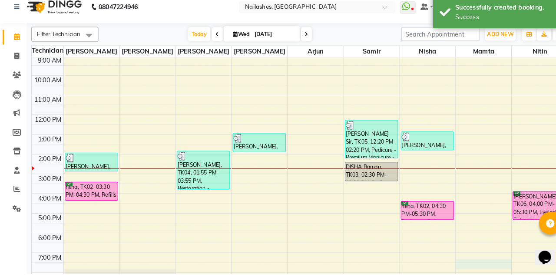
select select "78821"
select select "tentative"
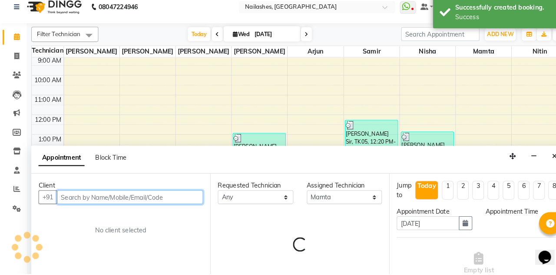
select select "1170"
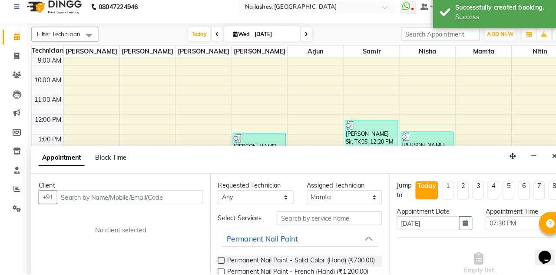
click at [538, 154] on button "Close" at bounding box center [538, 160] width 13 height 13
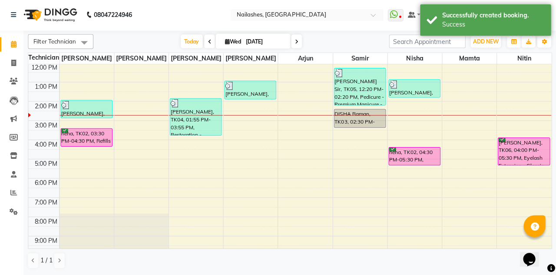
scroll to position [82, 0]
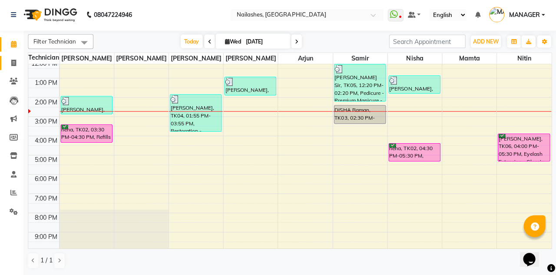
click at [11, 60] on span at bounding box center [16, 64] width 15 height 10
select select "service"
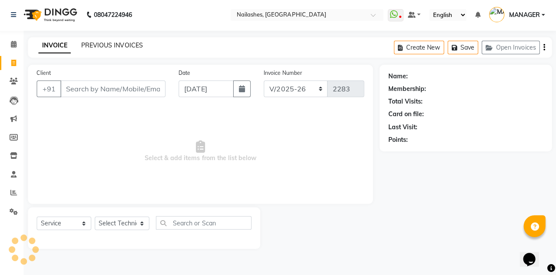
click at [118, 43] on link "PREVIOUS INVOICES" at bounding box center [113, 46] width 61 height 8
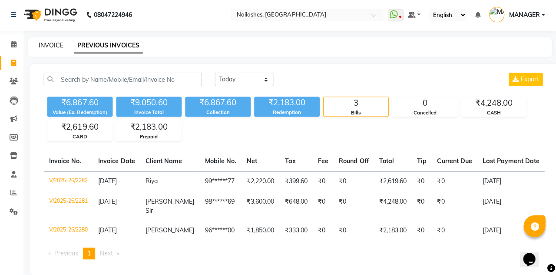
click at [42, 45] on link "INVOICE" at bounding box center [53, 46] width 25 height 8
select select "service"
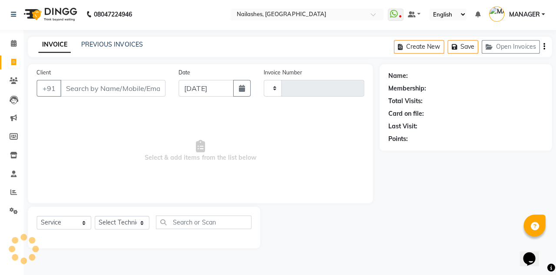
type input "2283"
select select "3926"
click at [94, 43] on link "PREVIOUS INVOICES" at bounding box center [113, 46] width 61 height 8
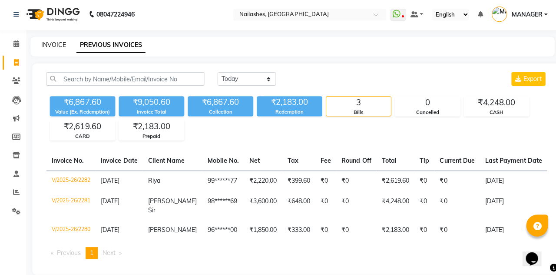
click at [56, 45] on link "INVOICE" at bounding box center [53, 46] width 25 height 8
select select "service"
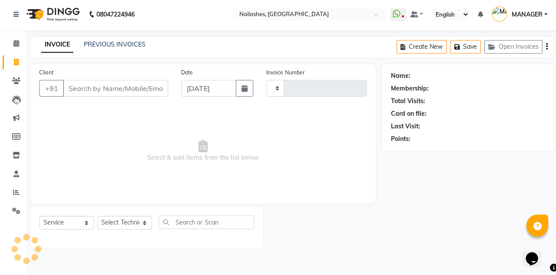
type input "2283"
select select "3926"
click at [499, 43] on button "Open Invoices" at bounding box center [511, 47] width 58 height 13
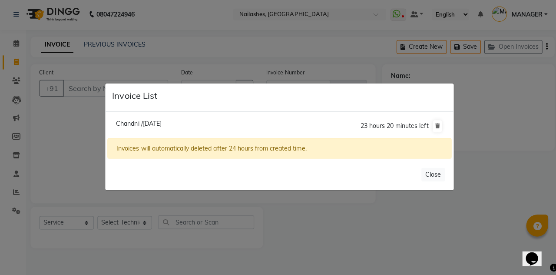
click at [156, 128] on span "Chandni /03 September 2025" at bounding box center [138, 124] width 45 height 8
type input "82******81"
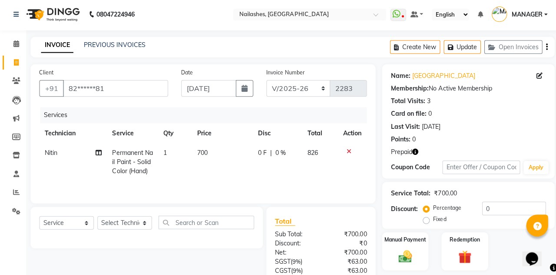
click at [411, 149] on icon "button" at bounding box center [413, 152] width 6 height 6
click at [414, 154] on icon "button" at bounding box center [413, 152] width 6 height 6
click at [144, 226] on select "Select Technician [PERSON_NAME] [PERSON_NAME] Arjun Mamta MANAGER Nisha Nitin […" at bounding box center [124, 222] width 54 height 13
select select "19580"
click at [97, 218] on select "Select Technician [PERSON_NAME] [PERSON_NAME] Arjun Mamta MANAGER Nisha Nitin […" at bounding box center [124, 222] width 54 height 13
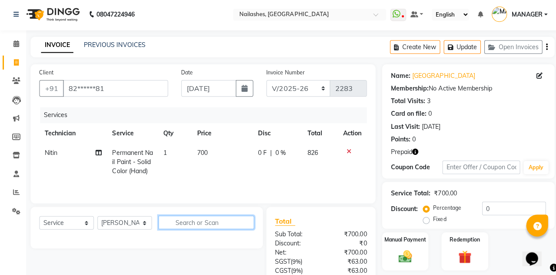
click at [196, 222] on input "text" at bounding box center [205, 222] width 95 height 13
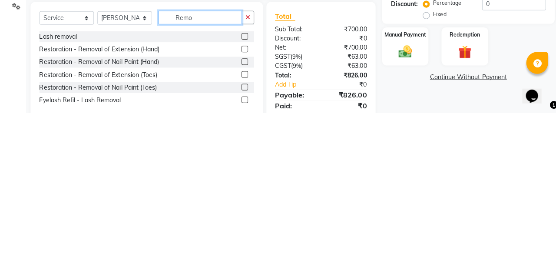
scroll to position [43, 0]
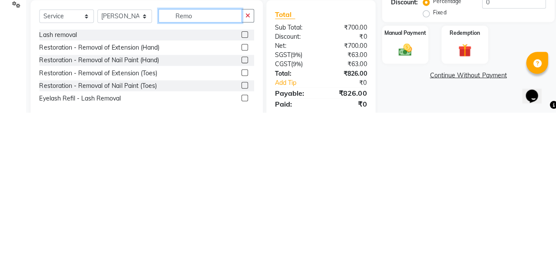
type input "Remo"
click at [242, 212] on label at bounding box center [243, 210] width 7 height 7
click at [242, 212] on input "checkbox" at bounding box center [243, 211] width 6 height 6
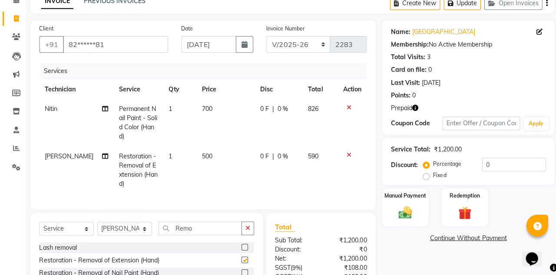
checkbox input "false"
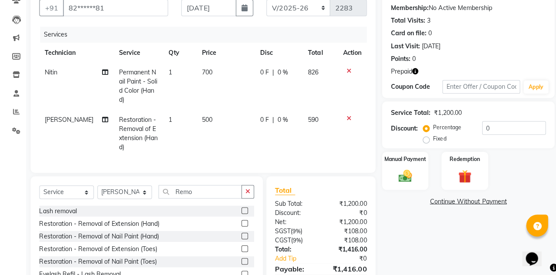
click at [414, 75] on button "button" at bounding box center [413, 72] width 6 height 9
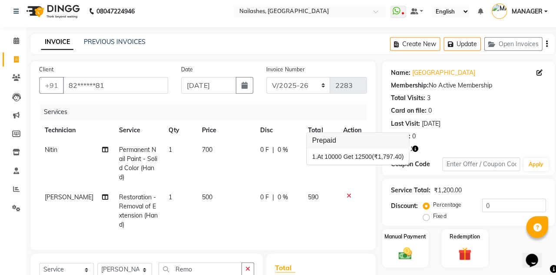
scroll to position [0, 0]
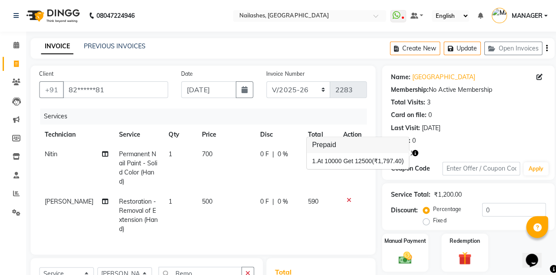
click at [464, 46] on button "Update" at bounding box center [459, 47] width 37 height 13
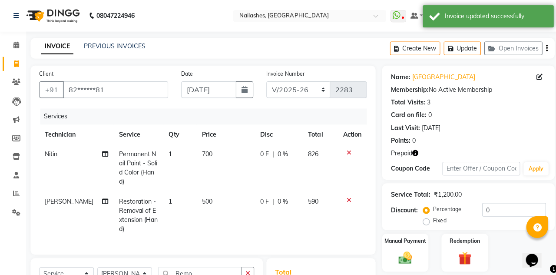
click at [510, 47] on button "Open Invoices" at bounding box center [511, 47] width 58 height 13
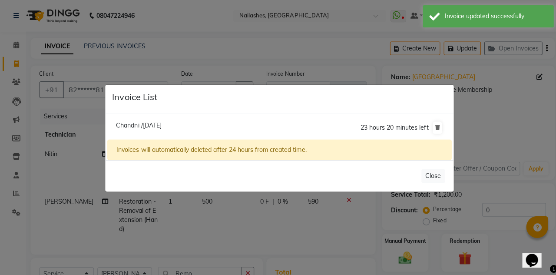
click at [410, 50] on ngb-modal-window "Invoice List Chandni /03 September 2025 23 hours 20 minutes left Invoices will …" at bounding box center [278, 137] width 556 height 275
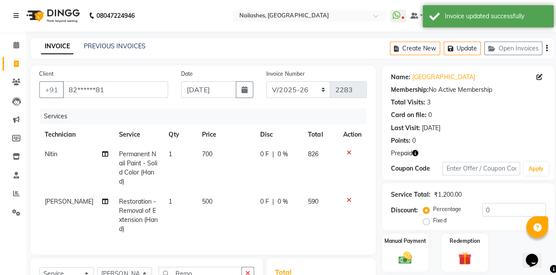
click at [418, 44] on button "Create New" at bounding box center [413, 47] width 50 height 13
select select "service"
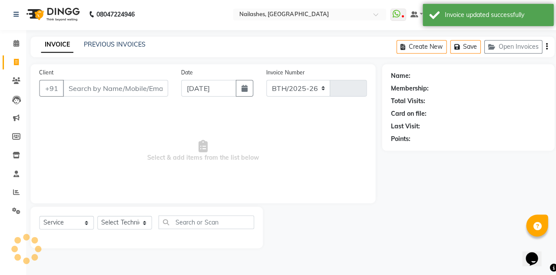
select select "3926"
type input "2283"
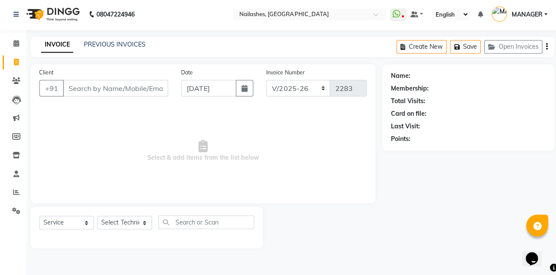
click at [510, 48] on button "Open Invoices" at bounding box center [511, 47] width 58 height 13
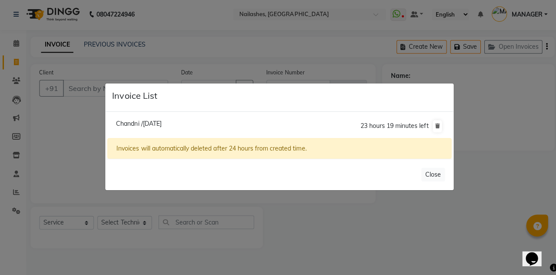
click at [155, 128] on span "Chandni /03 September 2025" at bounding box center [138, 124] width 45 height 8
type input "82******81"
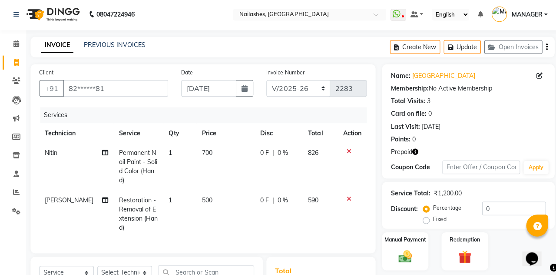
click at [404, 158] on div "Name: Chandni Membership: No Active Membership Total Visits: 3 Card on file: 0 …" at bounding box center [466, 121] width 172 height 113
click at [411, 153] on icon "button" at bounding box center [413, 152] width 6 height 6
click at [412, 154] on icon "button" at bounding box center [413, 152] width 6 height 6
click at [413, 49] on button "Create New" at bounding box center [413, 47] width 50 height 13
select select "service"
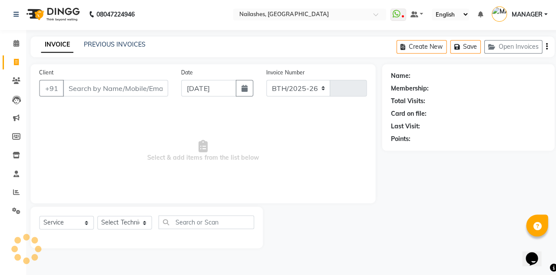
select select "3926"
type input "2283"
click at [465, 47] on button "Save" at bounding box center [463, 47] width 30 height 13
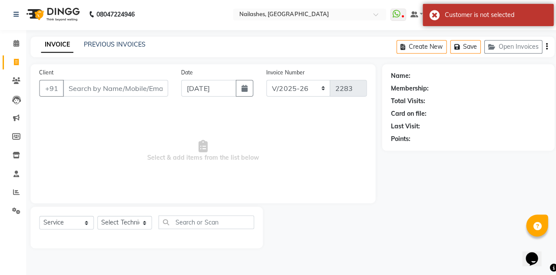
click at [518, 47] on button "Open Invoices" at bounding box center [511, 47] width 58 height 13
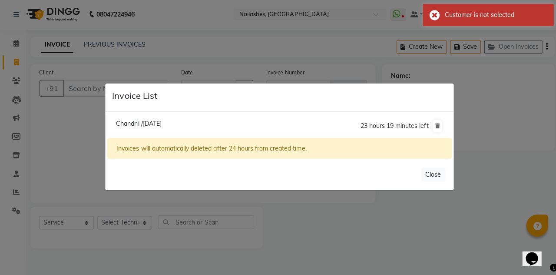
click at [428, 43] on ngb-modal-window "Invoice List Chandni /03 September 2025 23 hours 19 minutes left Invoices will …" at bounding box center [278, 137] width 556 height 275
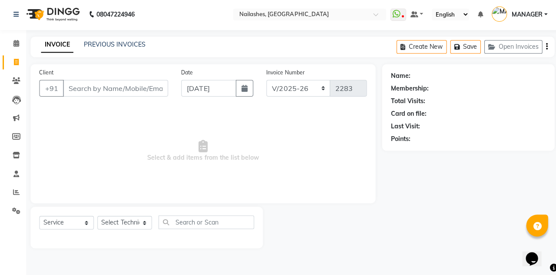
click at [508, 43] on button "Open Invoices" at bounding box center [511, 47] width 58 height 13
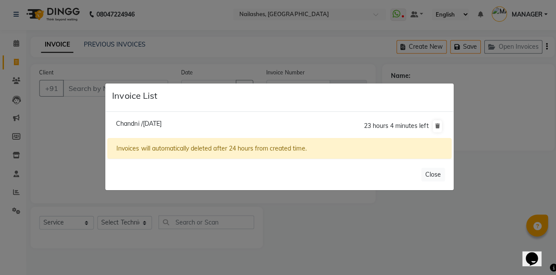
click at [161, 128] on span "Chandni /03 September 2025" at bounding box center [138, 124] width 45 height 8
type input "82******81"
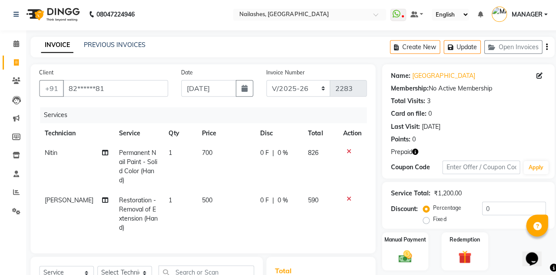
click at [416, 156] on button "button" at bounding box center [413, 152] width 6 height 9
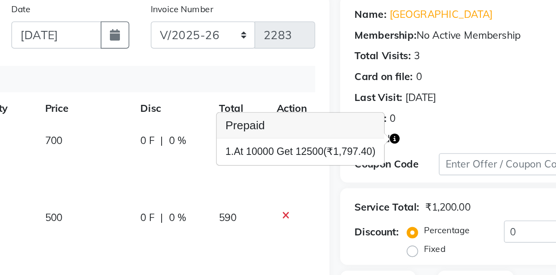
click at [415, 156] on button "button" at bounding box center [413, 152] width 6 height 9
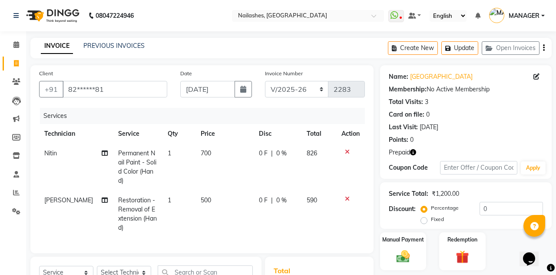
click at [206, 151] on span "700" at bounding box center [206, 153] width 10 height 8
select select "90278"
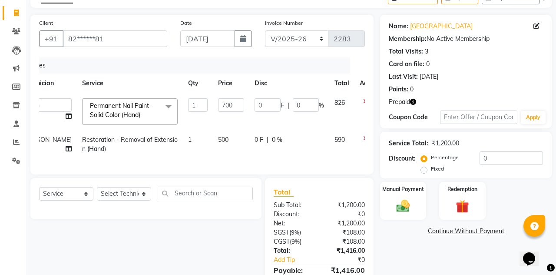
scroll to position [51, 0]
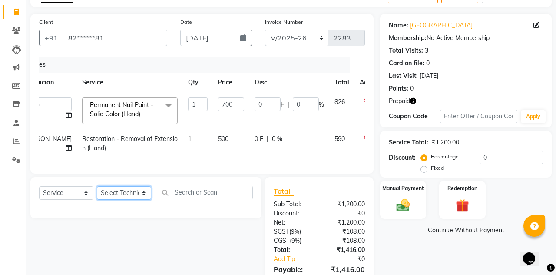
click at [137, 190] on select "Select Technician [PERSON_NAME] [PERSON_NAME] Arjun Mamta MANAGER Nisha Nitin […" at bounding box center [124, 192] width 54 height 13
select select "19576"
click at [97, 186] on select "Select Technician [PERSON_NAME] [PERSON_NAME] Arjun Mamta MANAGER Nisha Nitin […" at bounding box center [124, 192] width 54 height 13
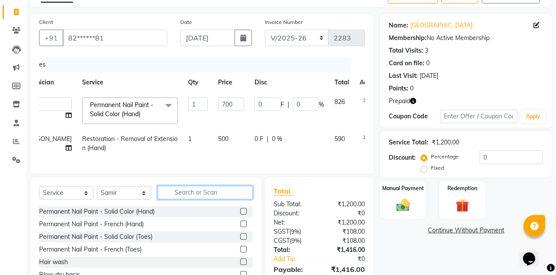
click at [208, 196] on input "text" at bounding box center [205, 192] width 95 height 13
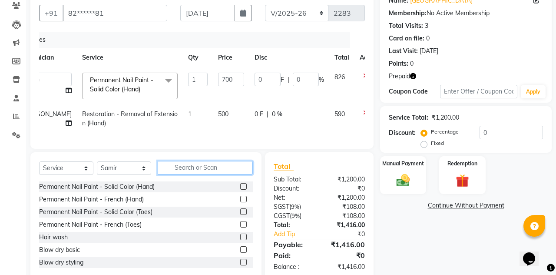
scroll to position [76, 0]
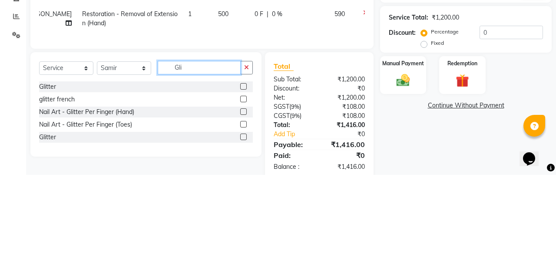
type input "Gli"
click at [242, 186] on label at bounding box center [243, 186] width 7 height 7
click at [242, 186] on input "checkbox" at bounding box center [243, 187] width 6 height 6
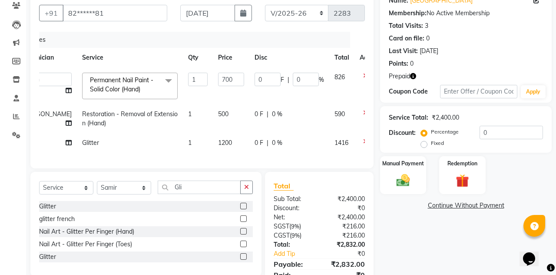
checkbox input "false"
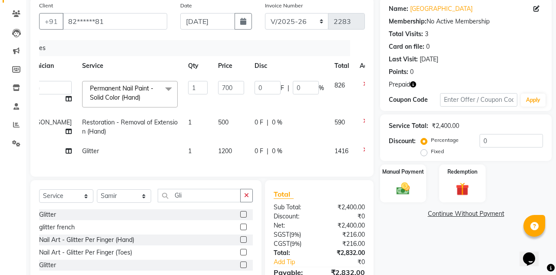
click at [464, 184] on img at bounding box center [463, 189] width 22 height 17
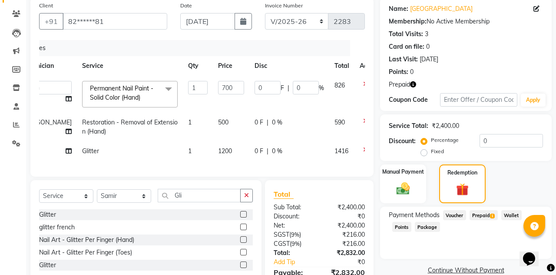
click at [490, 217] on span "Prepaid 1" at bounding box center [484, 215] width 28 height 10
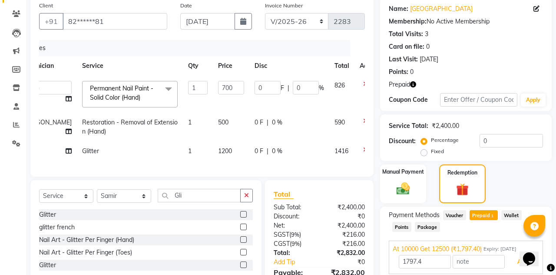
click at [516, 262] on button "Add" at bounding box center [523, 261] width 32 height 15
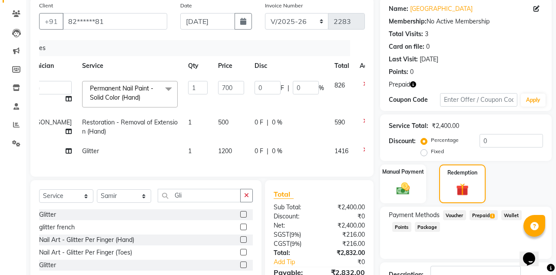
click at [490, 215] on span "Prepaid 1" at bounding box center [484, 215] width 28 height 10
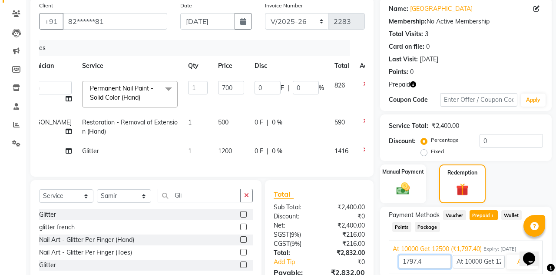
click at [438, 259] on input "1797.4" at bounding box center [425, 261] width 52 height 13
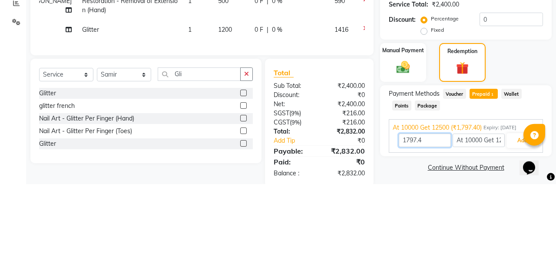
scroll to position [113, 0]
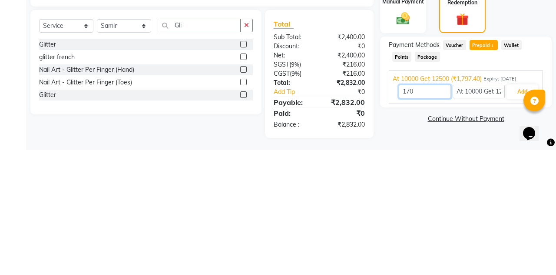
type input "1700"
click at [517, 216] on button "Add" at bounding box center [523, 216] width 32 height 15
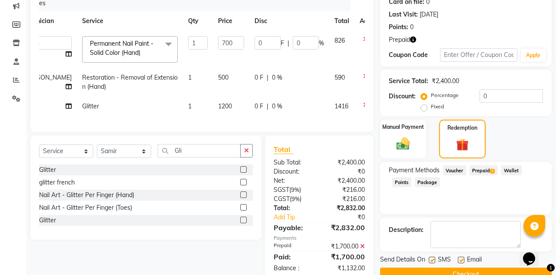
click at [408, 142] on img at bounding box center [403, 143] width 22 height 15
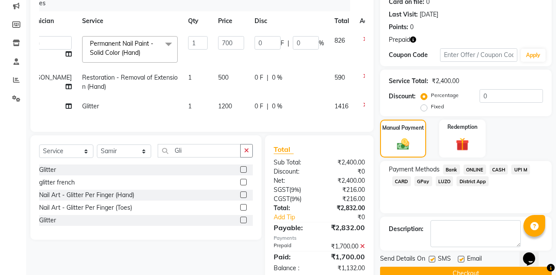
click at [522, 170] on span "UPI M" at bounding box center [520, 169] width 19 height 10
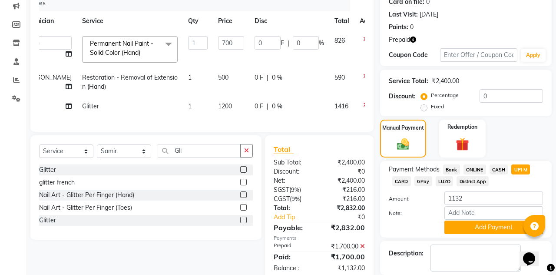
click at [479, 223] on button "Add Payment" at bounding box center [494, 226] width 99 height 13
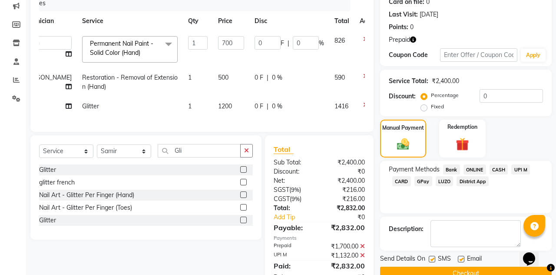
scroll to position [95, 0]
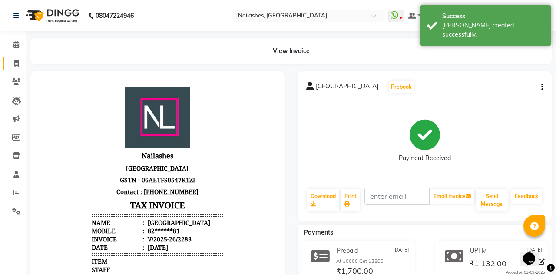
click at [13, 59] on span at bounding box center [16, 64] width 15 height 10
select select "service"
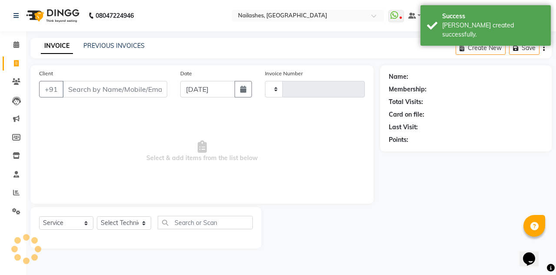
type input "2284"
select select "3926"
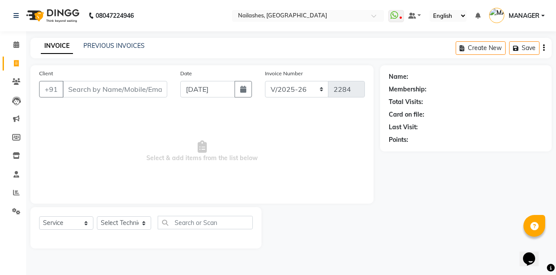
click at [94, 86] on input "Client" at bounding box center [115, 89] width 105 height 17
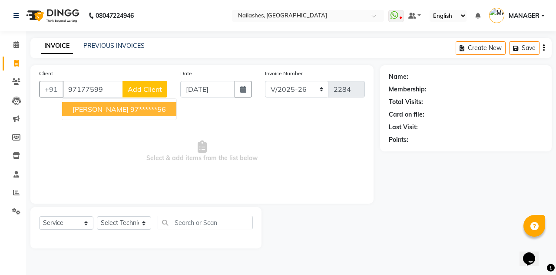
click at [140, 103] on button "Mukta Dawar 97******56" at bounding box center [119, 109] width 114 height 14
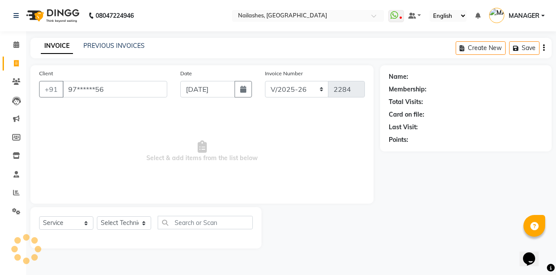
type input "97******56"
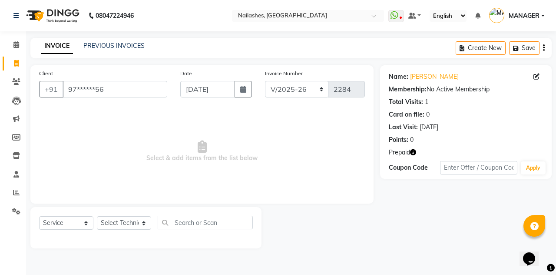
click at [412, 152] on icon "button" at bounding box center [413, 152] width 6 height 6
click at [413, 150] on icon "button" at bounding box center [413, 152] width 6 height 6
click at [125, 222] on select "Select Technician [PERSON_NAME] [PERSON_NAME] Arjun Mamta MANAGER Nisha Nitin […" at bounding box center [124, 222] width 54 height 13
select select "19580"
click at [97, 216] on select "Select Technician [PERSON_NAME] [PERSON_NAME] Arjun Mamta MANAGER Nisha Nitin […" at bounding box center [124, 222] width 54 height 13
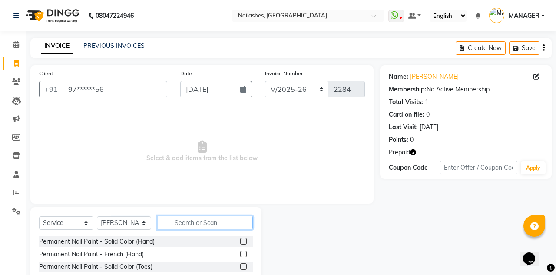
click at [215, 223] on input "text" at bounding box center [205, 222] width 95 height 13
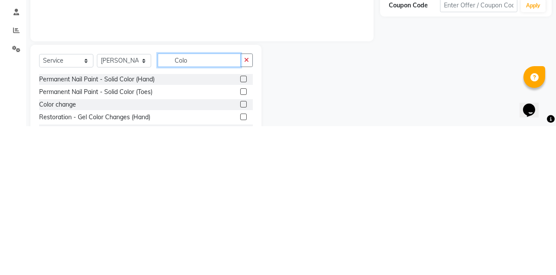
scroll to position [26, 0]
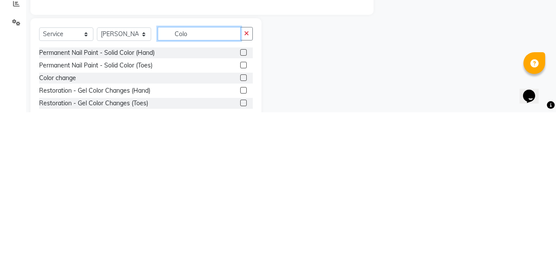
type input "Colo"
click at [242, 240] on label at bounding box center [243, 240] width 7 height 7
click at [242, 240] on input "checkbox" at bounding box center [243, 241] width 6 height 6
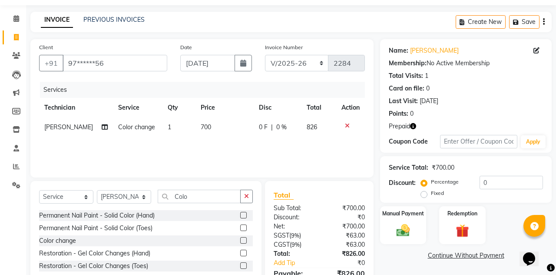
checkbox input "false"
click at [206, 123] on span "700" at bounding box center [206, 127] width 10 height 8
select select "19580"
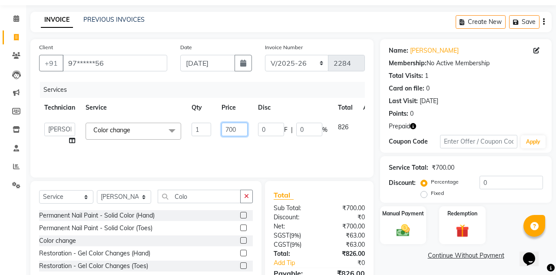
click at [238, 128] on input "700" at bounding box center [235, 129] width 26 height 13
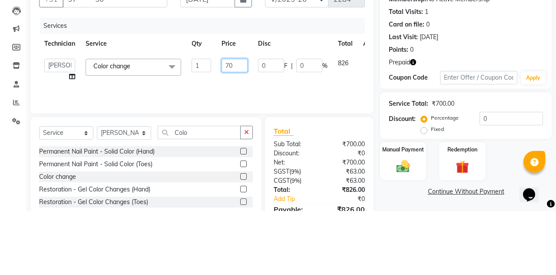
type input "7"
type input "100"
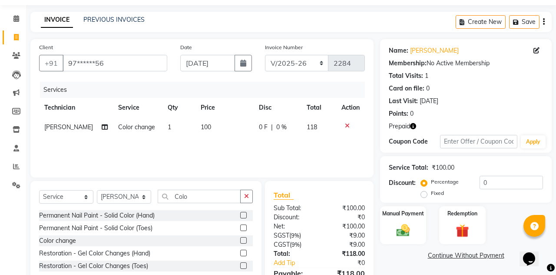
scroll to position [31, 0]
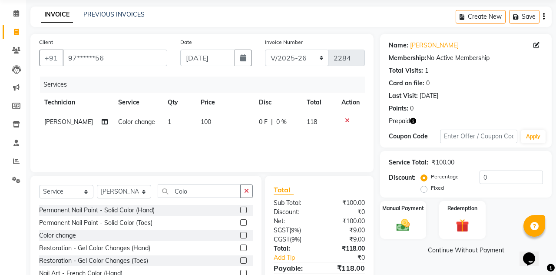
click at [408, 222] on img at bounding box center [403, 224] width 22 height 15
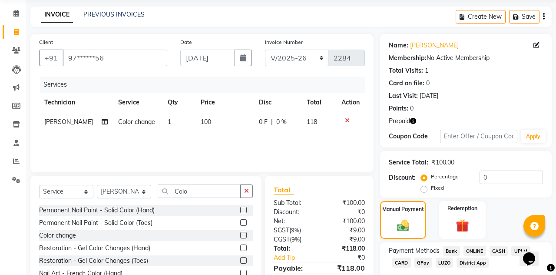
click at [468, 220] on img at bounding box center [463, 225] width 22 height 17
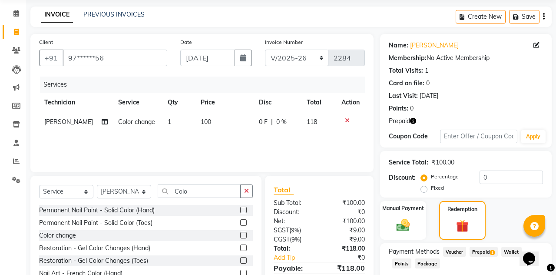
click at [483, 252] on span "Prepaid 1" at bounding box center [484, 251] width 28 height 10
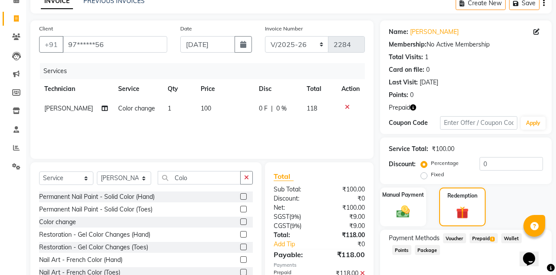
scroll to position [90, 0]
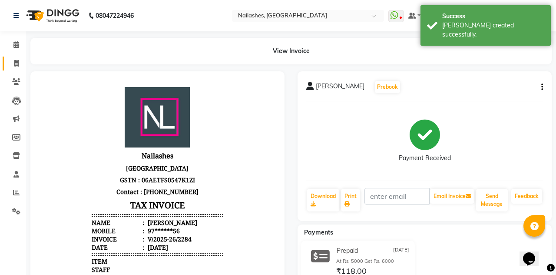
click at [10, 60] on span at bounding box center [16, 64] width 15 height 10
select select "service"
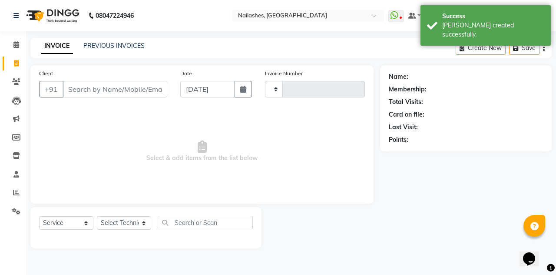
scroll to position [19, 0]
select select "3926"
type input "2285"
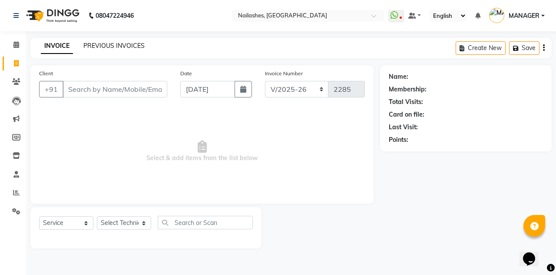
click at [104, 42] on link "PREVIOUS INVOICES" at bounding box center [113, 46] width 61 height 8
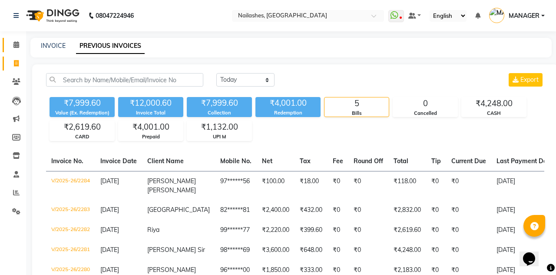
click at [16, 45] on icon at bounding box center [16, 44] width 6 height 7
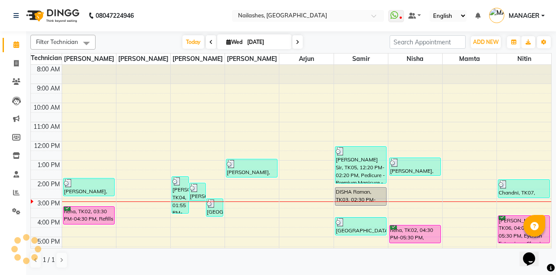
click at [245, 36] on input "[DATE]" at bounding box center [266, 42] width 43 height 13
select select "9"
select select "2025"
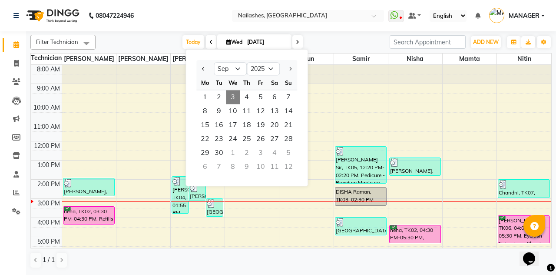
click at [241, 90] on span "4" at bounding box center [247, 97] width 14 height 14
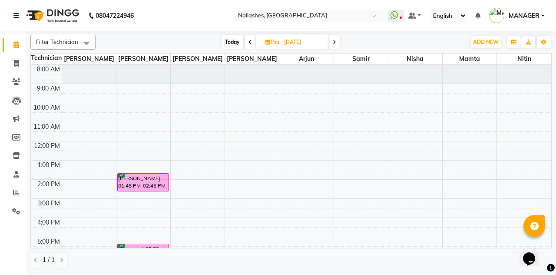
click at [231, 42] on span "Today" at bounding box center [233, 41] width 22 height 13
type input "[DATE]"
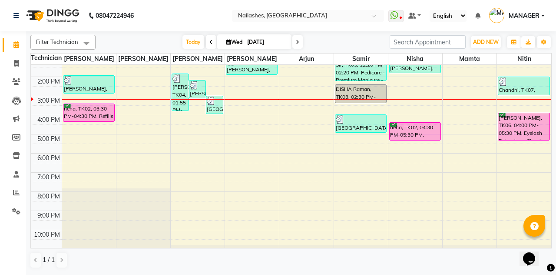
scroll to position [104, 0]
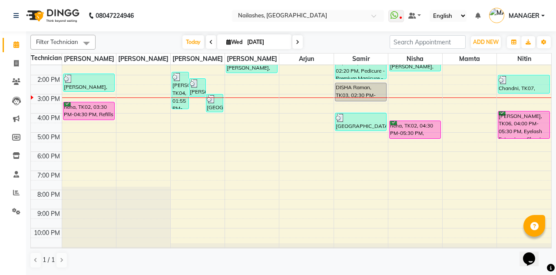
click at [523, 133] on div "Geetika, TK06, 04:00 PM-05:30 PM, Eyelash Extension - Classic" at bounding box center [523, 124] width 51 height 27
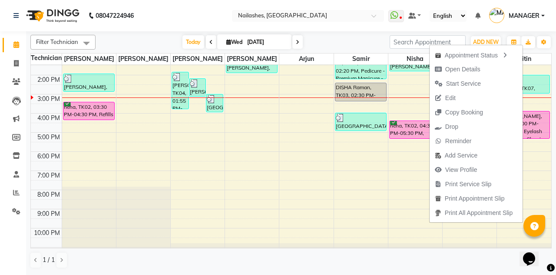
click at [445, 68] on span "Open Details" at bounding box center [462, 69] width 35 height 9
select select "6"
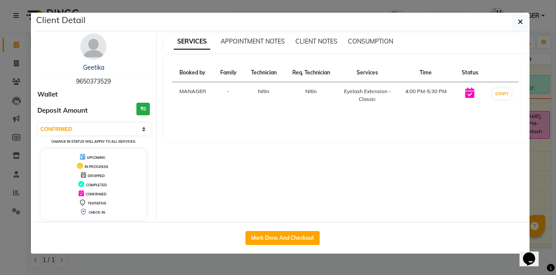
click at [521, 17] on button "button" at bounding box center [520, 21] width 17 height 17
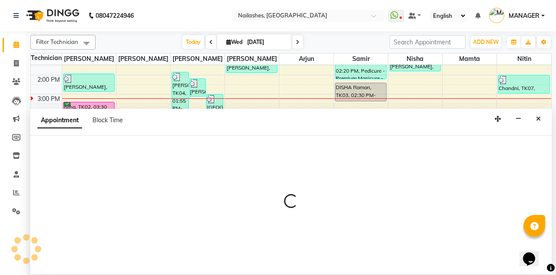
select select "19580"
select select "tentative"
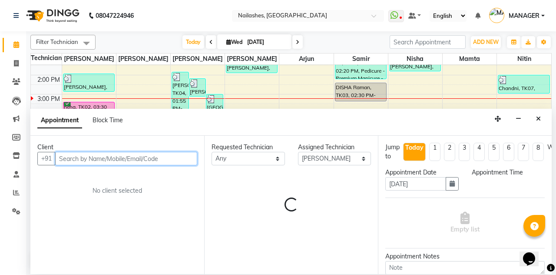
select select "1110"
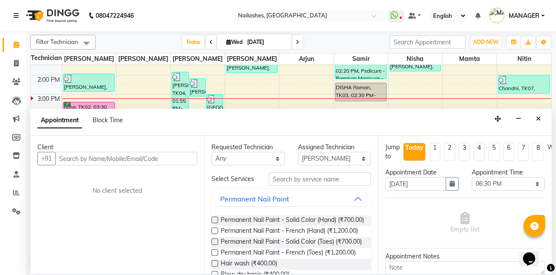
click at [541, 112] on button "Close" at bounding box center [538, 118] width 13 height 13
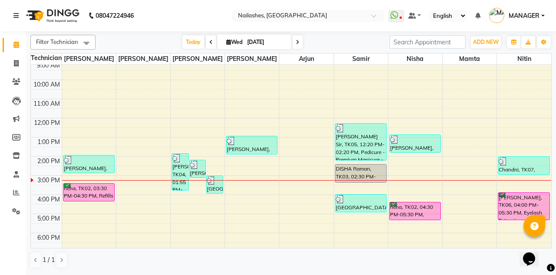
scroll to position [70, 0]
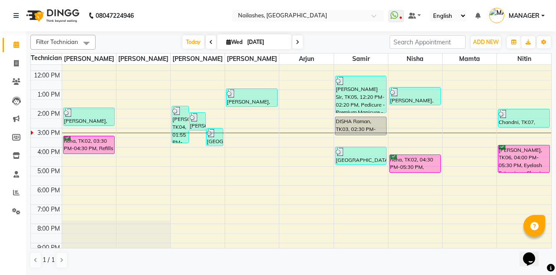
click at [401, 155] on div "neha, TK02, 04:30 PM-05:30 PM, Pedicure - Deluxe" at bounding box center [415, 163] width 51 height 17
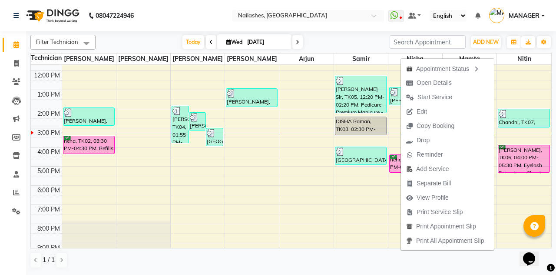
click at [432, 199] on span "View Profile" at bounding box center [433, 197] width 32 height 9
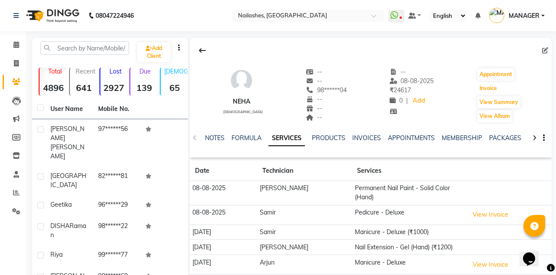
click at [492, 90] on button "Invoice" at bounding box center [489, 88] width 22 height 12
select select "service"
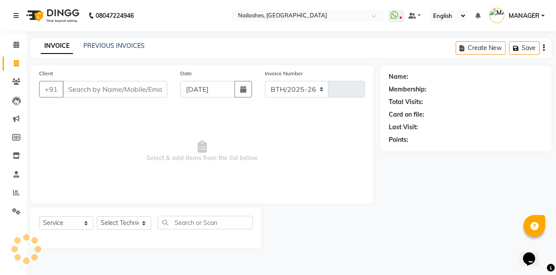
select select "3926"
type input "2285"
type input "98******04"
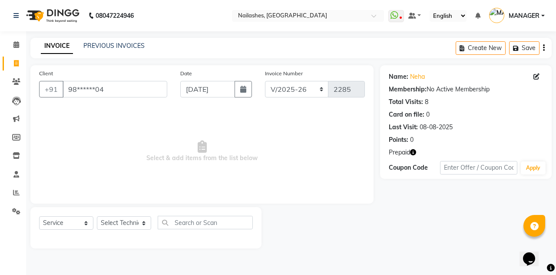
click at [414, 151] on icon "button" at bounding box center [413, 152] width 6 height 6
click at [415, 151] on icon "button" at bounding box center [413, 152] width 6 height 6
click at [116, 48] on link "PREVIOUS INVOICES" at bounding box center [113, 46] width 61 height 8
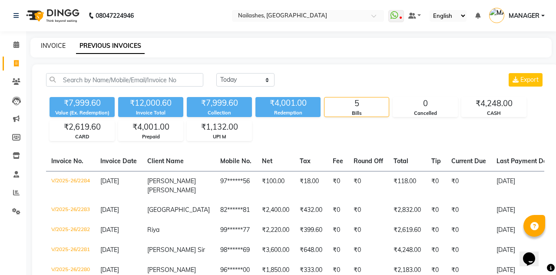
click at [43, 49] on link "INVOICE" at bounding box center [53, 46] width 25 height 8
select select "service"
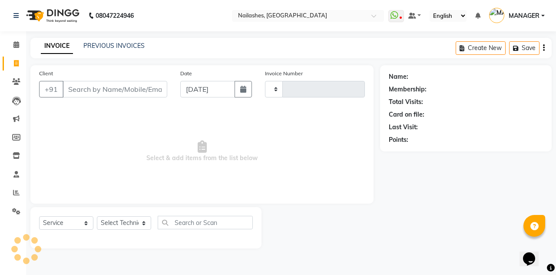
type input "2285"
select select "3926"
click at [97, 42] on link "PREVIOUS INVOICES" at bounding box center [113, 46] width 61 height 8
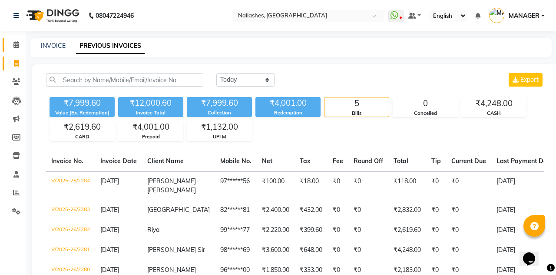
click at [17, 44] on icon at bounding box center [16, 44] width 6 height 7
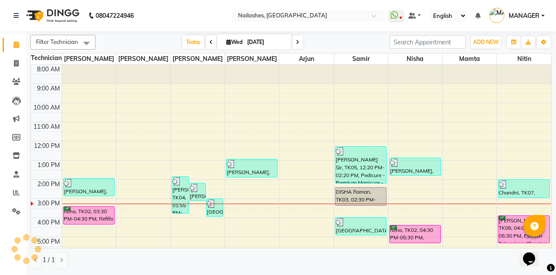
click at [260, 43] on input "[DATE]" at bounding box center [266, 42] width 43 height 13
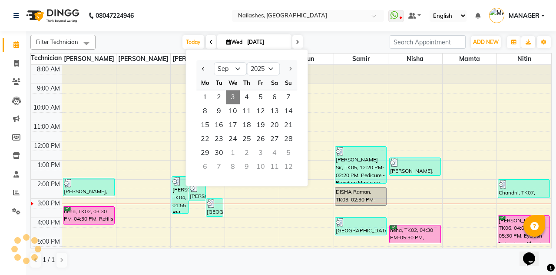
click at [248, 92] on span "4" at bounding box center [247, 97] width 14 height 14
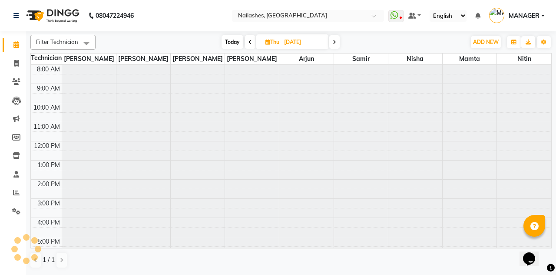
type input "[DATE]"
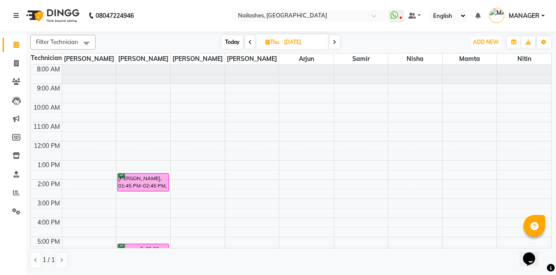
click at [491, 44] on span "ADD NEW" at bounding box center [486, 42] width 26 height 7
click at [477, 63] on button "Add Appointment" at bounding box center [466, 58] width 69 height 11
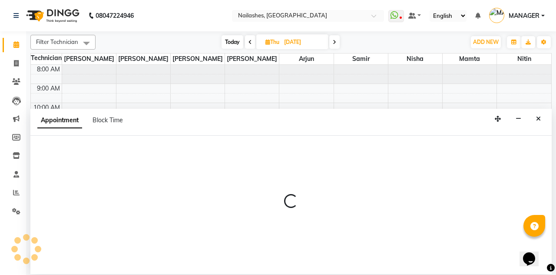
select select "tentative"
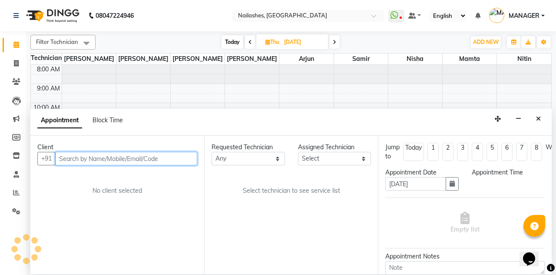
select select "540"
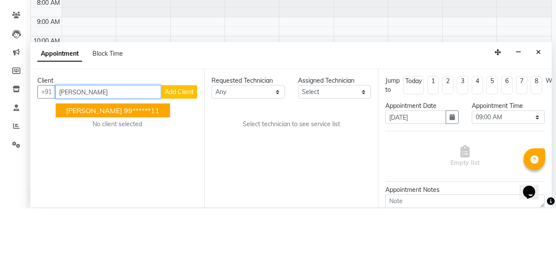
click at [135, 173] on ngb-highlight "99******11" at bounding box center [142, 177] width 36 height 9
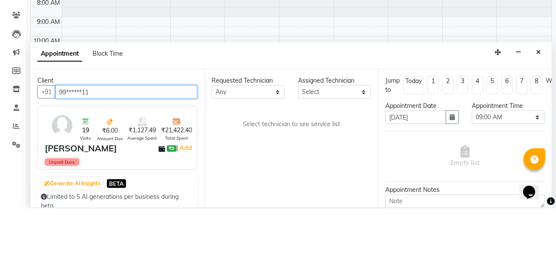
type input "99******11"
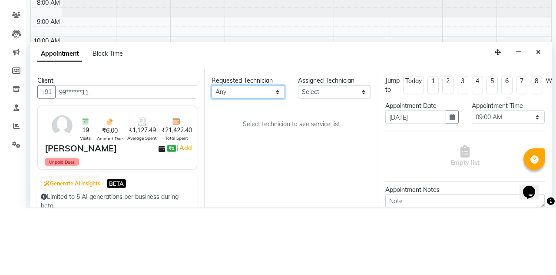
click at [269, 152] on select "Any [PERSON_NAME] [PERSON_NAME] Arjun Mamta Nisha Nitin [PERSON_NAME] [PERSON_N…" at bounding box center [248, 158] width 73 height 13
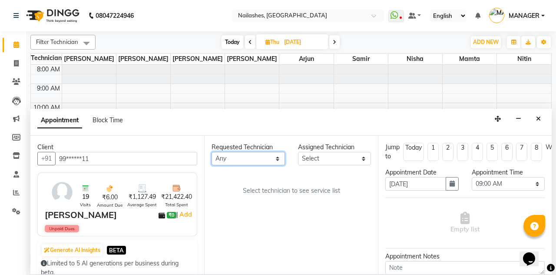
click at [269, 152] on select "Any [PERSON_NAME] [PERSON_NAME] Arjun Mamta Nisha Nitin [PERSON_NAME] [PERSON_N…" at bounding box center [248, 158] width 73 height 13
select select "19576"
click at [212, 152] on select "Any [PERSON_NAME] [PERSON_NAME] Arjun Mamta Nisha Nitin [PERSON_NAME] [PERSON_N…" at bounding box center [248, 158] width 73 height 13
select select "19576"
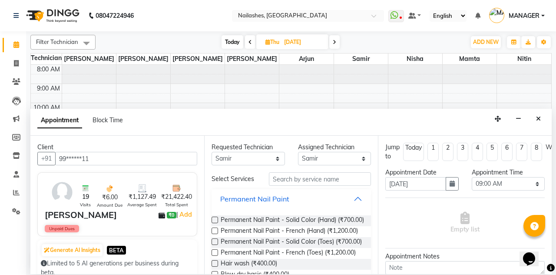
click at [362, 191] on button "Permanent Nail Paint" at bounding box center [291, 199] width 153 height 16
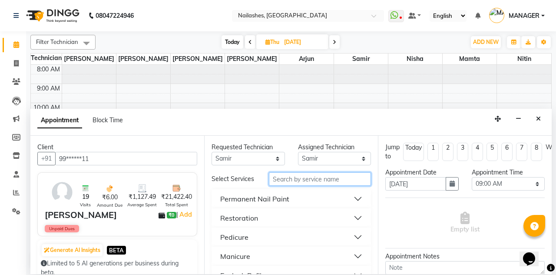
click at [342, 172] on input "text" at bounding box center [320, 178] width 102 height 13
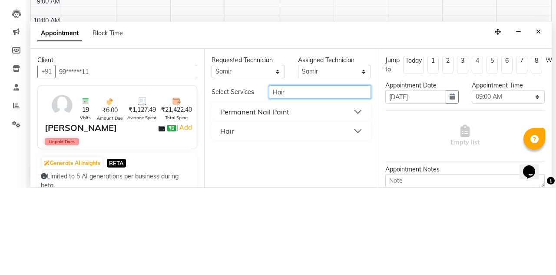
type input "Hair"
click at [362, 210] on button "Hair" at bounding box center [291, 218] width 153 height 16
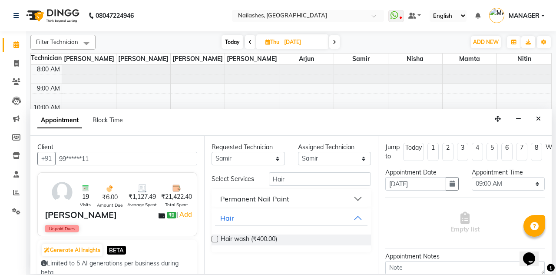
click at [215, 236] on label at bounding box center [215, 239] width 7 height 7
click at [215, 237] on input "checkbox" at bounding box center [215, 240] width 6 height 6
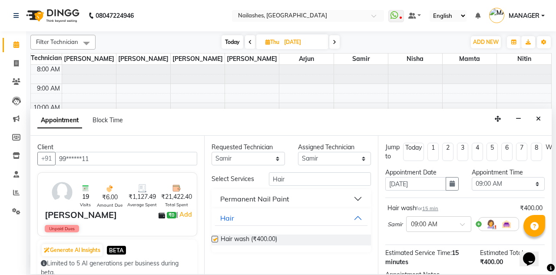
checkbox input "false"
click at [519, 177] on select "Select 09:00 AM 09:15 AM 09:30 AM 09:45 AM 10:00 AM 10:15 AM 10:30 AM 10:45 AM …" at bounding box center [508, 183] width 73 height 13
select select "660"
click at [472, 177] on select "Select 09:00 AM 09:15 AM 09:30 AM 09:45 AM 10:00 AM 10:15 AM 10:30 AM 10:45 AM …" at bounding box center [508, 183] width 73 height 13
click at [267, 152] on select "Any [PERSON_NAME] [PERSON_NAME] Arjun Mamta Nisha Nitin [PERSON_NAME] [PERSON_N…" at bounding box center [248, 158] width 73 height 13
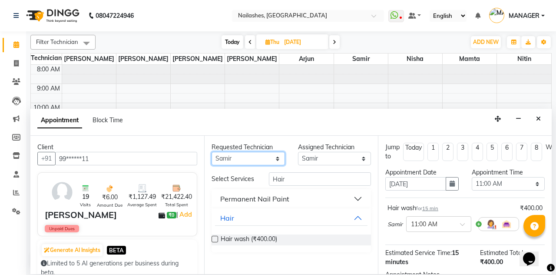
select select "78821"
click at [212, 152] on select "Any [PERSON_NAME] [PERSON_NAME] Arjun Mamta Nisha Nitin [PERSON_NAME] [PERSON_N…" at bounding box center [248, 158] width 73 height 13
select select "78821"
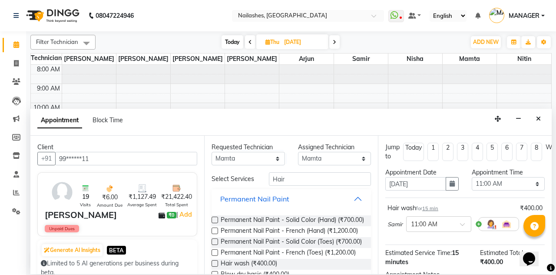
click at [349, 191] on button "Permanent Nail Paint" at bounding box center [291, 199] width 153 height 16
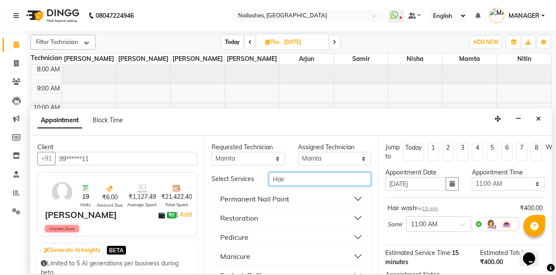
click at [350, 172] on input "Hair" at bounding box center [320, 178] width 102 height 13
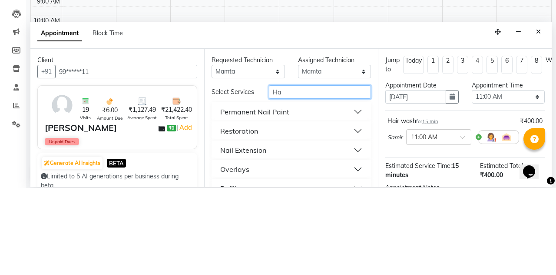
type input "H"
type input "Thre"
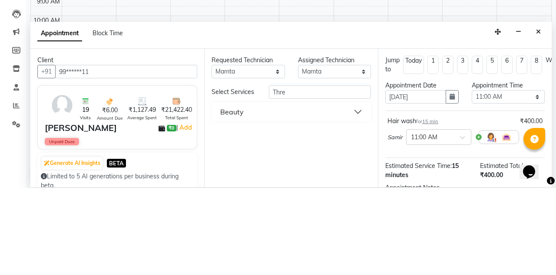
click at [362, 191] on button "Beauty" at bounding box center [291, 199] width 153 height 16
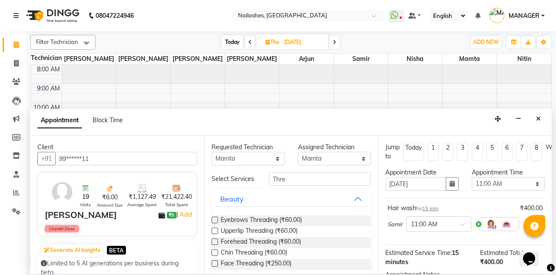
click at [212, 216] on label at bounding box center [215, 219] width 7 height 7
click at [212, 218] on input "checkbox" at bounding box center [215, 221] width 6 height 6
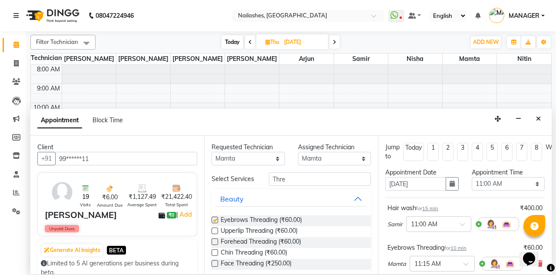
checkbox input "false"
click at [464, 262] on span at bounding box center [469, 266] width 11 height 9
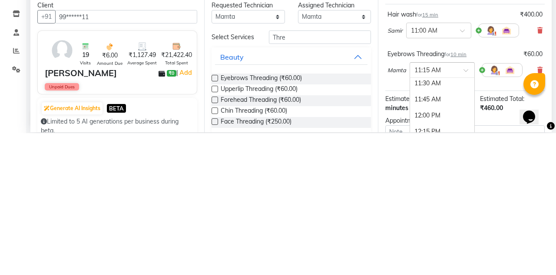
scroll to position [163, 0]
click at [442, 233] on div "11:45 AM" at bounding box center [442, 241] width 64 height 16
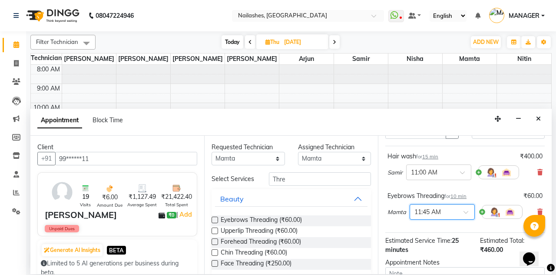
scroll to position [115, 0]
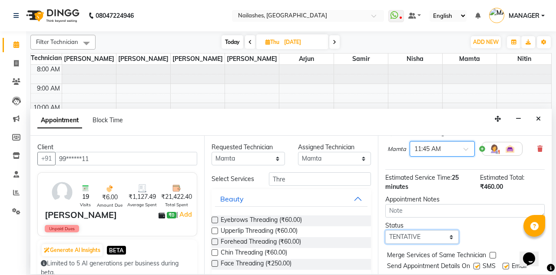
click at [447, 230] on select "Select TENTATIVE CONFIRM UPCOMING" at bounding box center [421, 236] width 73 height 13
select select "confirm booking"
click at [385, 230] on select "Select TENTATIVE CONFIRM UPCOMING" at bounding box center [421, 236] width 73 height 13
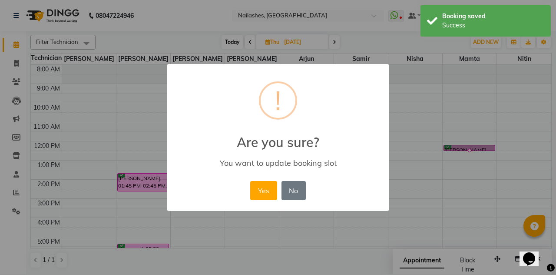
click at [297, 197] on button "No" at bounding box center [294, 190] width 24 height 19
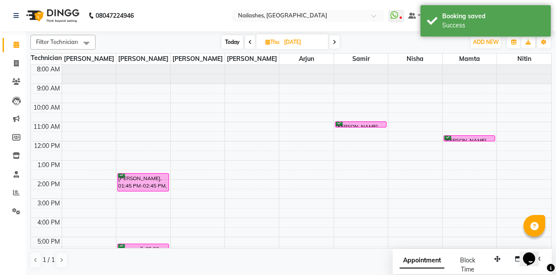
click at [473, 136] on div "Kopal Kohli, 11:45 AM-11:55 AM, Eyebrows Threading" at bounding box center [469, 138] width 51 height 5
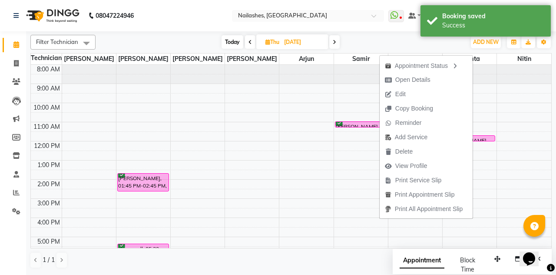
click at [498, 155] on td at bounding box center [307, 155] width 490 height 10
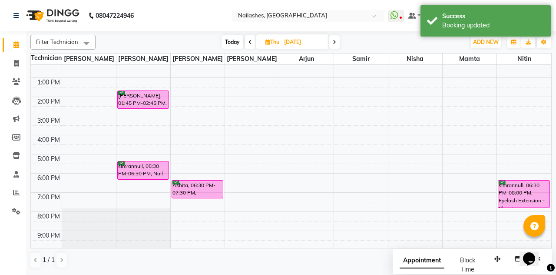
scroll to position [0, 0]
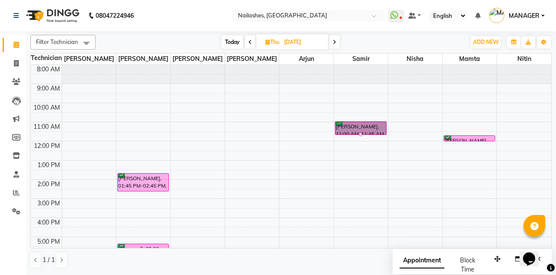
click at [34, 239] on div "5:00 PM" at bounding box center [46, 241] width 31 height 9
click at [489, 39] on span "ADD NEW" at bounding box center [486, 42] width 26 height 7
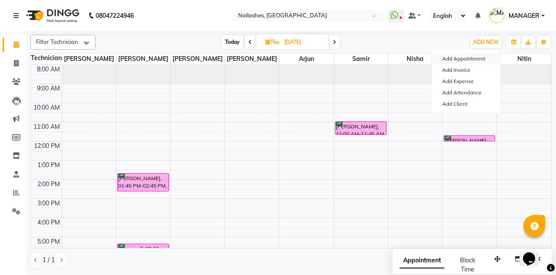
click at [479, 55] on button "Add Appointment" at bounding box center [466, 58] width 69 height 11
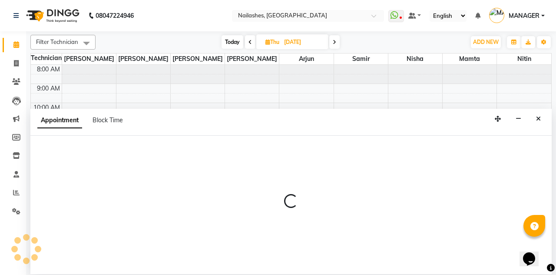
select select "540"
select select "tentative"
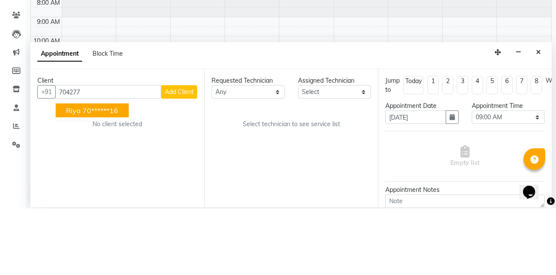
click at [114, 173] on ngb-highlight "70******16" at bounding box center [101, 177] width 36 height 9
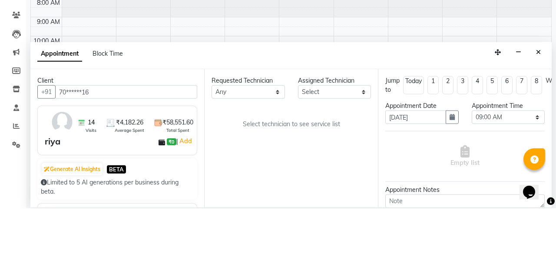
type input "70******16"
click at [267, 152] on select "Any [PERSON_NAME] [PERSON_NAME] Arjun Mamta Nisha Nitin [PERSON_NAME] [PERSON_N…" at bounding box center [248, 158] width 73 height 13
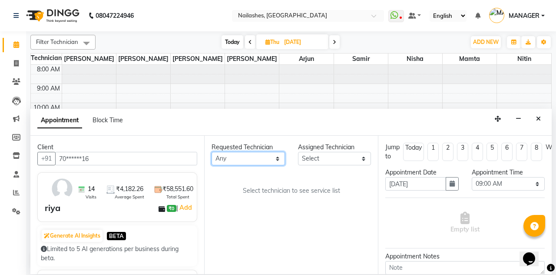
select select "19580"
click at [212, 152] on select "Any [PERSON_NAME] [PERSON_NAME] Arjun Mamta Nisha Nitin [PERSON_NAME] [PERSON_N…" at bounding box center [248, 158] width 73 height 13
select select "19580"
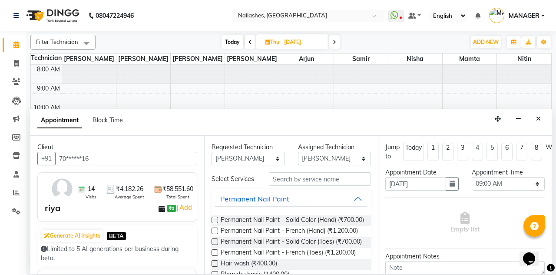
click at [212, 216] on label at bounding box center [215, 219] width 7 height 7
click at [212, 218] on input "checkbox" at bounding box center [215, 221] width 6 height 6
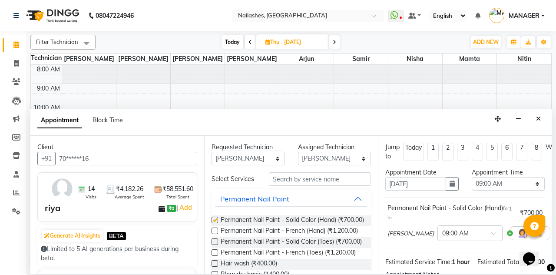
checkbox input "false"
click at [520, 177] on select "Select 09:00 AM 09:15 AM 09:30 AM 09:45 AM 10:00 AM 10:15 AM 10:30 AM 10:45 AM …" at bounding box center [508, 183] width 73 height 13
select select "660"
click at [472, 177] on select "Select 09:00 AM 09:15 AM 09:30 AM 09:45 AM 10:00 AM 10:15 AM 10:30 AM 10:45 AM …" at bounding box center [508, 183] width 73 height 13
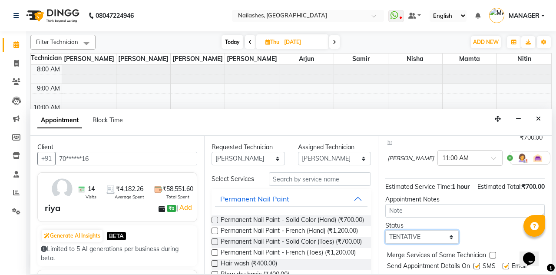
click at [443, 230] on select "Select TENTATIVE CONFIRM UPCOMING" at bounding box center [421, 236] width 73 height 13
select select "confirm booking"
click at [385, 230] on select "Select TENTATIVE CONFIRM UPCOMING" at bounding box center [421, 236] width 73 height 13
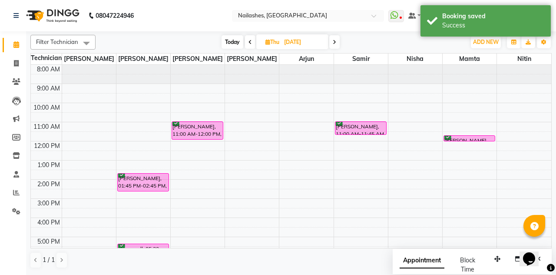
click at [214, 129] on div "riya, 11:00 AM-12:00 PM, Permanent Nail Paint - Solid Color (Hand)" at bounding box center [197, 130] width 51 height 17
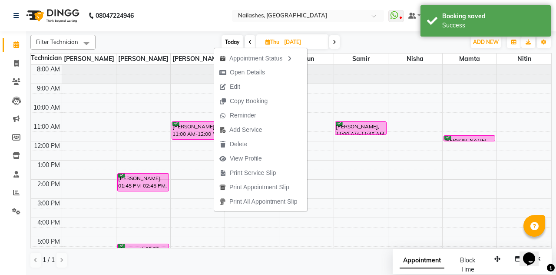
click at [271, 156] on button "View Profile" at bounding box center [260, 158] width 93 height 14
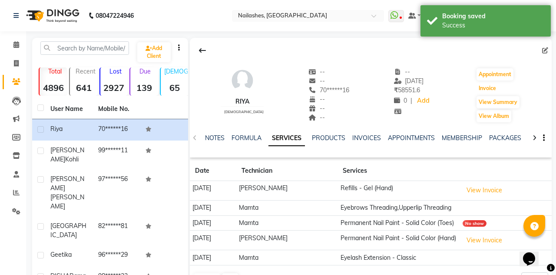
click at [488, 86] on button "Invoice" at bounding box center [488, 88] width 22 height 12
select select "service"
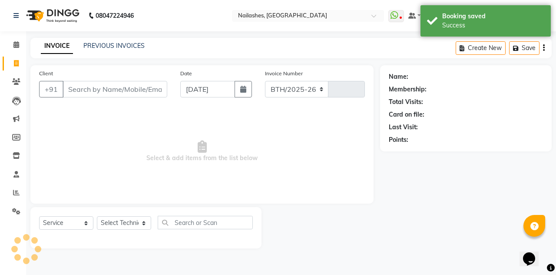
select select "3926"
type input "2285"
type input "70******16"
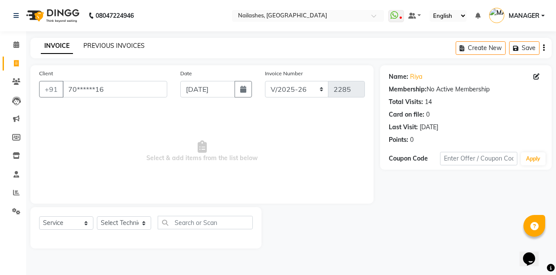
click at [132, 45] on link "PREVIOUS INVOICES" at bounding box center [113, 46] width 61 height 8
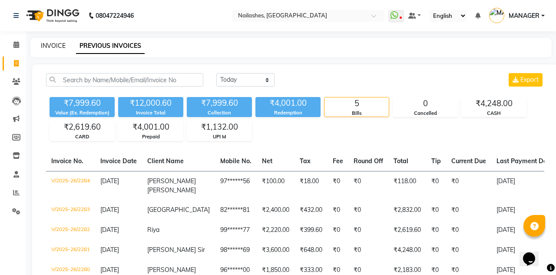
click at [50, 47] on link "INVOICE" at bounding box center [53, 46] width 25 height 8
select select "service"
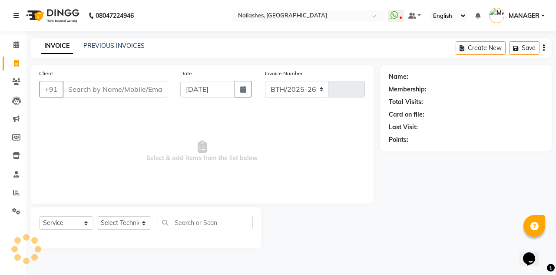
select select "3926"
type input "2285"
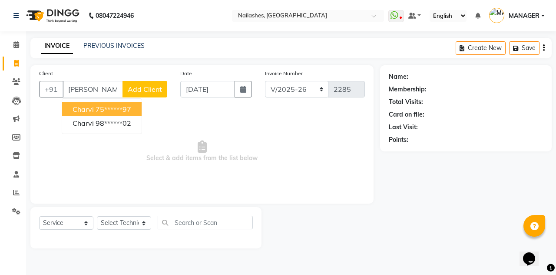
click at [117, 106] on ngb-highlight "75******97" at bounding box center [114, 109] width 36 height 9
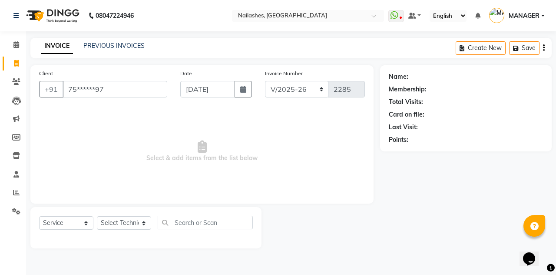
type input "75******97"
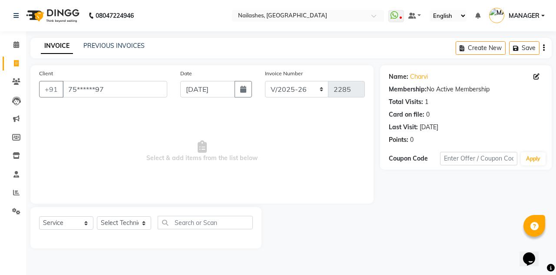
click at [538, 74] on icon at bounding box center [537, 76] width 6 height 6
select select "21"
select select "[DEMOGRAPHIC_DATA]"
select select
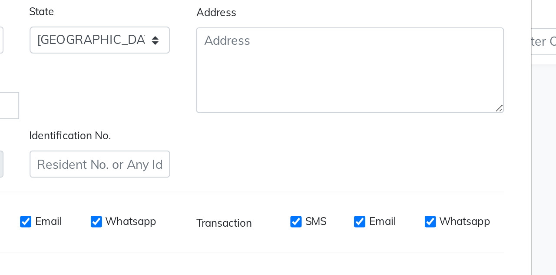
scroll to position [107, 0]
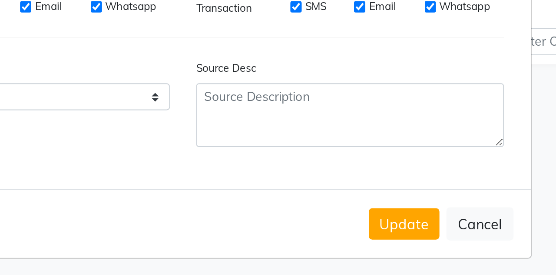
click at [393, 244] on button "Update" at bounding box center [388, 249] width 35 height 16
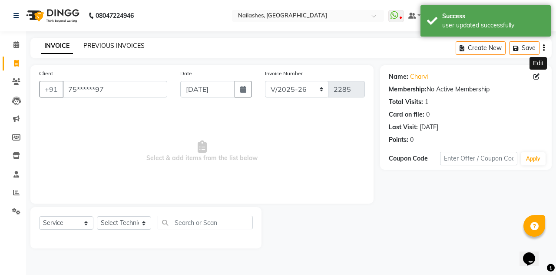
click at [111, 47] on link "PREVIOUS INVOICES" at bounding box center [113, 46] width 61 height 8
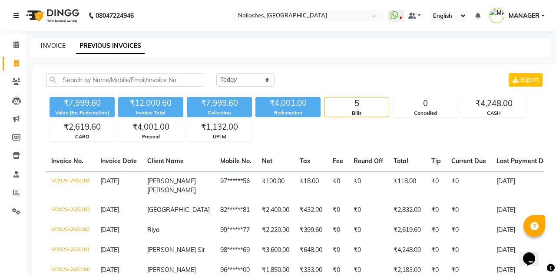
click at [47, 48] on link "INVOICE" at bounding box center [53, 46] width 25 height 8
select select "service"
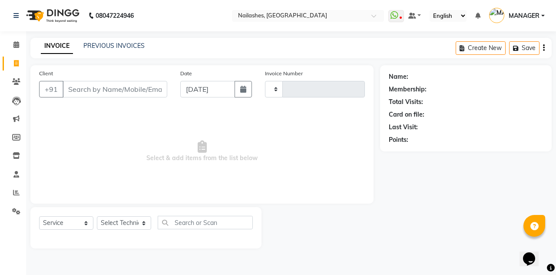
click at [114, 84] on input "Client" at bounding box center [115, 89] width 105 height 17
select select "3926"
type input "2285"
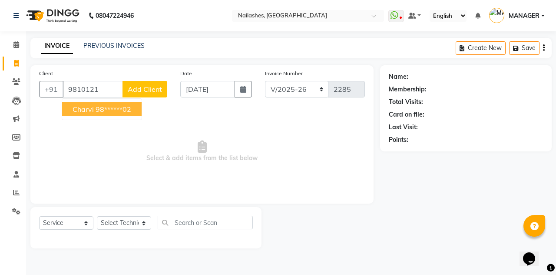
click at [74, 105] on span "Charvi" at bounding box center [83, 109] width 21 height 9
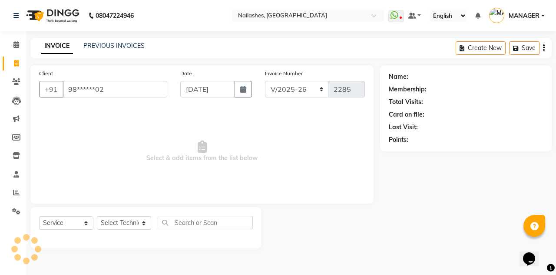
type input "98******02"
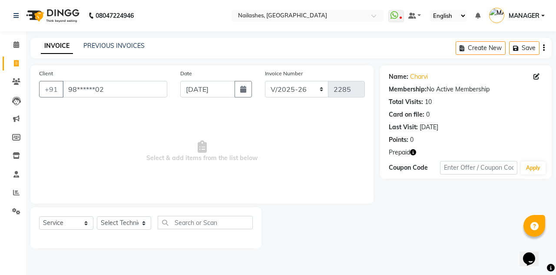
click at [412, 155] on icon "button" at bounding box center [413, 152] width 6 height 6
click at [415, 156] on button "button" at bounding box center [413, 152] width 6 height 9
click at [125, 228] on select "Select Technician [PERSON_NAME] [PERSON_NAME] Arjun Mamta MANAGER Nisha Nitin […" at bounding box center [124, 222] width 54 height 13
select select "78821"
click at [97, 216] on select "Select Technician [PERSON_NAME] [PERSON_NAME] Arjun Mamta MANAGER Nisha Nitin […" at bounding box center [124, 222] width 54 height 13
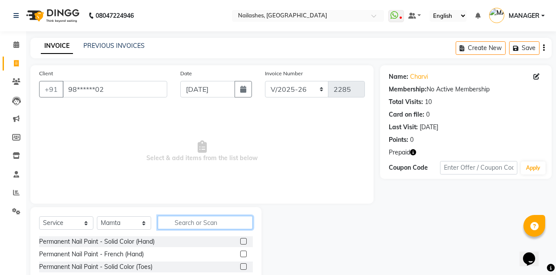
click at [220, 221] on input "text" at bounding box center [205, 222] width 95 height 13
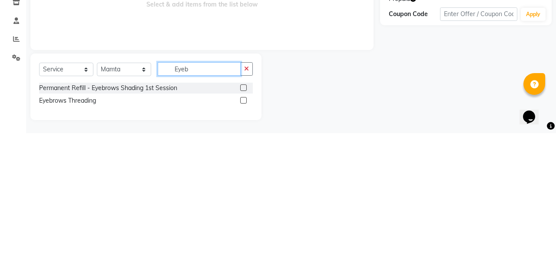
scroll to position [12, 0]
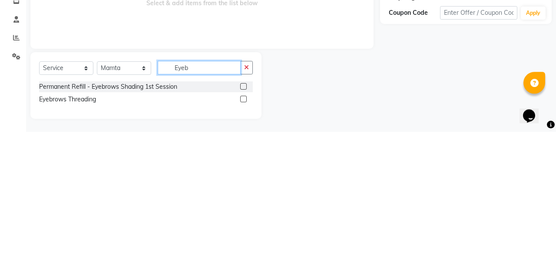
type input "Eyeb"
click at [242, 241] on label at bounding box center [243, 242] width 7 height 7
click at [242, 241] on input "checkbox" at bounding box center [243, 242] width 6 height 6
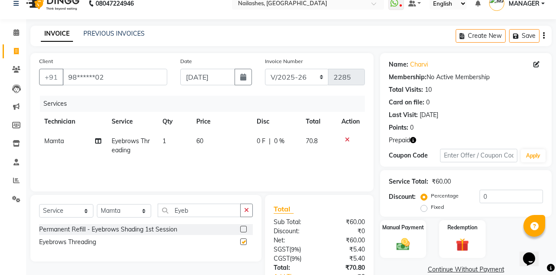
checkbox input "false"
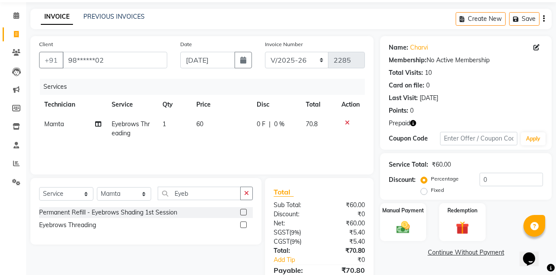
scroll to position [30, 0]
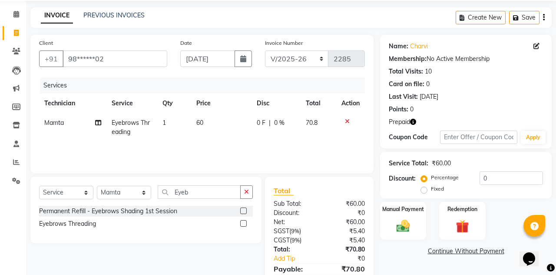
click at [409, 220] on img at bounding box center [403, 225] width 22 height 15
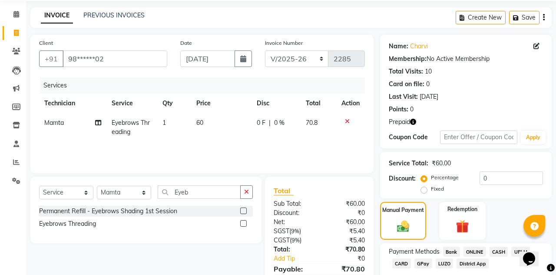
click at [407, 261] on span "CARD" at bounding box center [401, 263] width 19 height 10
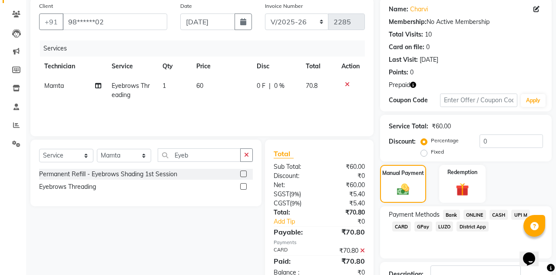
scroll to position [89, 0]
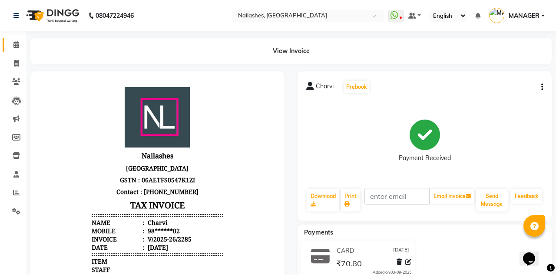
click at [15, 48] on icon at bounding box center [16, 44] width 6 height 7
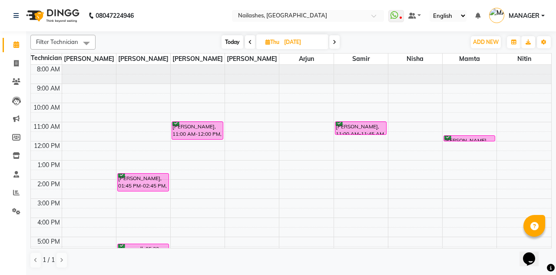
click at [235, 40] on span "Today" at bounding box center [233, 41] width 22 height 13
type input "[DATE]"
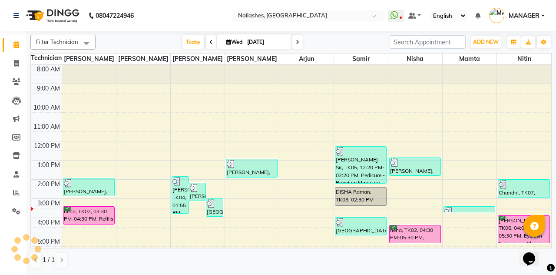
scroll to position [118, 0]
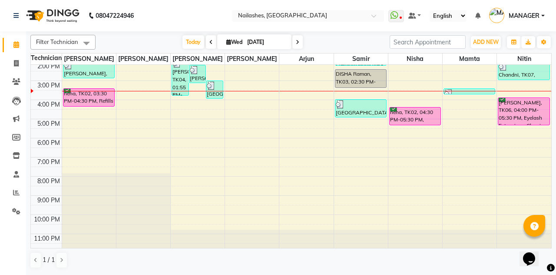
click at [87, 100] on div "neha, TK02, 03:30 PM-04:30 PM, Refills - Acylic (Hand)" at bounding box center [88, 97] width 51 height 17
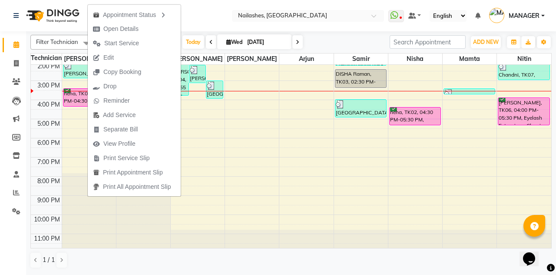
click at [109, 28] on span "Open Details" at bounding box center [120, 28] width 35 height 9
select select "6"
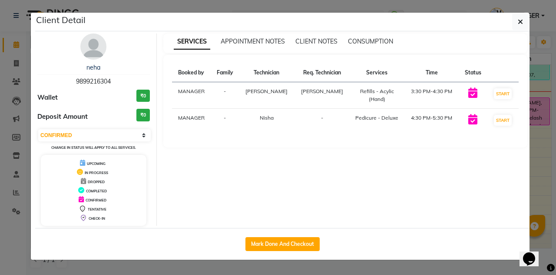
click at [517, 19] on button "button" at bounding box center [520, 21] width 17 height 17
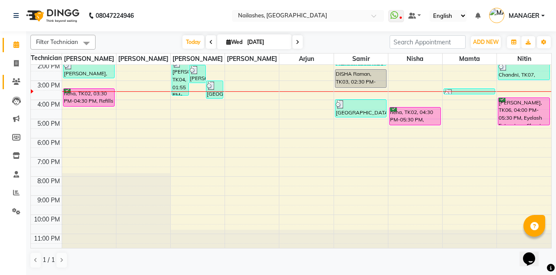
click at [13, 80] on icon at bounding box center [16, 81] width 8 height 7
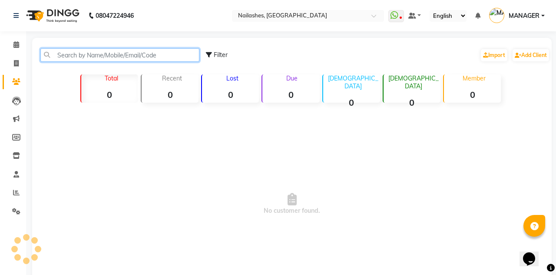
click at [109, 55] on input "text" at bounding box center [119, 54] width 159 height 13
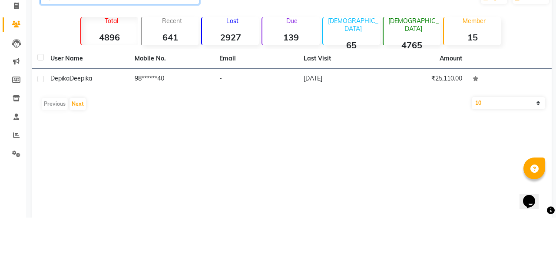
type input "9811044"
click at [199, 136] on td "98******40" at bounding box center [171, 136] width 84 height 21
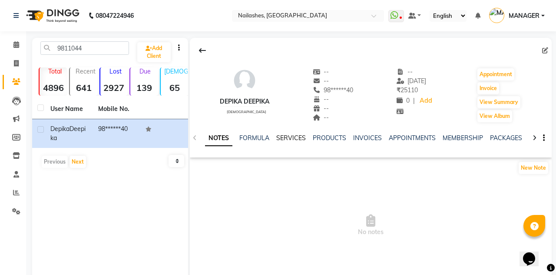
click at [295, 140] on link "SERVICES" at bounding box center [291, 138] width 30 height 8
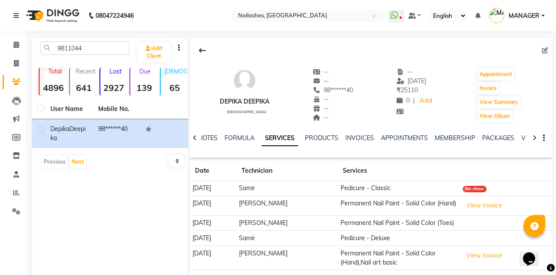
click at [490, 202] on button "View Invoice" at bounding box center [484, 205] width 43 height 13
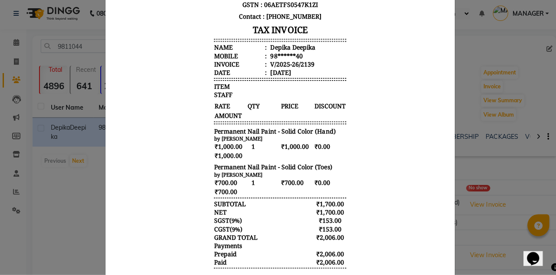
scroll to position [149, 0]
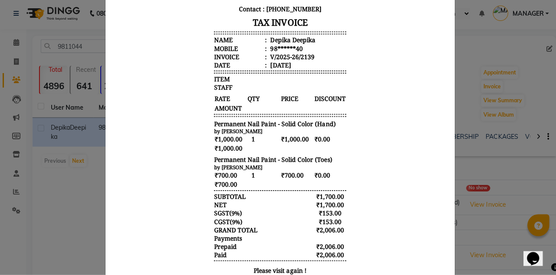
click at [16, 175] on ngb-modal-window "INVOICE View Invoice Close" at bounding box center [278, 137] width 556 height 275
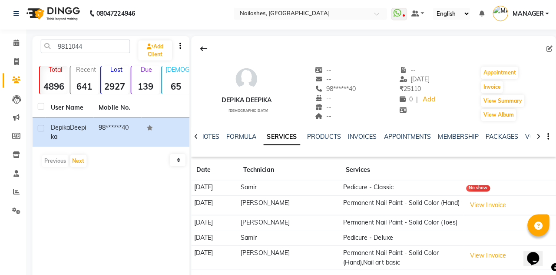
click at [492, 202] on button "View Invoice" at bounding box center [484, 205] width 43 height 13
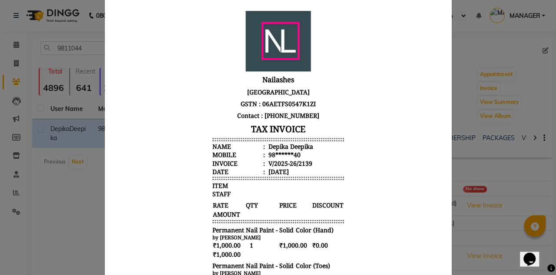
scroll to position [0, 0]
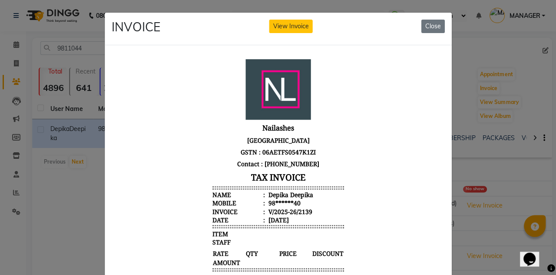
click at [438, 30] on button "Close" at bounding box center [432, 26] width 23 height 13
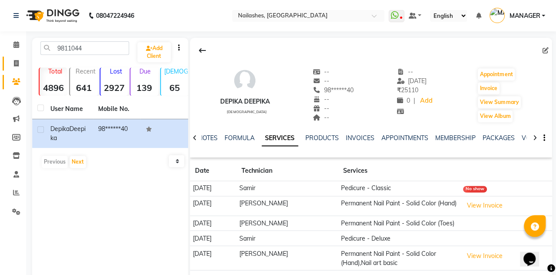
click at [3, 66] on link "Invoice" at bounding box center [13, 63] width 21 height 14
select select "3926"
select select "service"
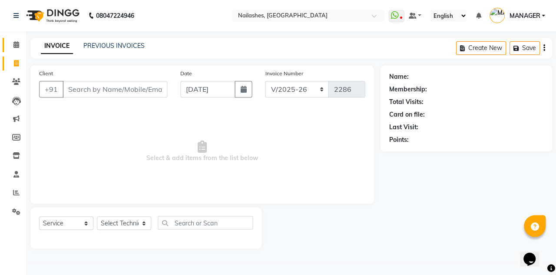
click at [7, 51] on link "Calendar" at bounding box center [13, 45] width 21 height 14
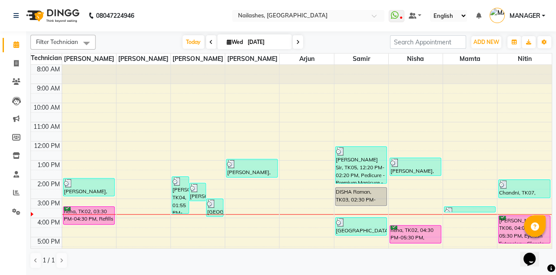
click at [177, 247] on td at bounding box center [307, 251] width 490 height 10
click at [17, 59] on span at bounding box center [16, 64] width 15 height 10
select select "service"
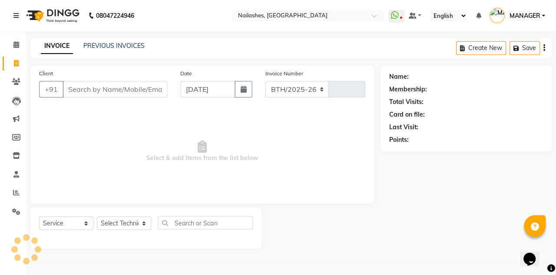
select select "3926"
type input "2286"
click at [124, 49] on link "PREVIOUS INVOICES" at bounding box center [113, 46] width 61 height 8
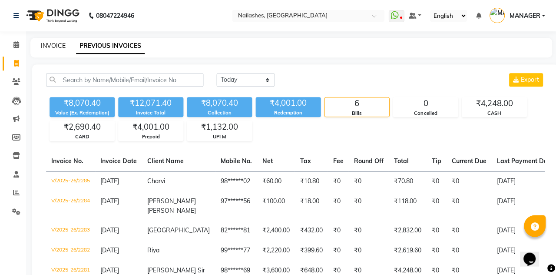
click at [57, 43] on link "INVOICE" at bounding box center [53, 46] width 25 height 8
select select "service"
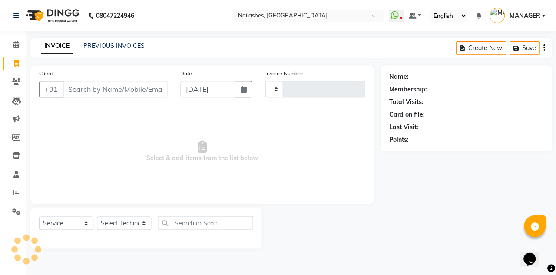
type input "2286"
select select "3926"
